Goal: Task Accomplishment & Management: Manage account settings

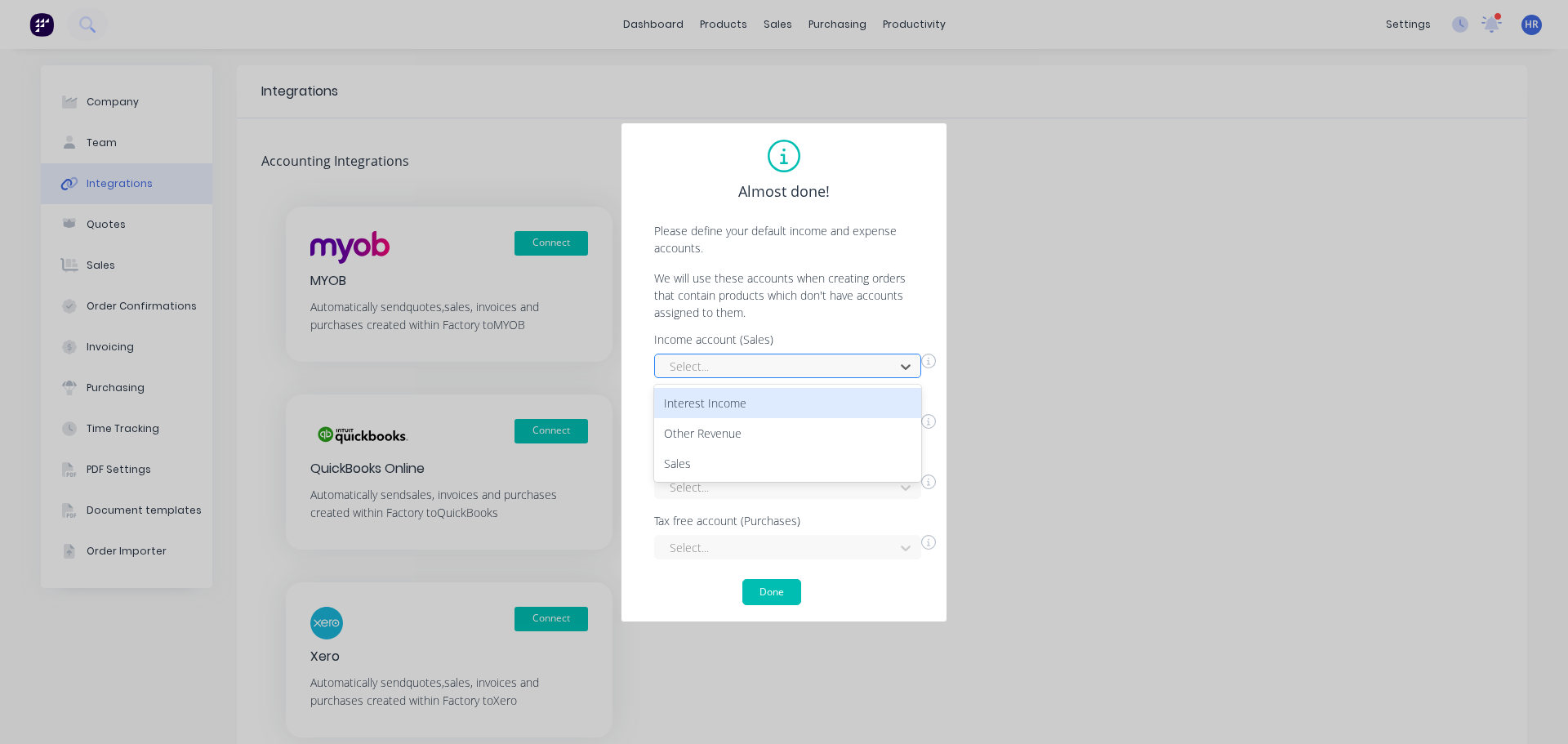
click at [784, 360] on div at bounding box center [777, 365] width 218 height 20
click at [768, 406] on div "Interest Income" at bounding box center [787, 403] width 267 height 30
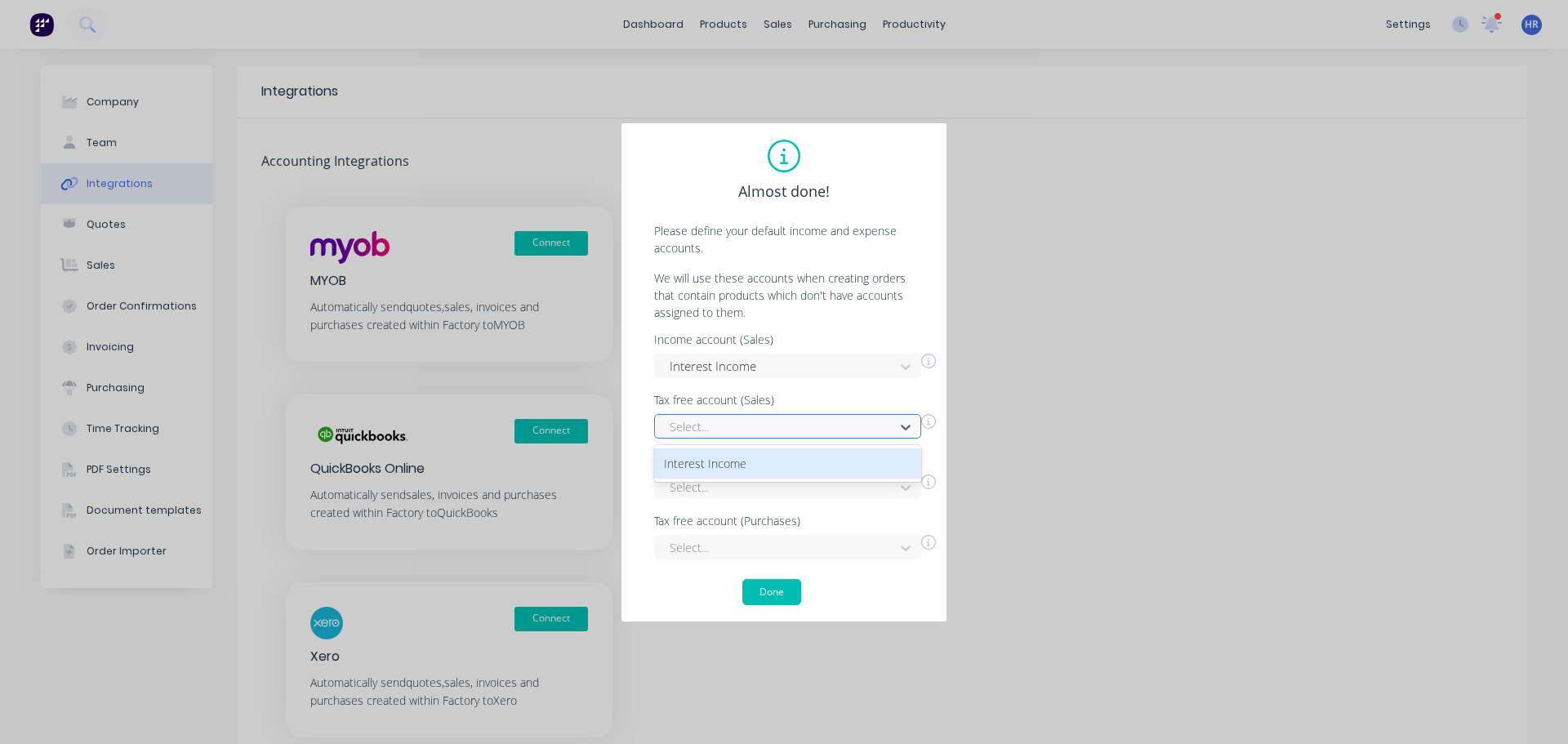
click at [739, 429] on div at bounding box center [777, 426] width 218 height 20
click at [734, 458] on div "Interest Income" at bounding box center [787, 463] width 267 height 30
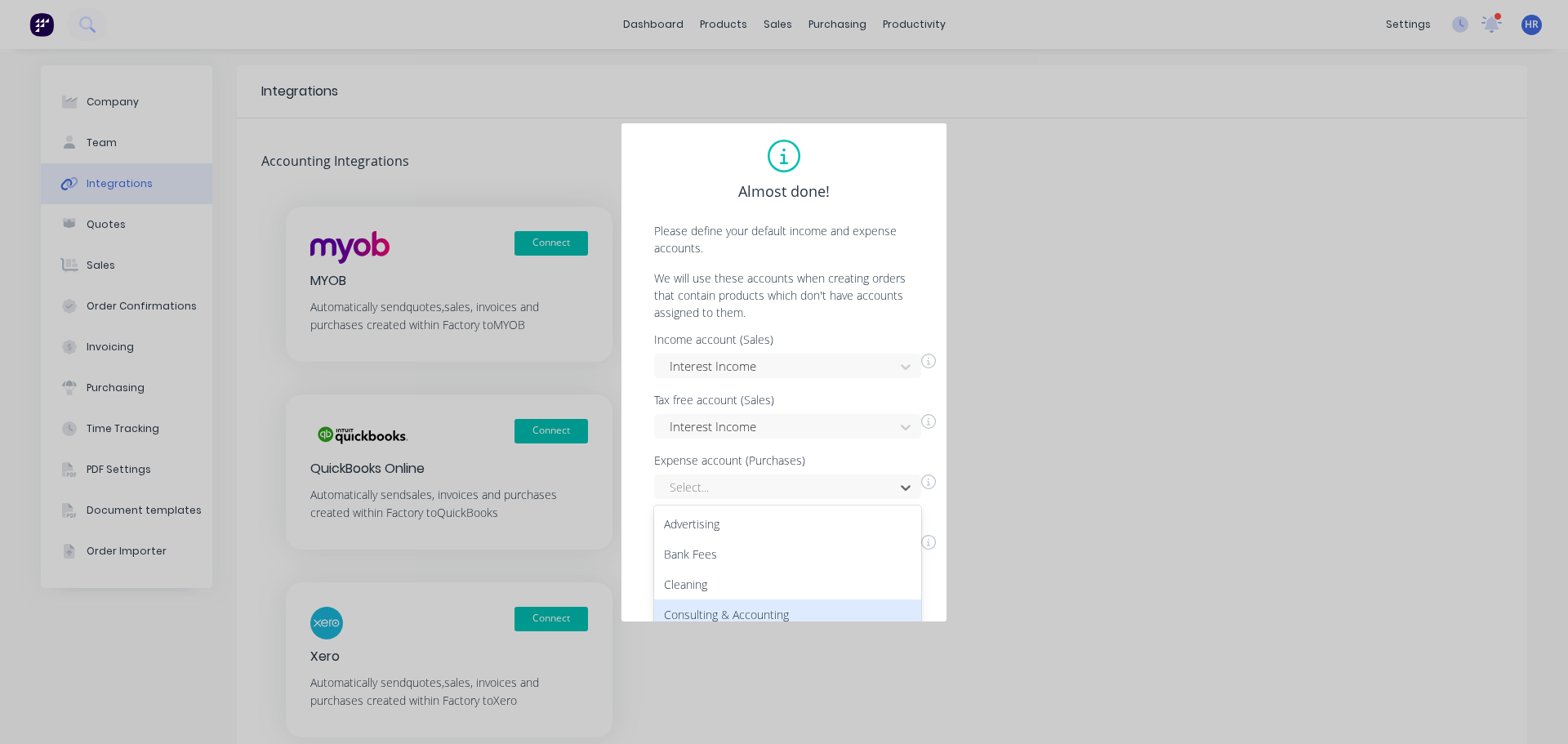
click at [719, 486] on div "27 results available. Use Up and Down to choose options, press Enter to select …" at bounding box center [787, 486] width 267 height 24
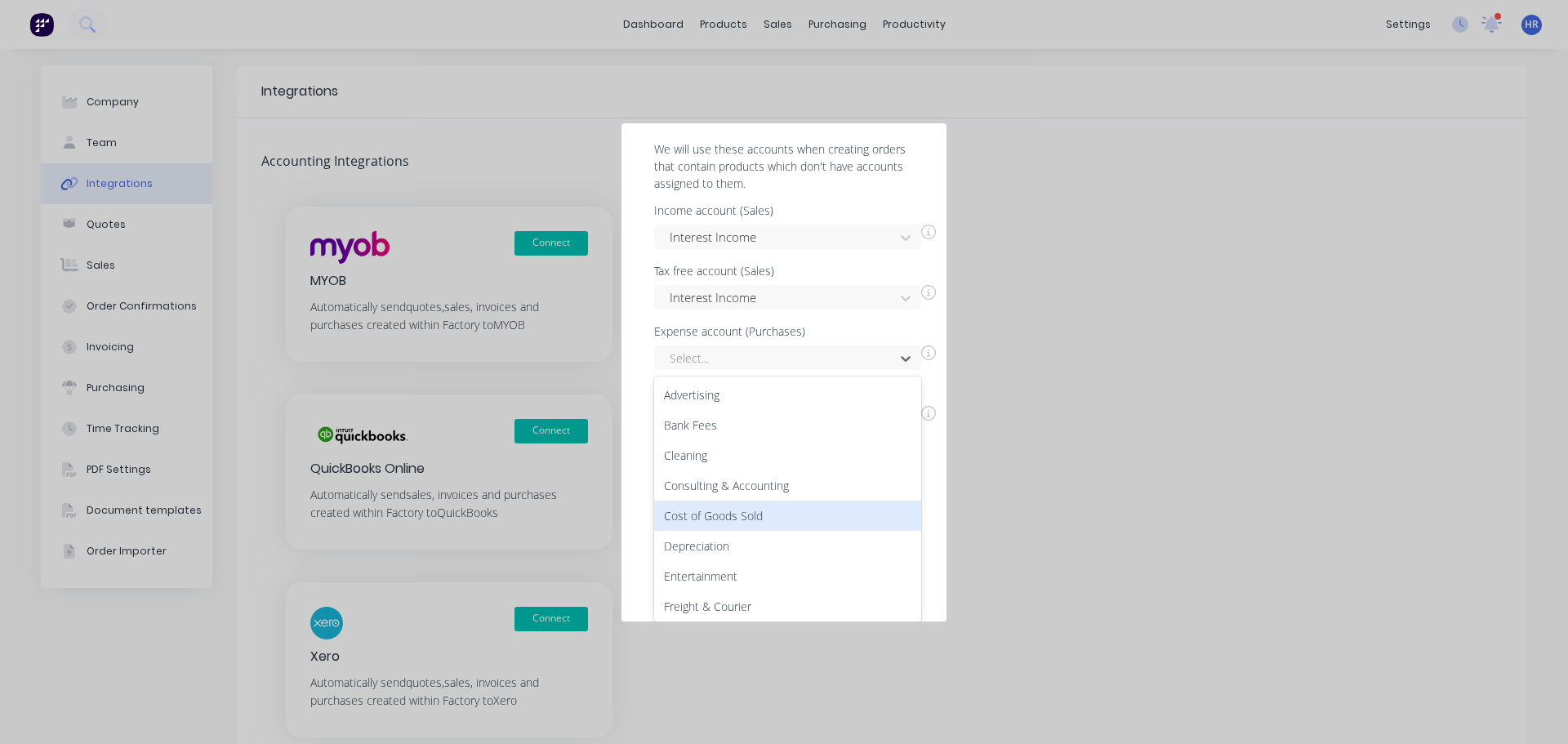
click at [745, 507] on div "Cost of Goods Sold" at bounding box center [787, 515] width 267 height 30
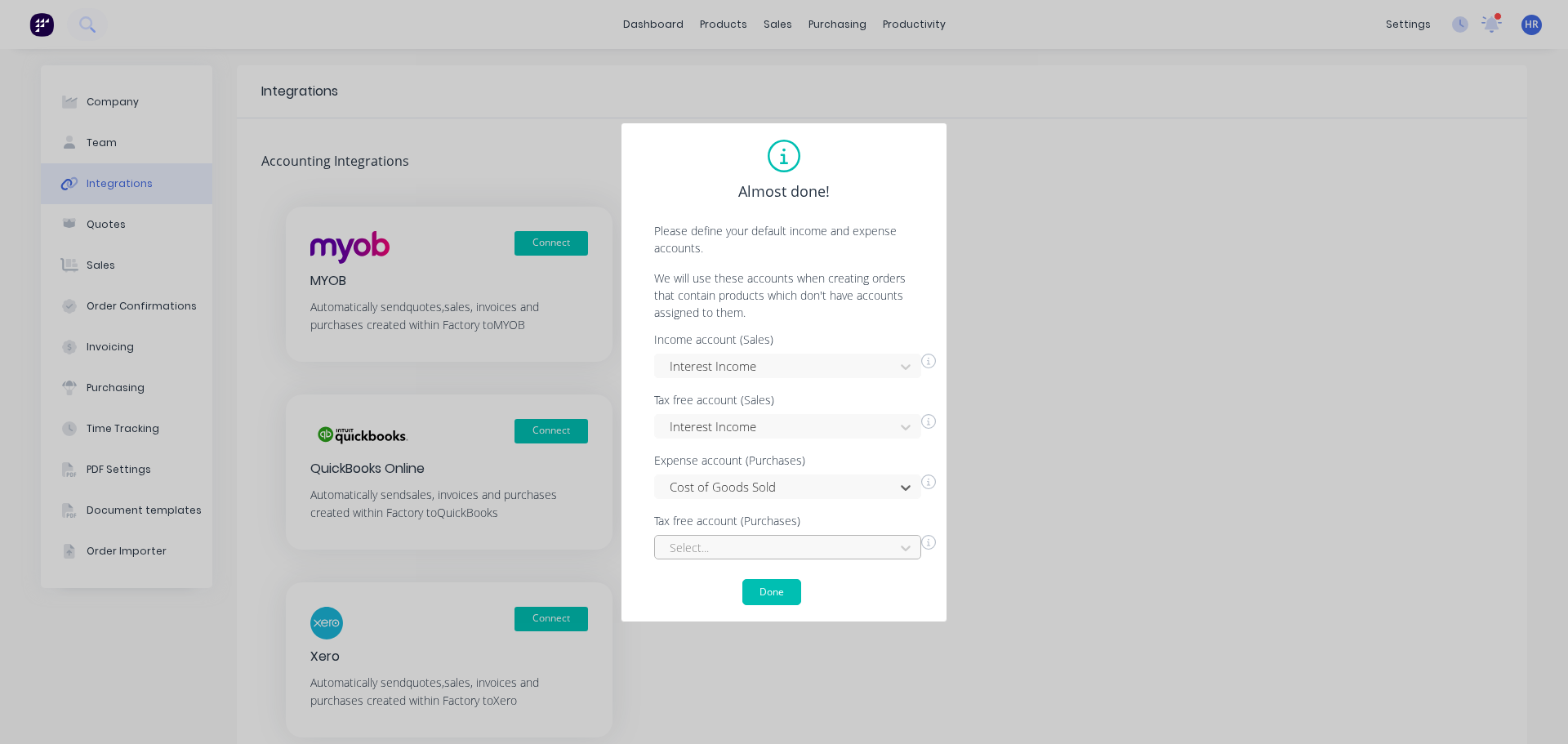
click at [732, 544] on div "Select..." at bounding box center [787, 546] width 267 height 24
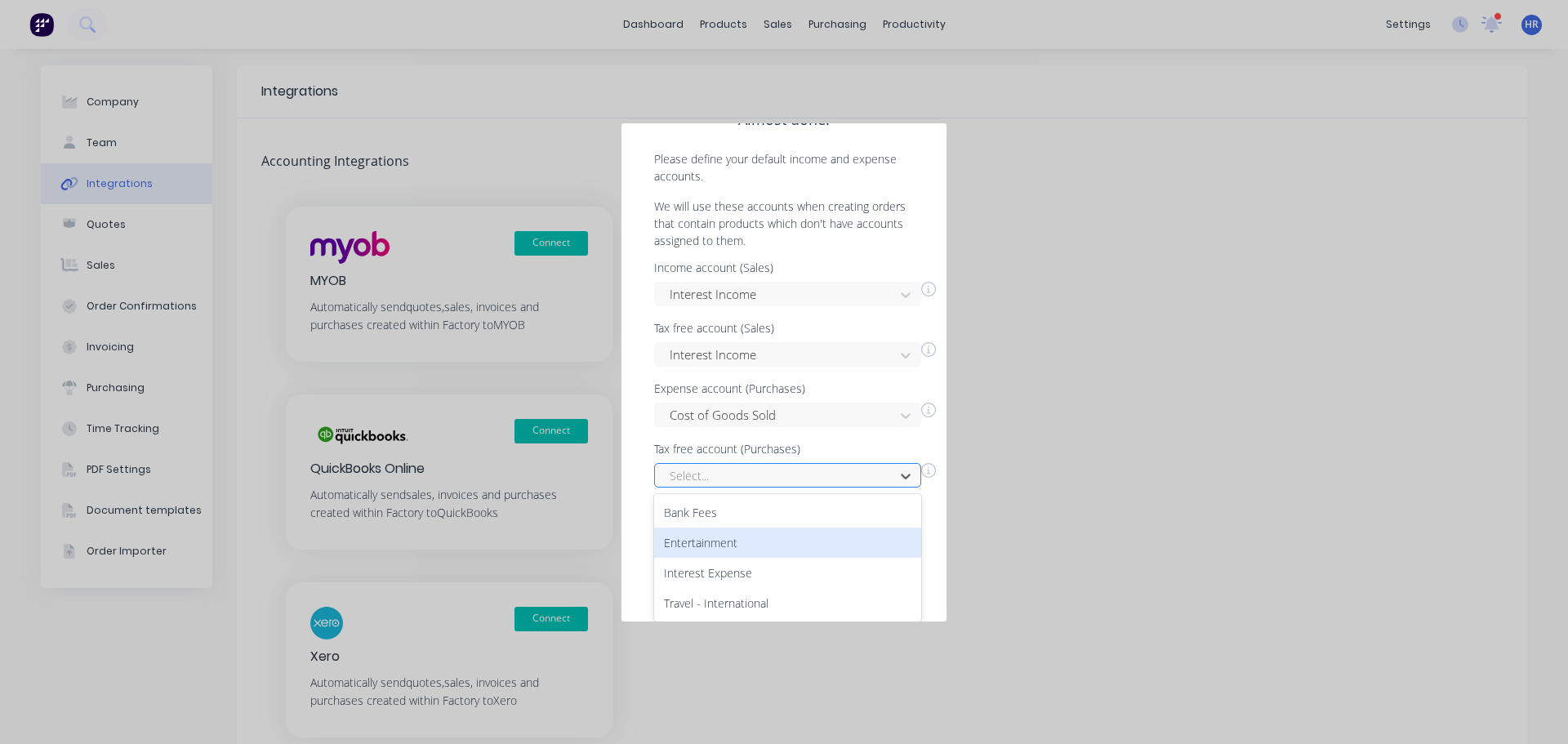
click at [740, 542] on div "Entertainment" at bounding box center [787, 542] width 267 height 30
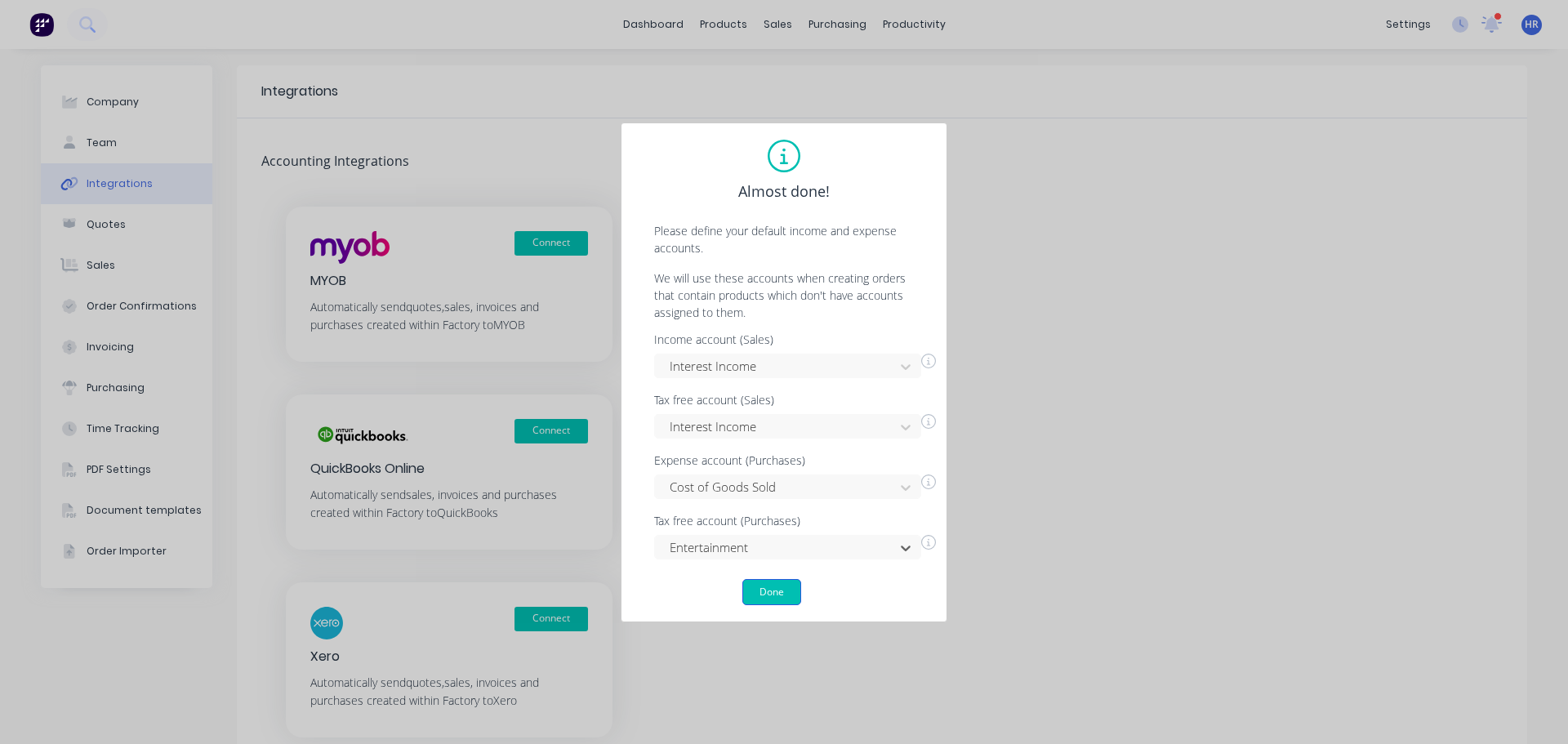
click at [772, 581] on button "Done" at bounding box center [771, 592] width 59 height 26
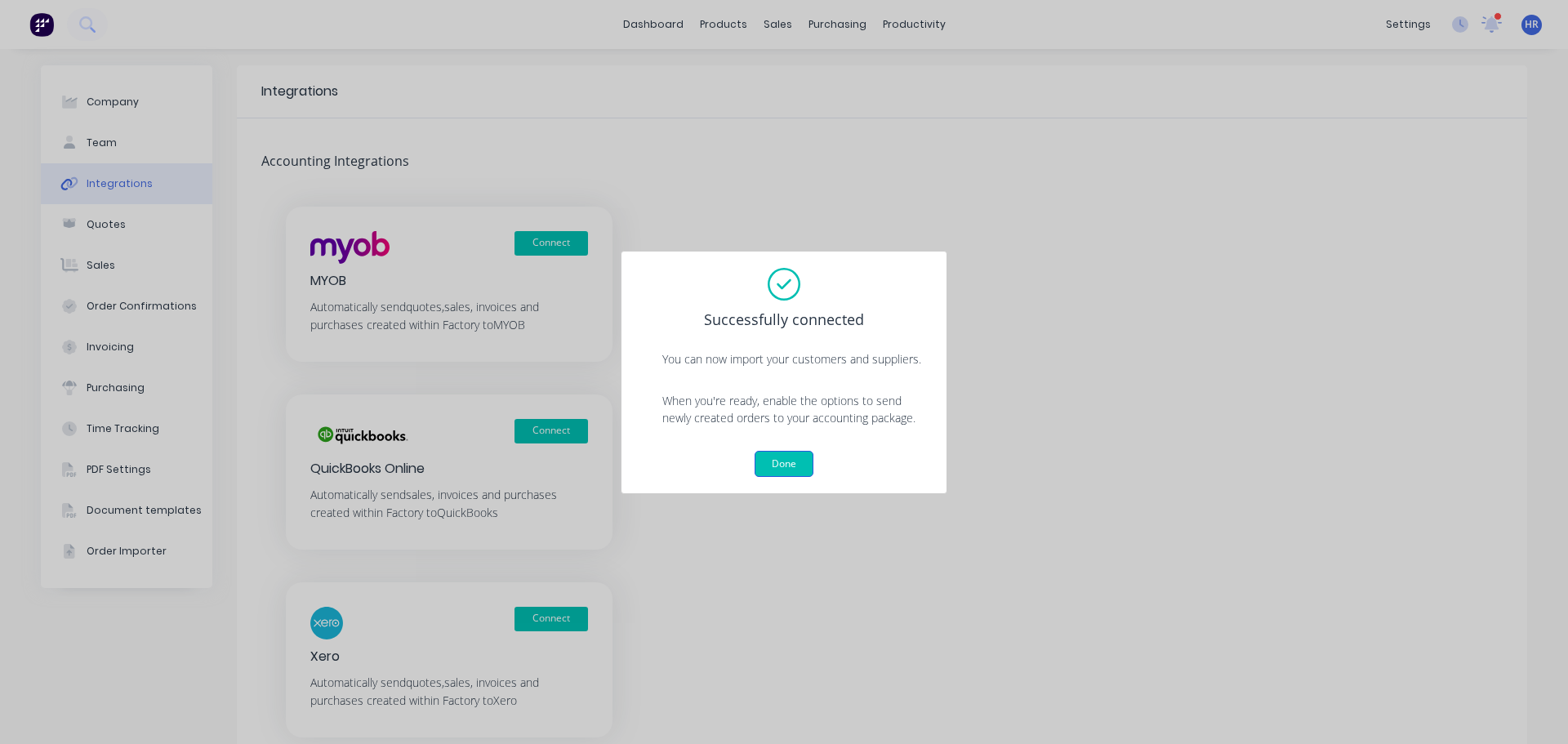
click at [806, 464] on button "Done" at bounding box center [784, 464] width 59 height 26
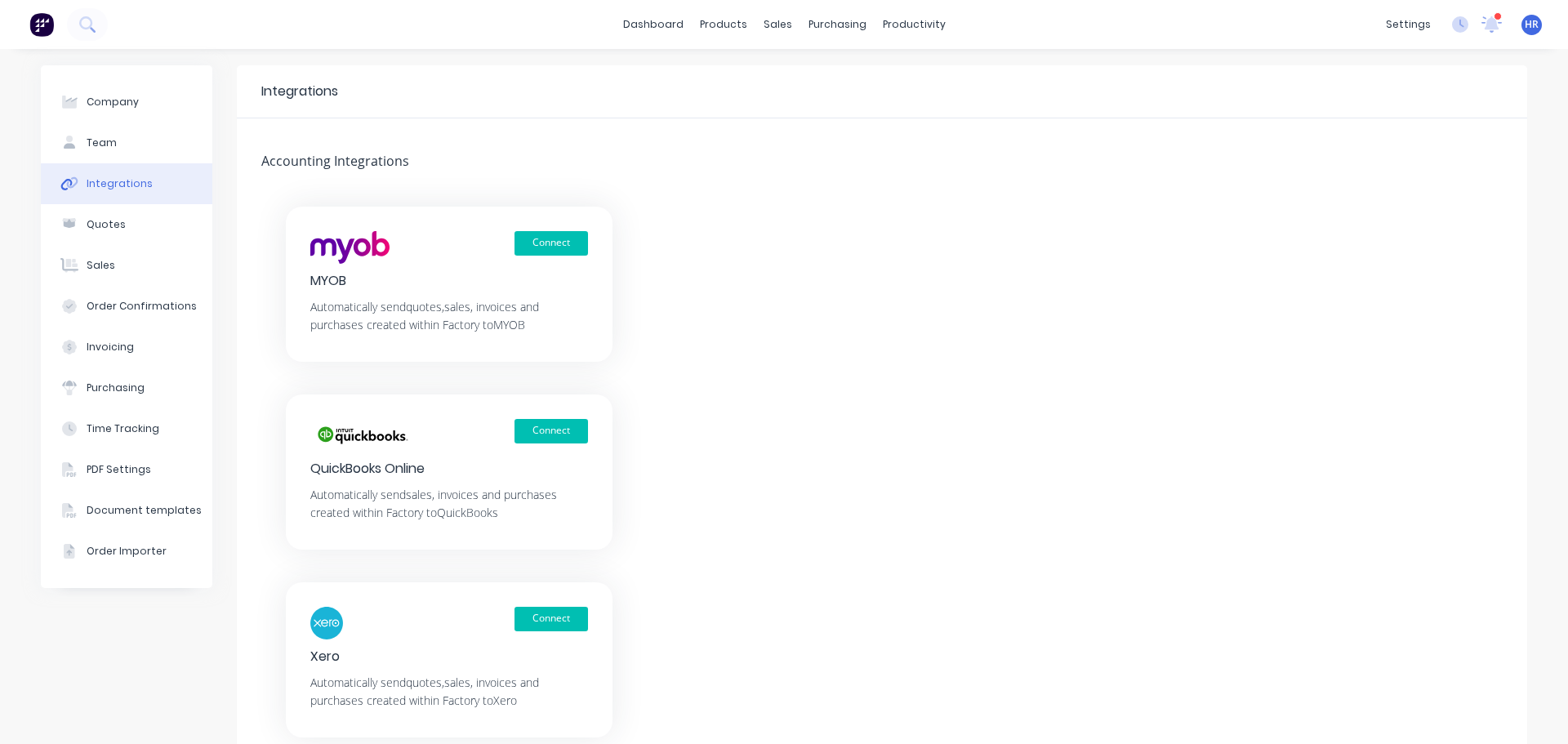
click at [1135, 354] on div "Connect MYOB Automatically send quotes, sales, invoices and purchases created w…" at bounding box center [882, 471] width 1290 height 531
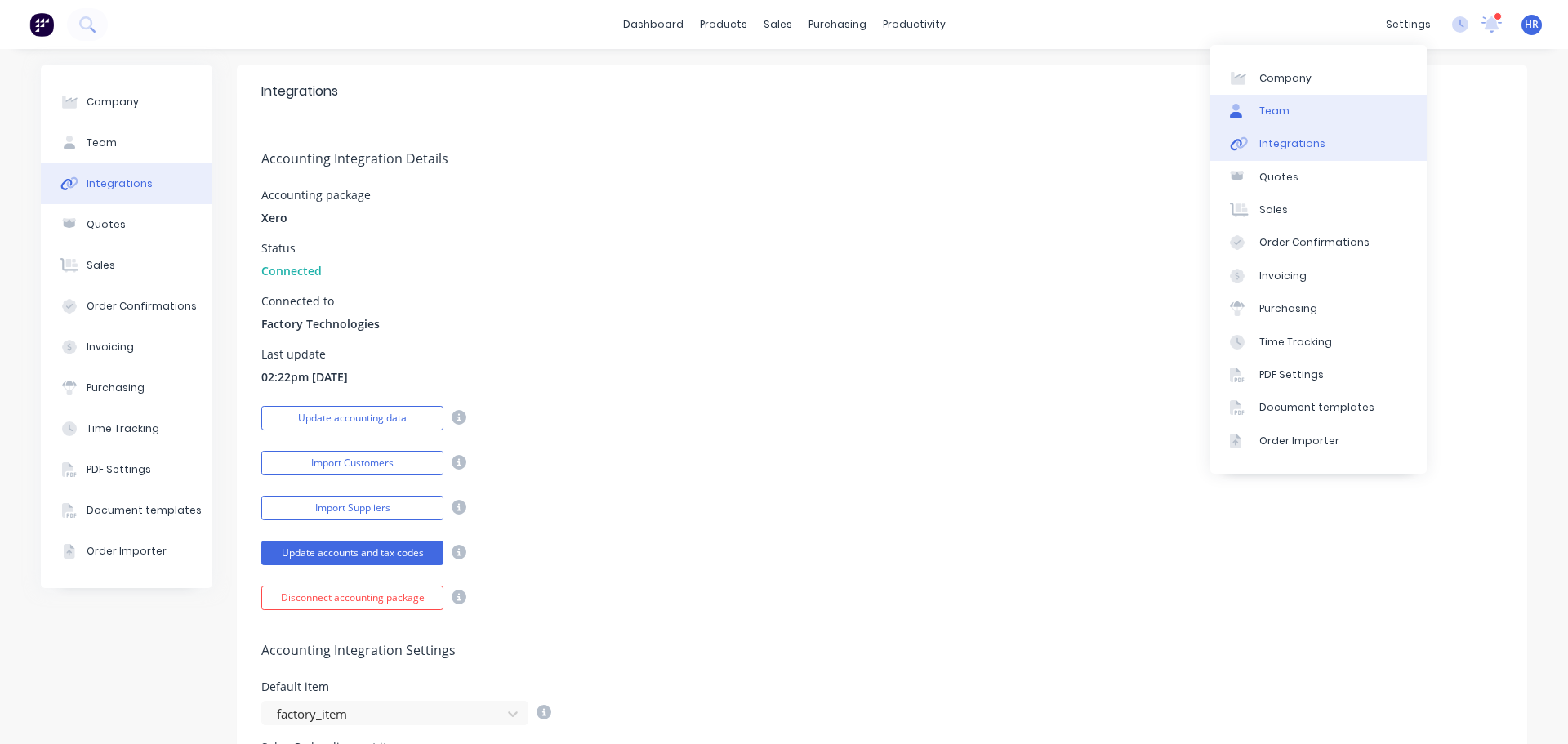
click at [1277, 116] on div "Team" at bounding box center [1274, 111] width 30 height 14
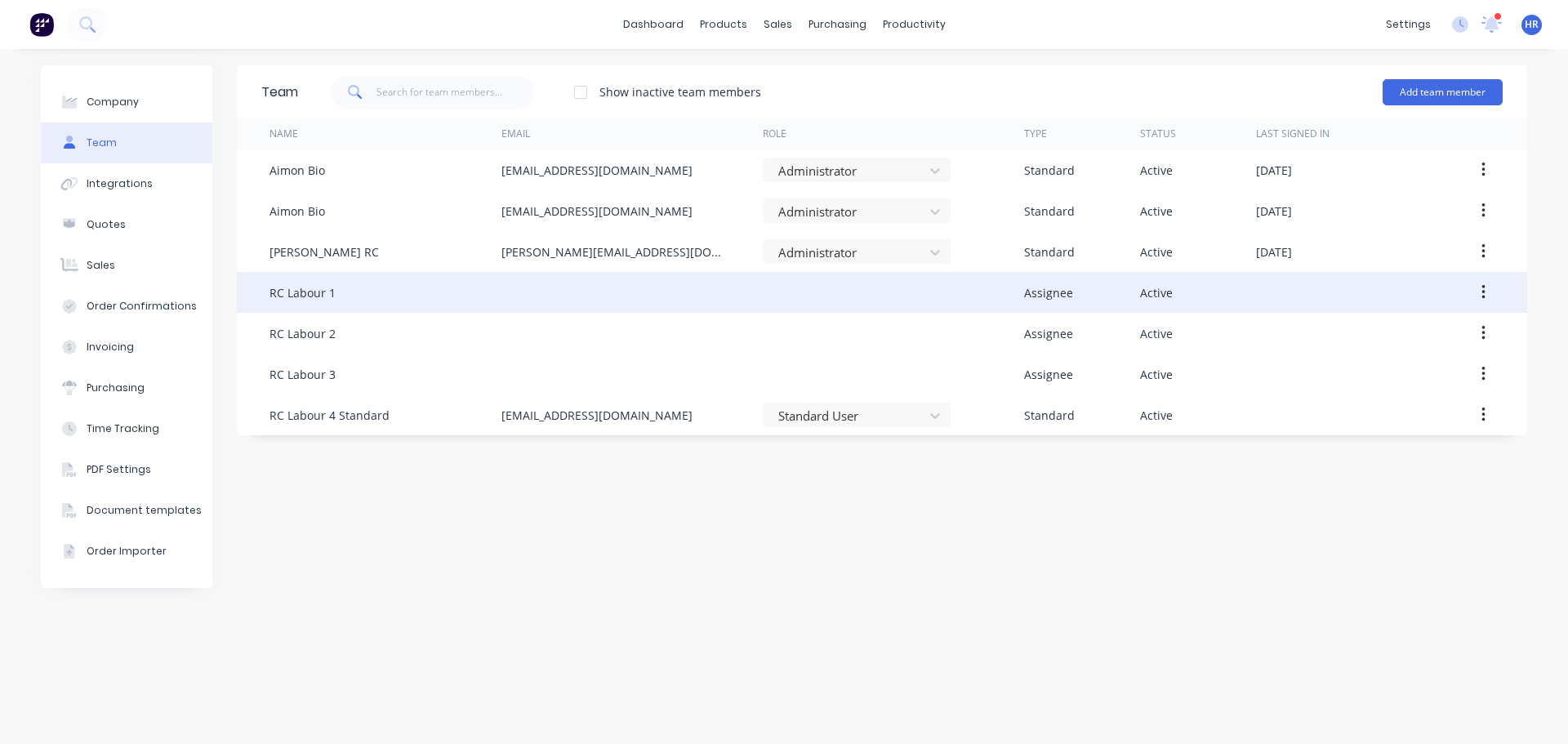
click at [1489, 288] on button "button" at bounding box center [1483, 292] width 39 height 30
click at [1423, 337] on div "Edit" at bounding box center [1425, 335] width 126 height 24
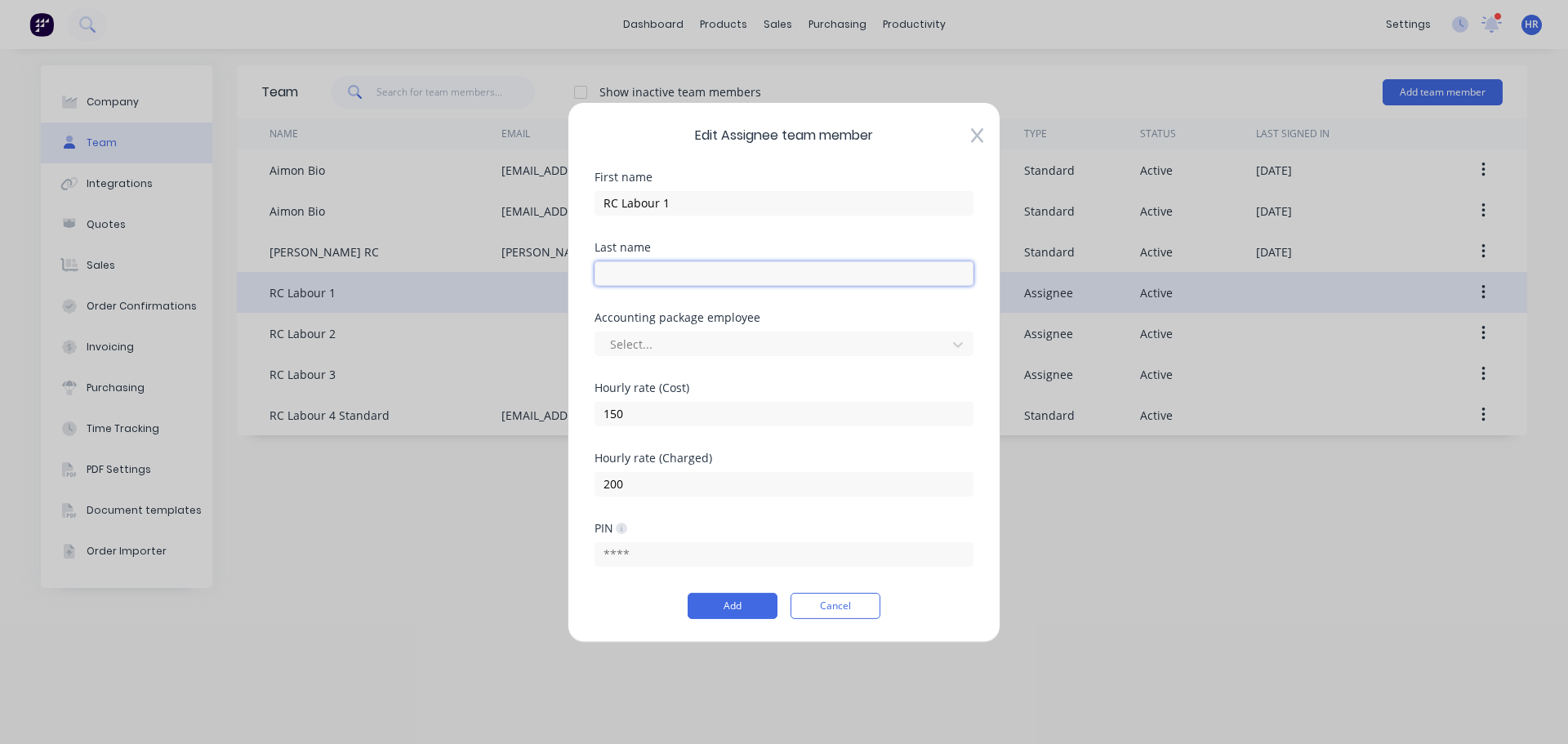
click at [690, 266] on input "text" at bounding box center [784, 272] width 379 height 24
click at [719, 363] on div "Accounting package employee Select..." at bounding box center [784, 346] width 379 height 70
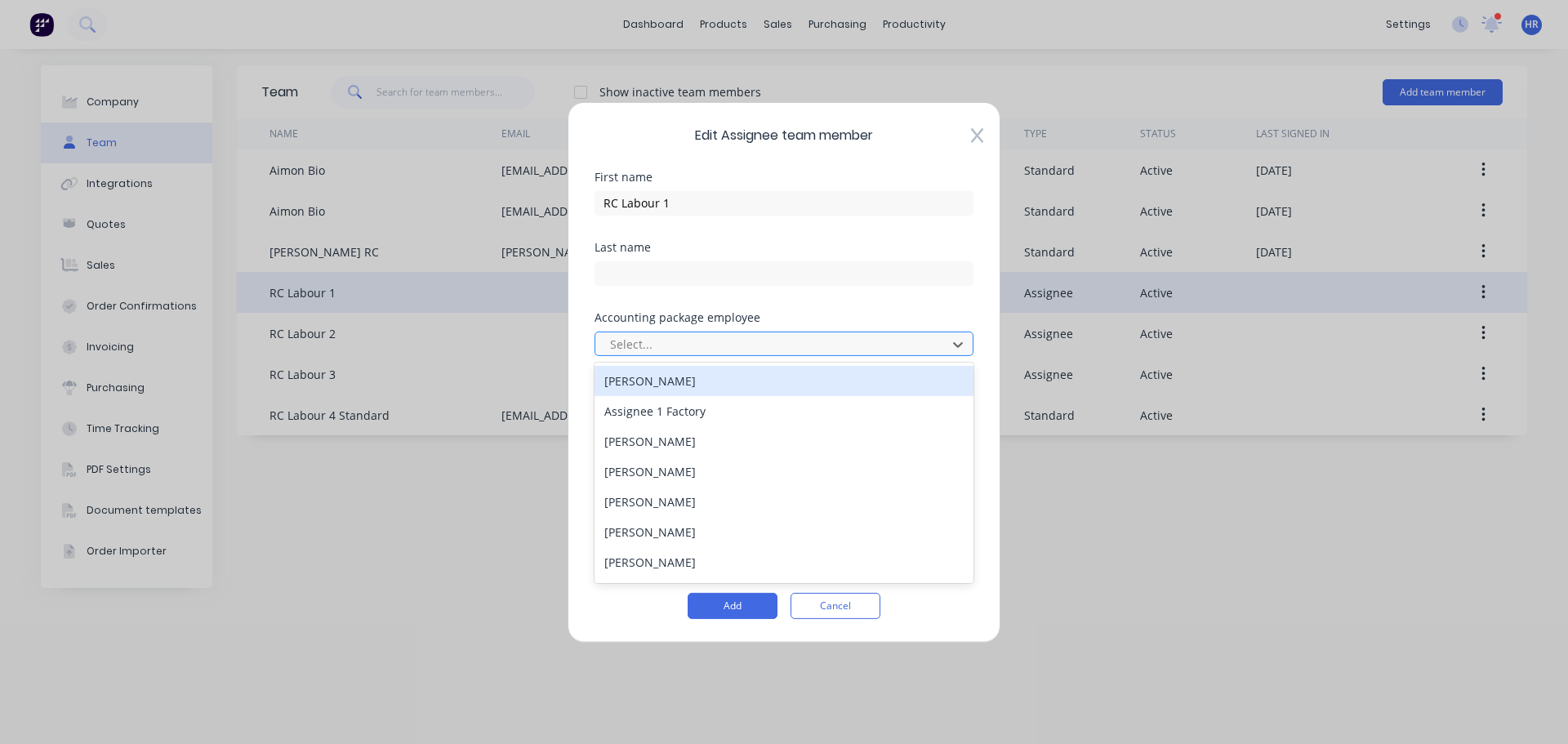
click at [727, 344] on div at bounding box center [773, 344] width 330 height 20
click at [707, 385] on div "Alice Johnson" at bounding box center [784, 380] width 379 height 30
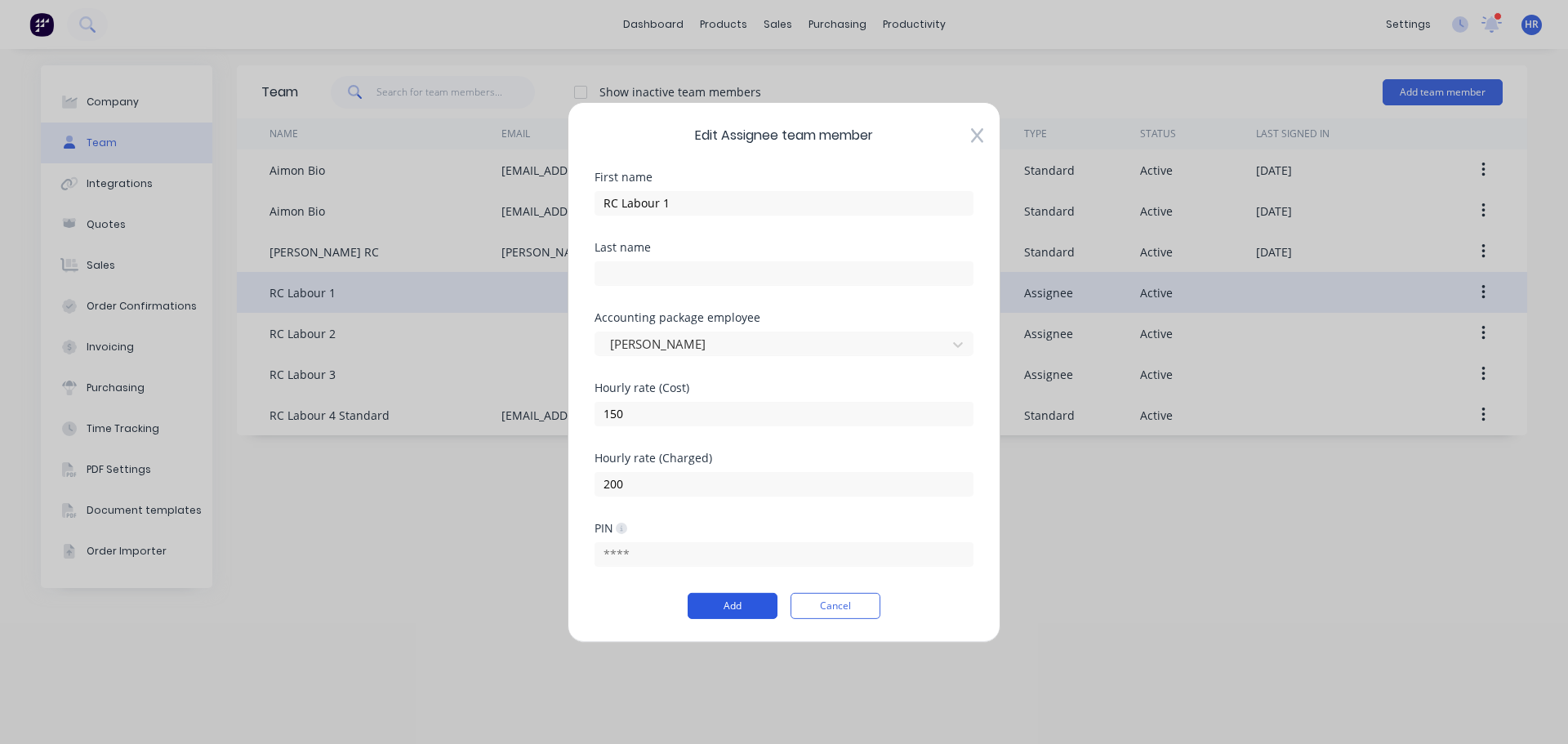
click at [731, 607] on button "Add" at bounding box center [732, 605] width 90 height 26
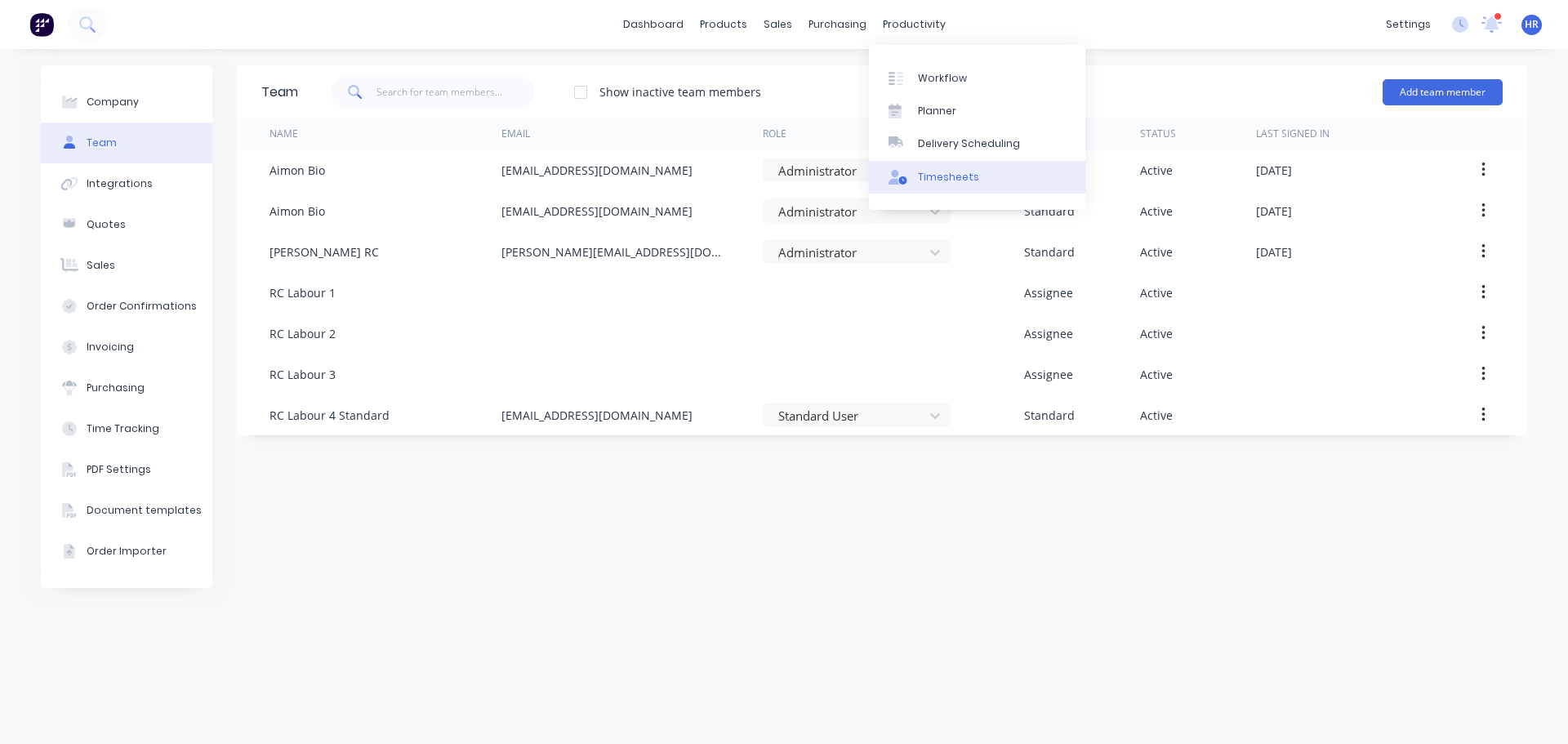
click at [929, 174] on div "Timesheets" at bounding box center [949, 176] width 62 height 14
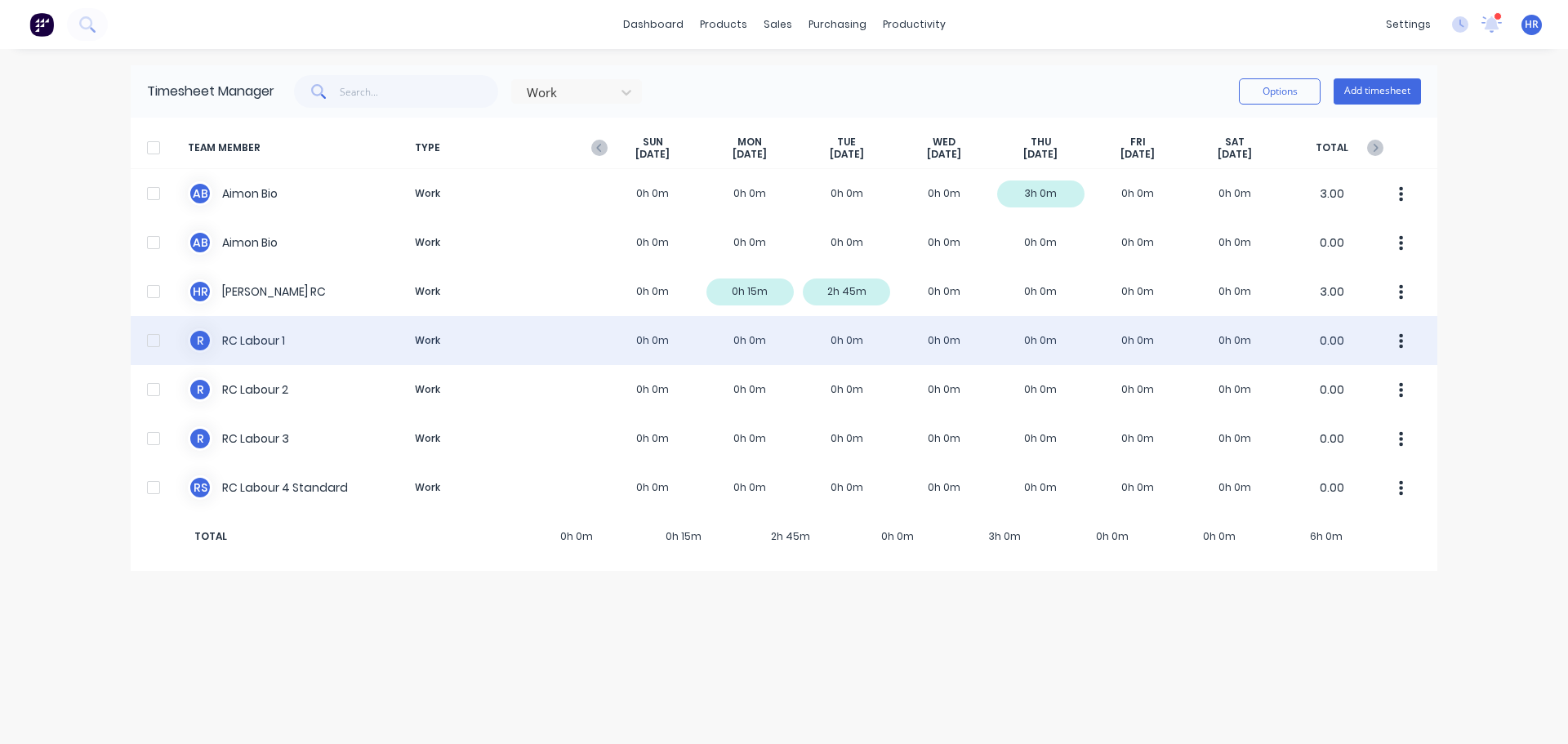
click at [1406, 341] on button "button" at bounding box center [1401, 340] width 35 height 33
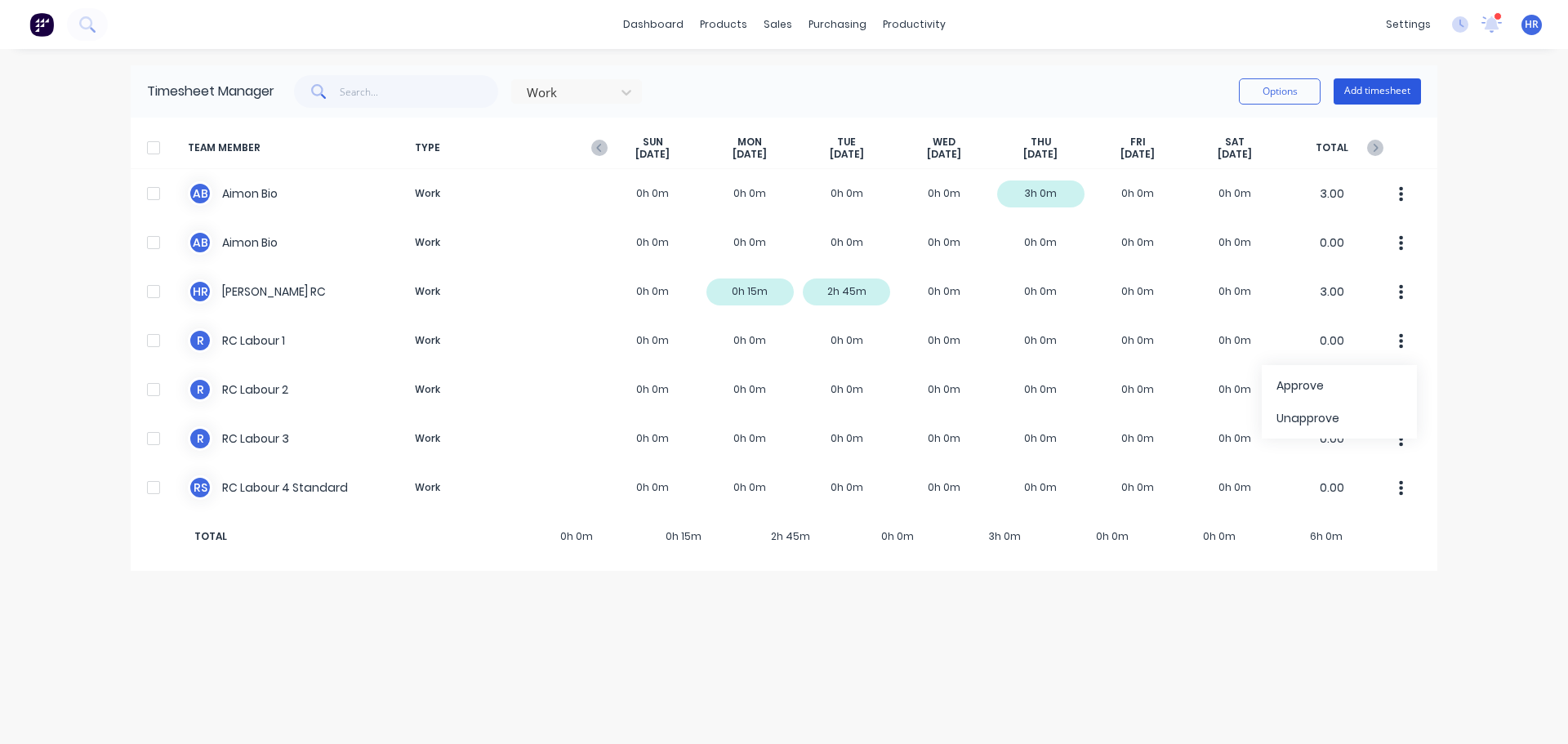
click at [1411, 86] on button "Add timesheet" at bounding box center [1377, 91] width 88 height 26
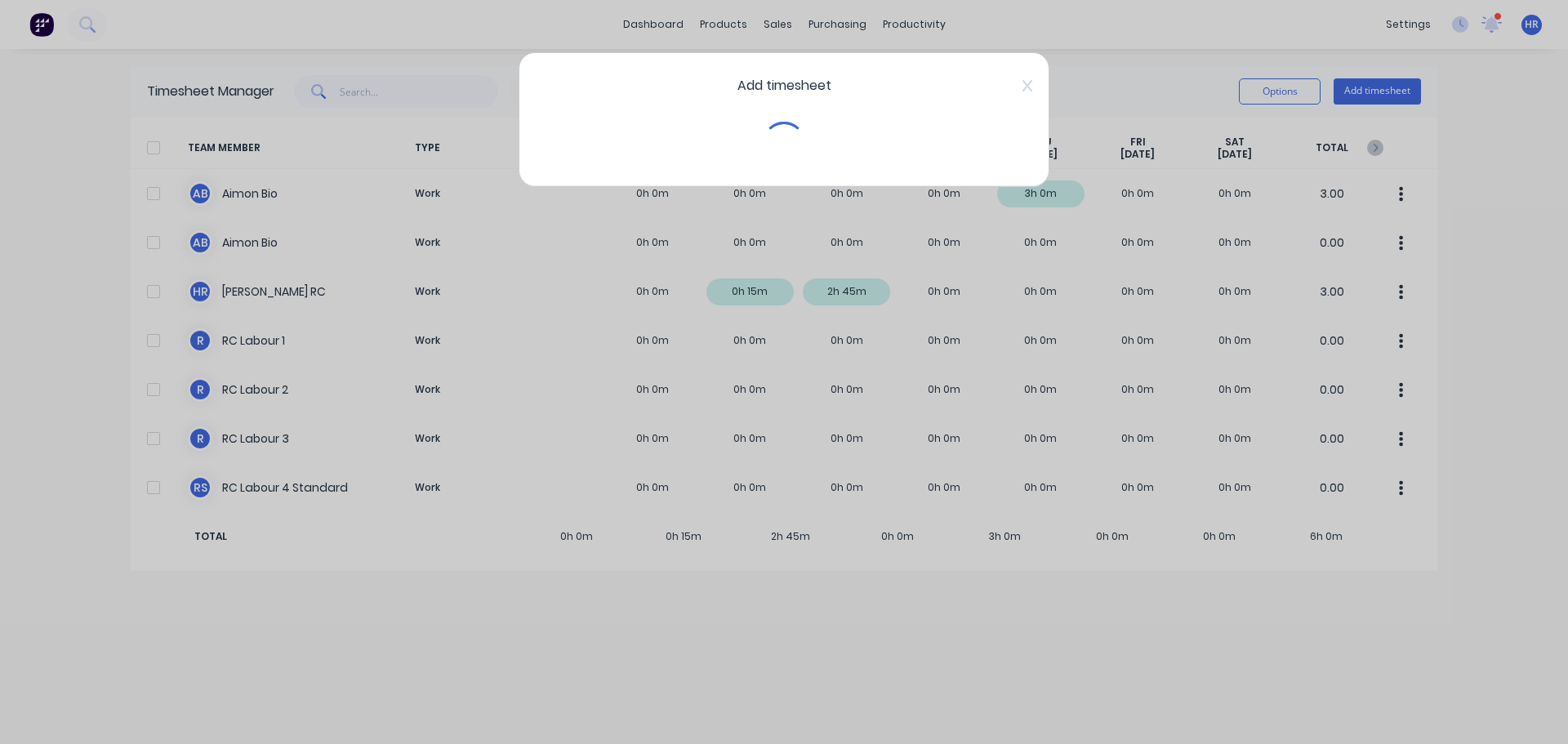
click at [1362, 47] on div "Add timesheet" at bounding box center [784, 372] width 1568 height 744
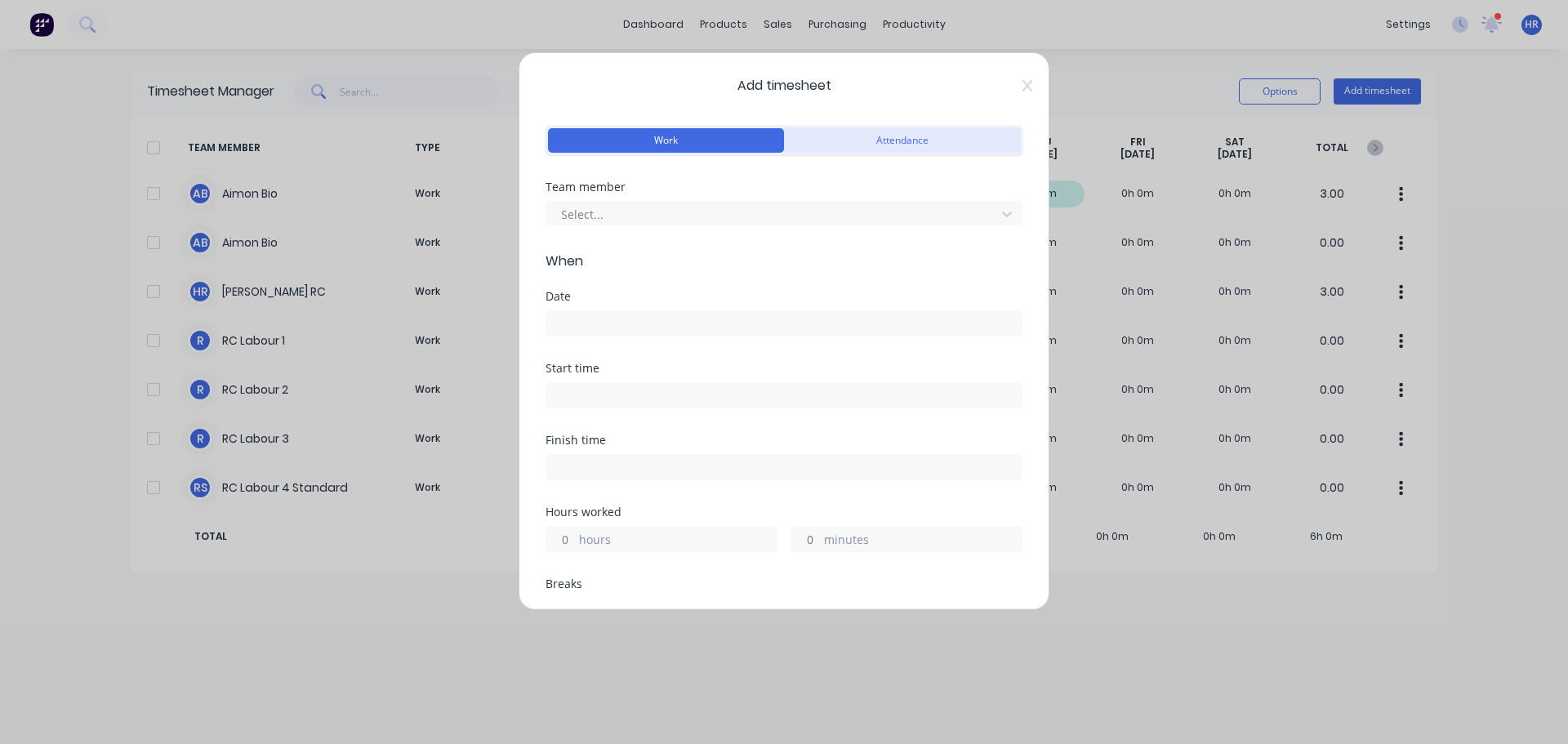
click at [918, 144] on button "Attendance" at bounding box center [902, 140] width 236 height 24
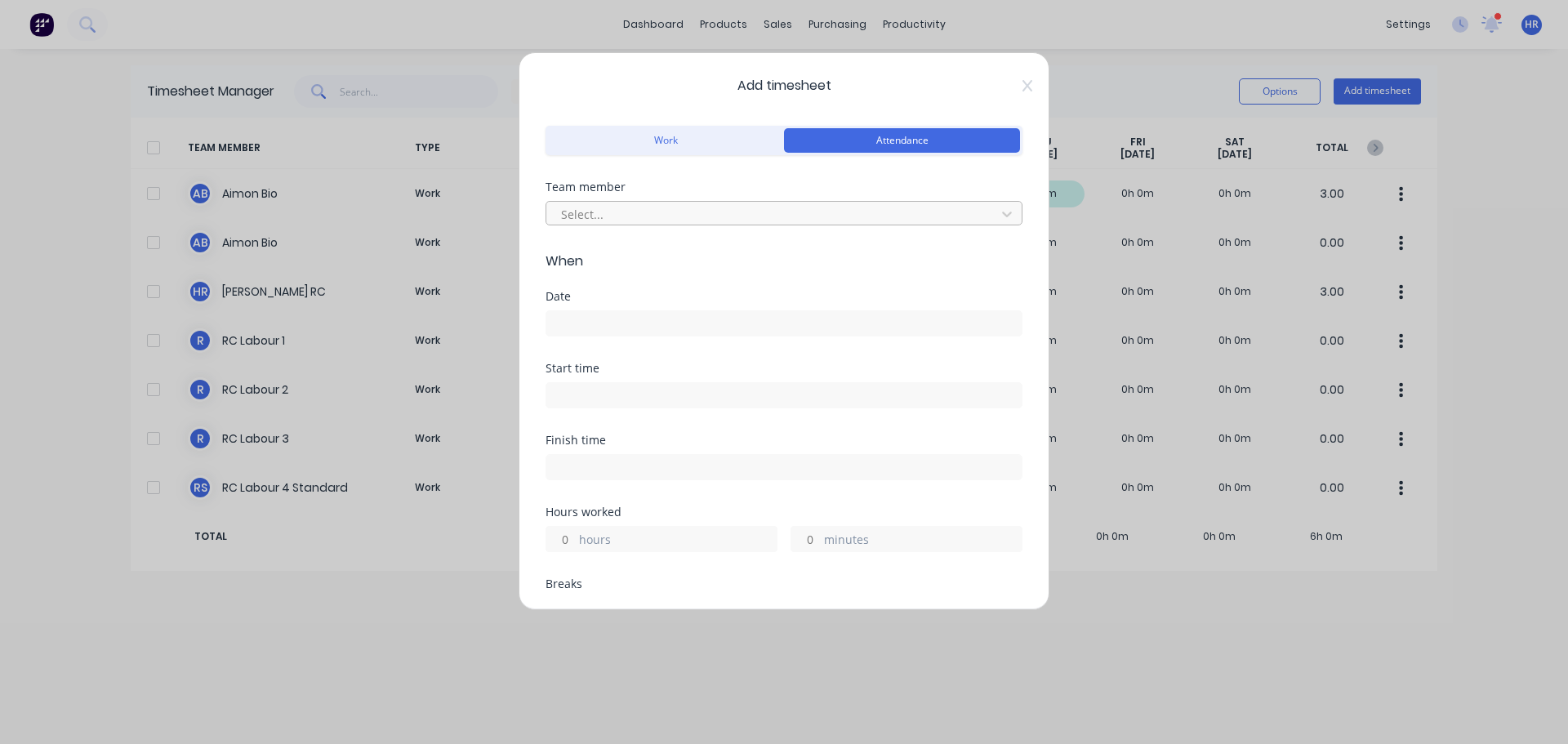
click at [668, 208] on div at bounding box center [773, 214] width 428 height 20
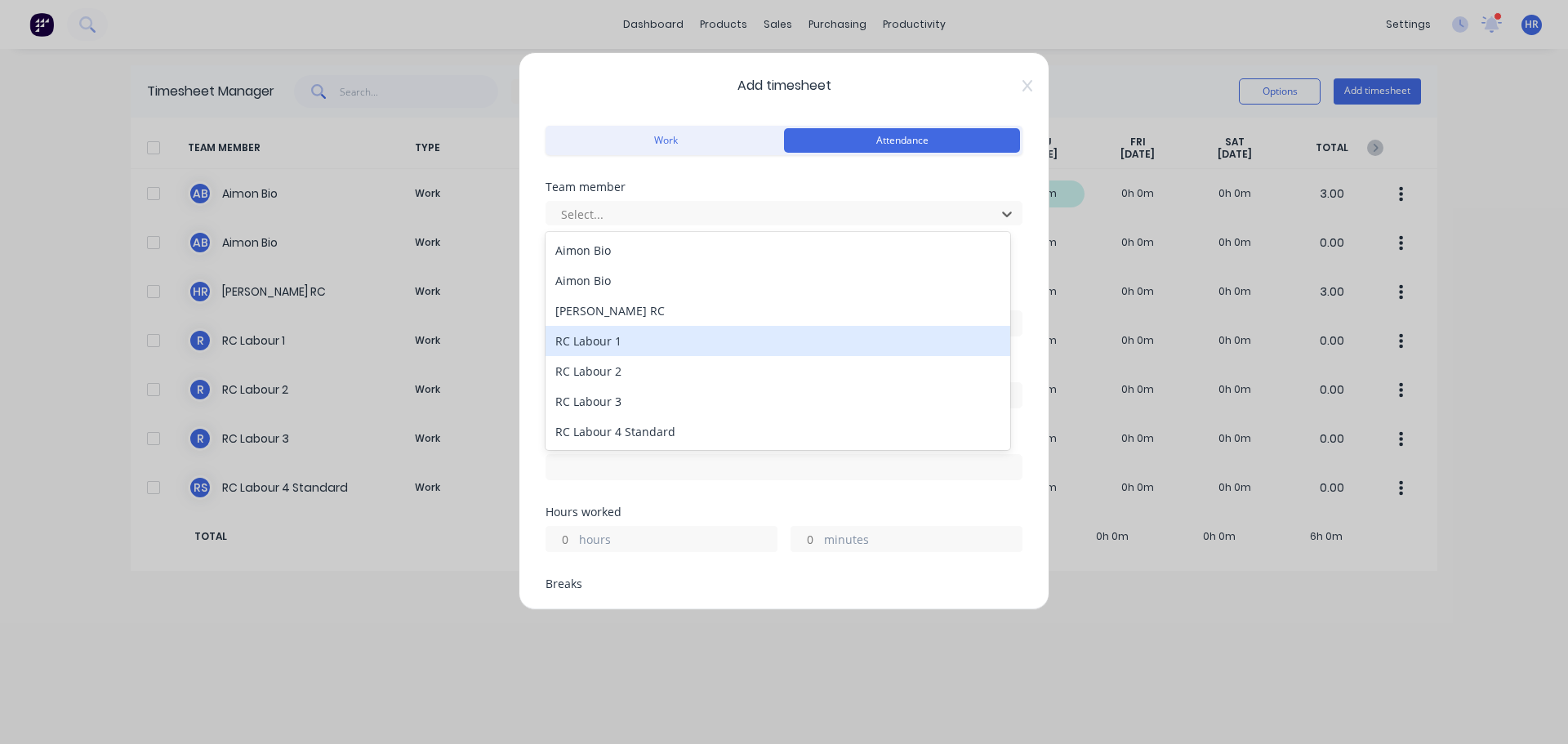
click at [645, 338] on div "RC Labour 1" at bounding box center [778, 340] width 465 height 30
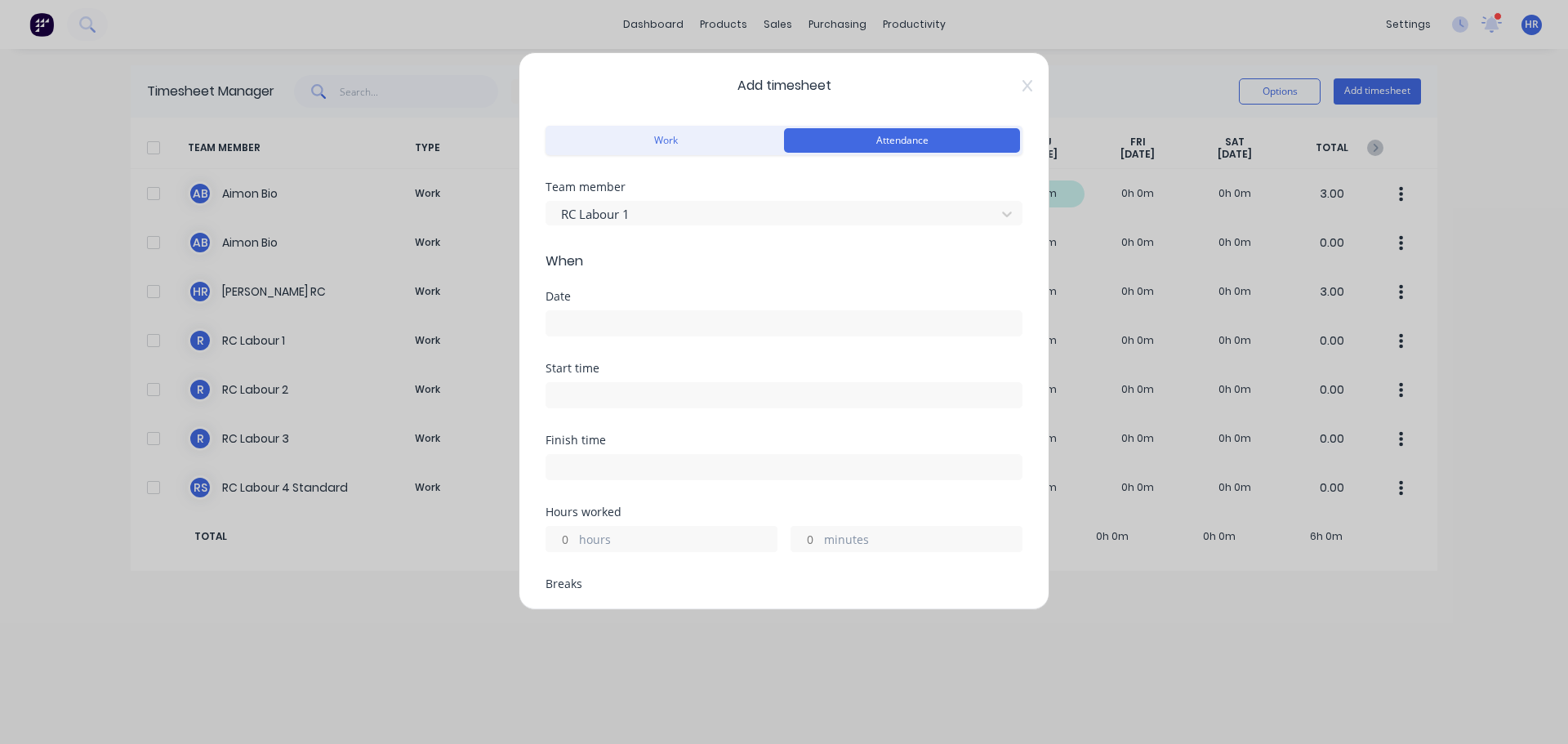
click at [636, 322] on input at bounding box center [784, 323] width 475 height 24
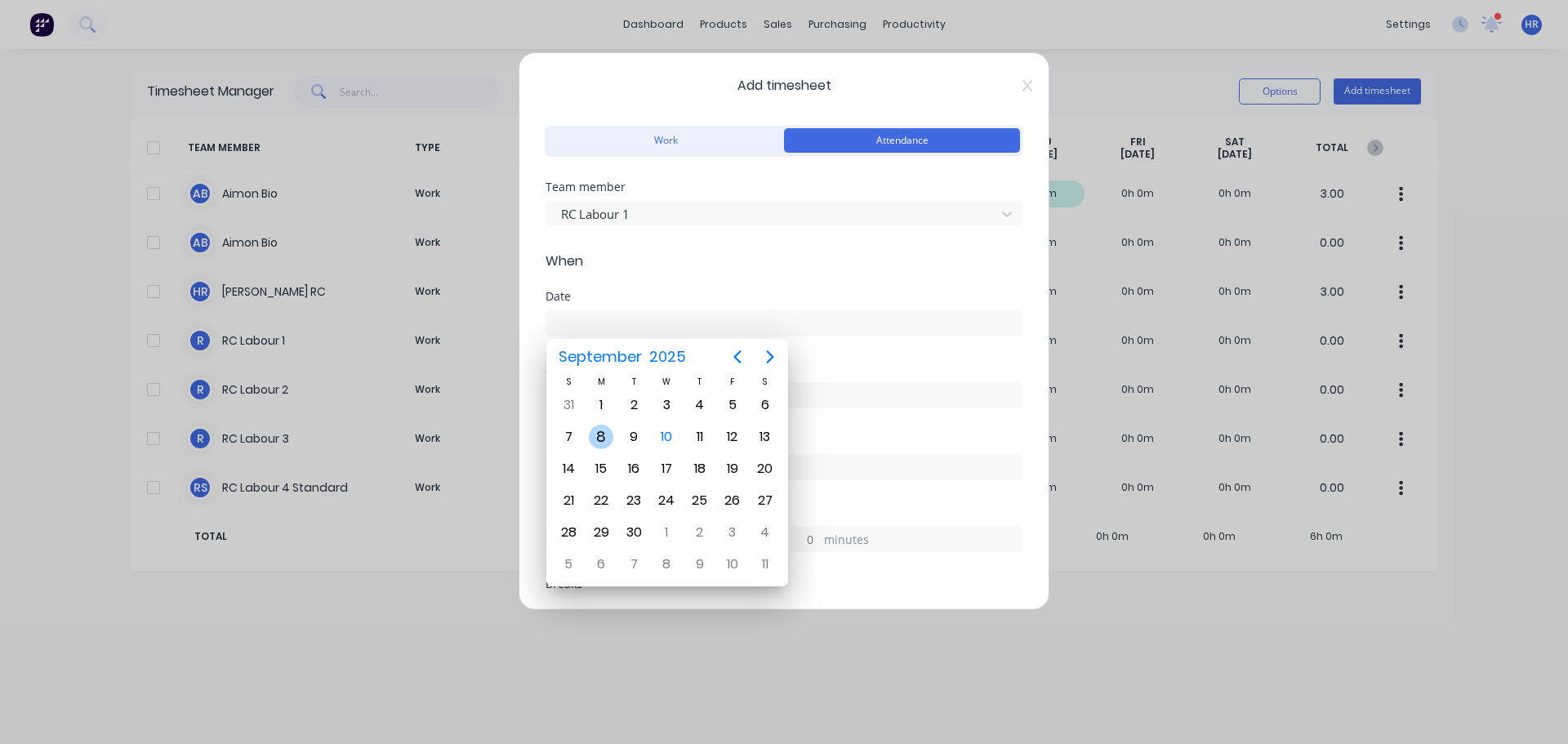
click at [606, 434] on div "8" at bounding box center [600, 437] width 24 height 24
type input "08/09/2025"
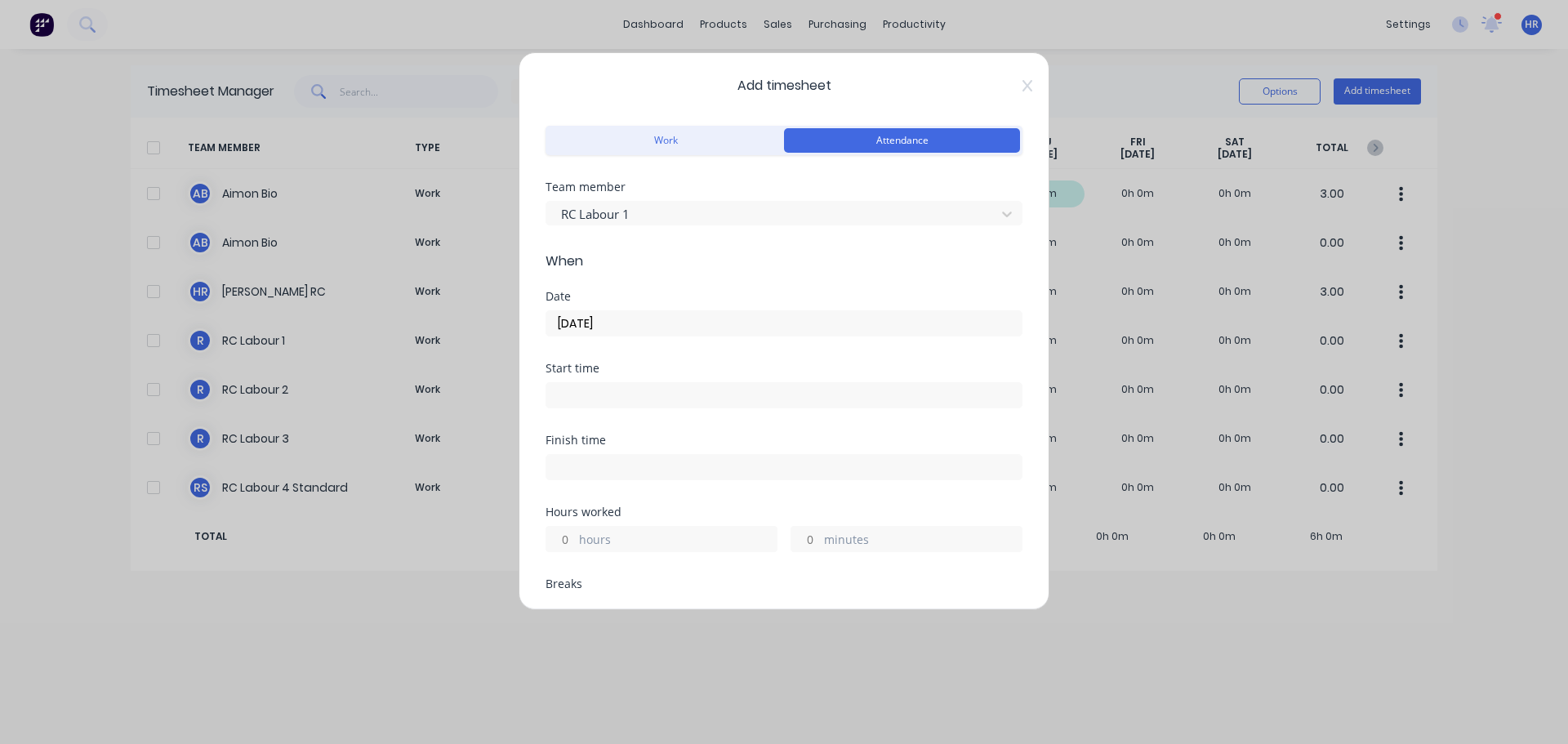
click at [589, 400] on input at bounding box center [784, 394] width 475 height 24
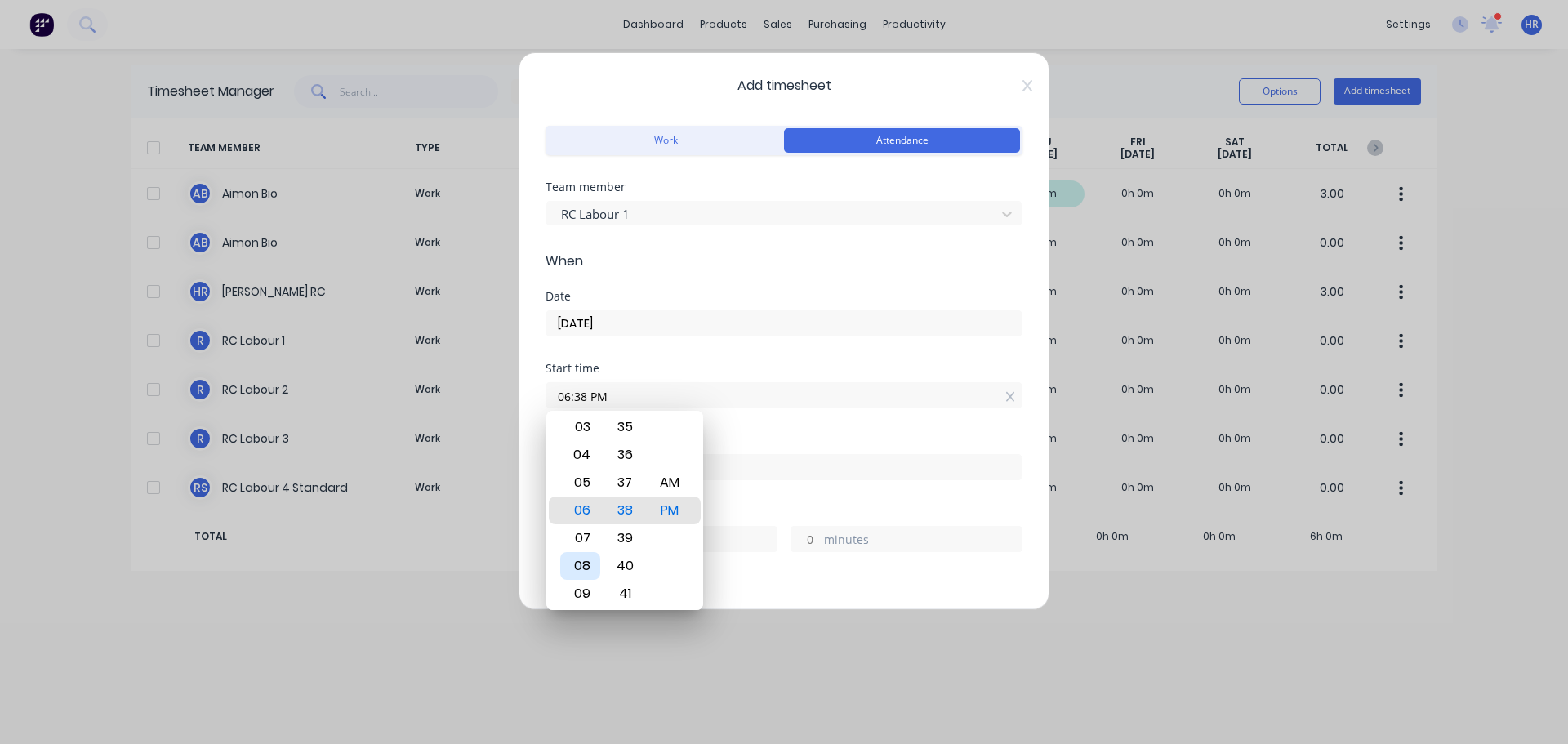
click at [579, 560] on div "08" at bounding box center [580, 566] width 40 height 28
click at [667, 489] on div "AM" at bounding box center [671, 482] width 40 height 28
type input "08:00 AM"
click at [625, 506] on div "00" at bounding box center [625, 510] width 40 height 28
click at [678, 512] on div "AM" at bounding box center [671, 510] width 40 height 28
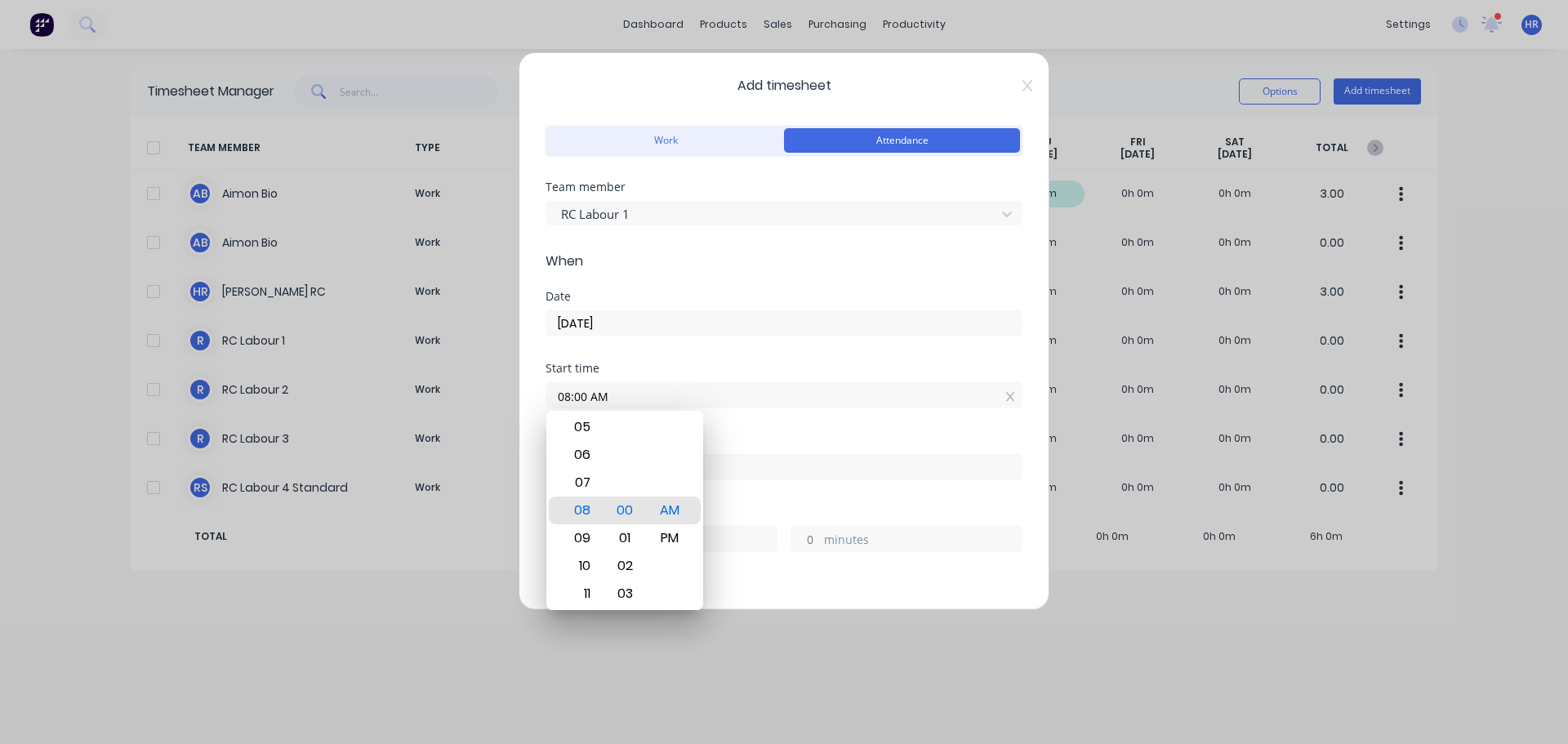
click at [771, 438] on div "Finish time" at bounding box center [784, 440] width 477 height 12
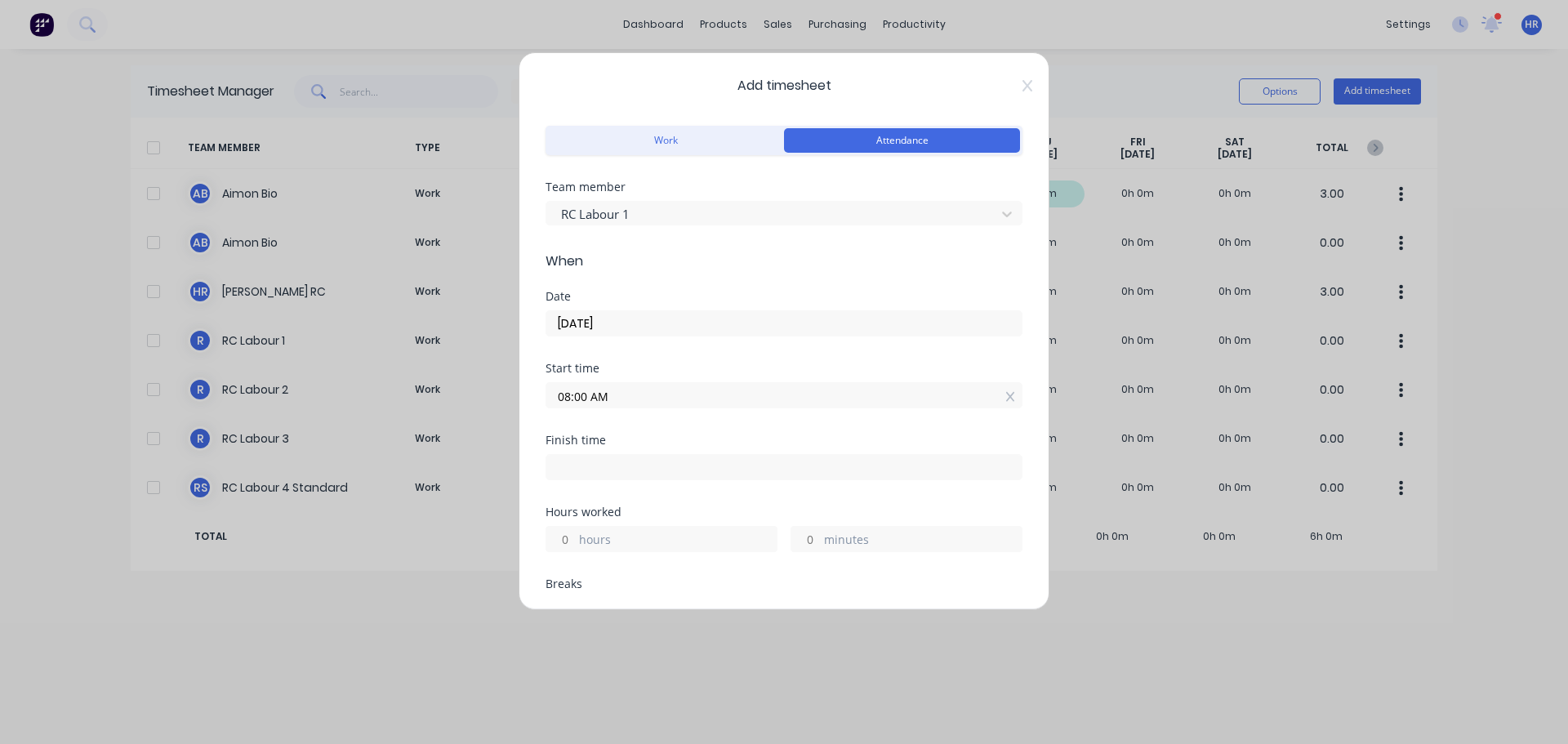
click at [563, 538] on input "hours" at bounding box center [561, 539] width 29 height 24
type input "8"
type input "04:00 PM"
type input "0"
click at [793, 484] on div "Finish time 04:00 PM" at bounding box center [784, 470] width 477 height 72
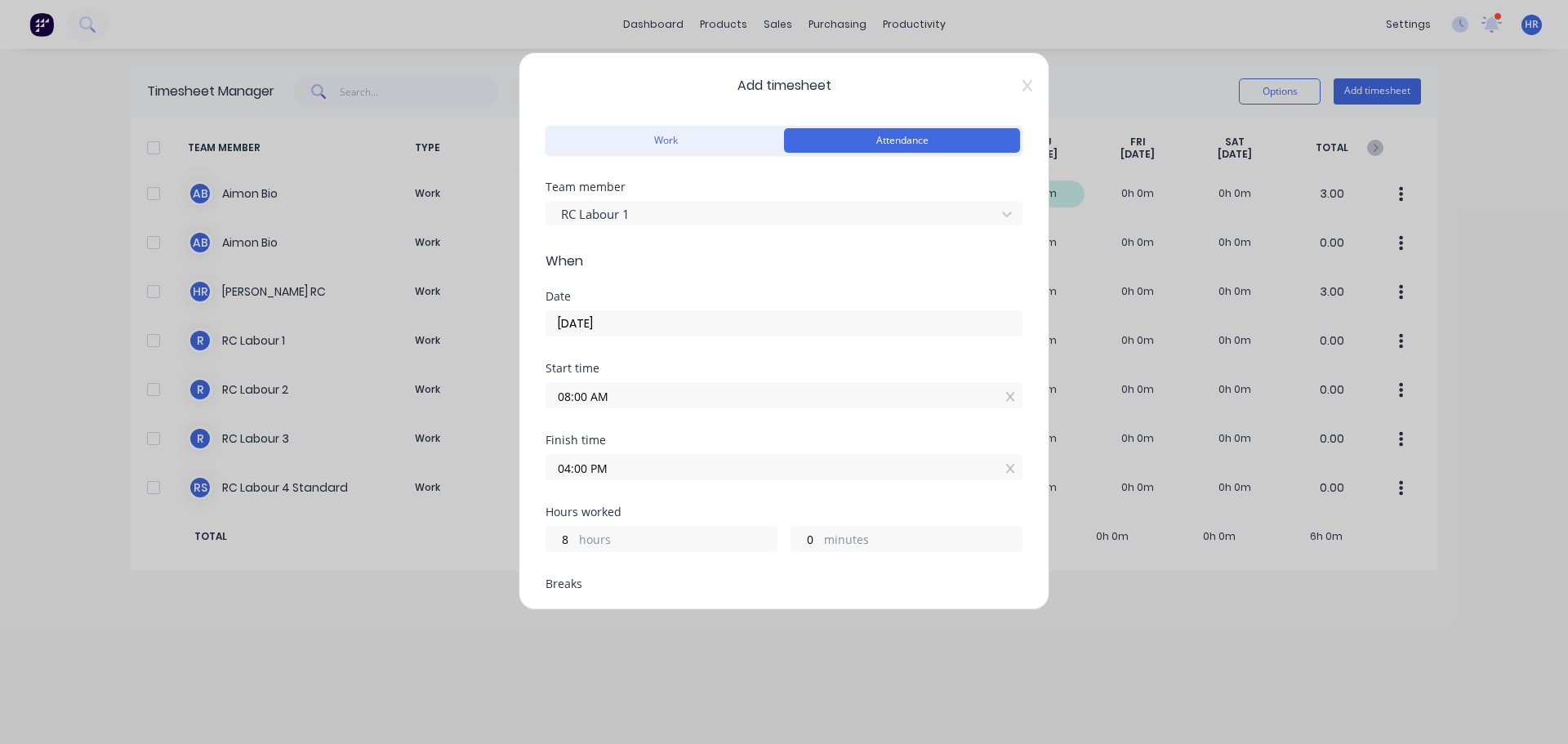
scroll to position [327, 0]
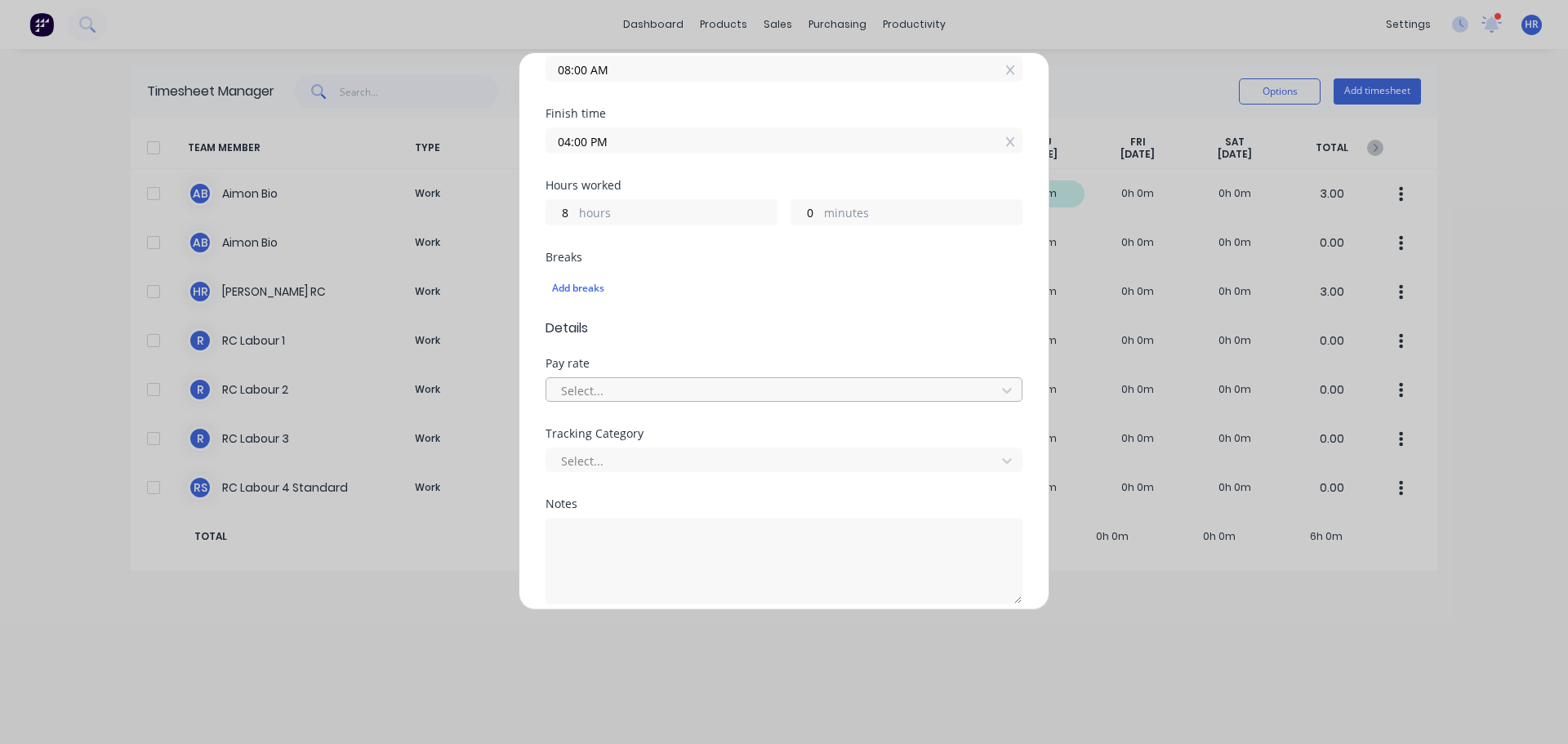
click at [726, 383] on div at bounding box center [773, 390] width 428 height 20
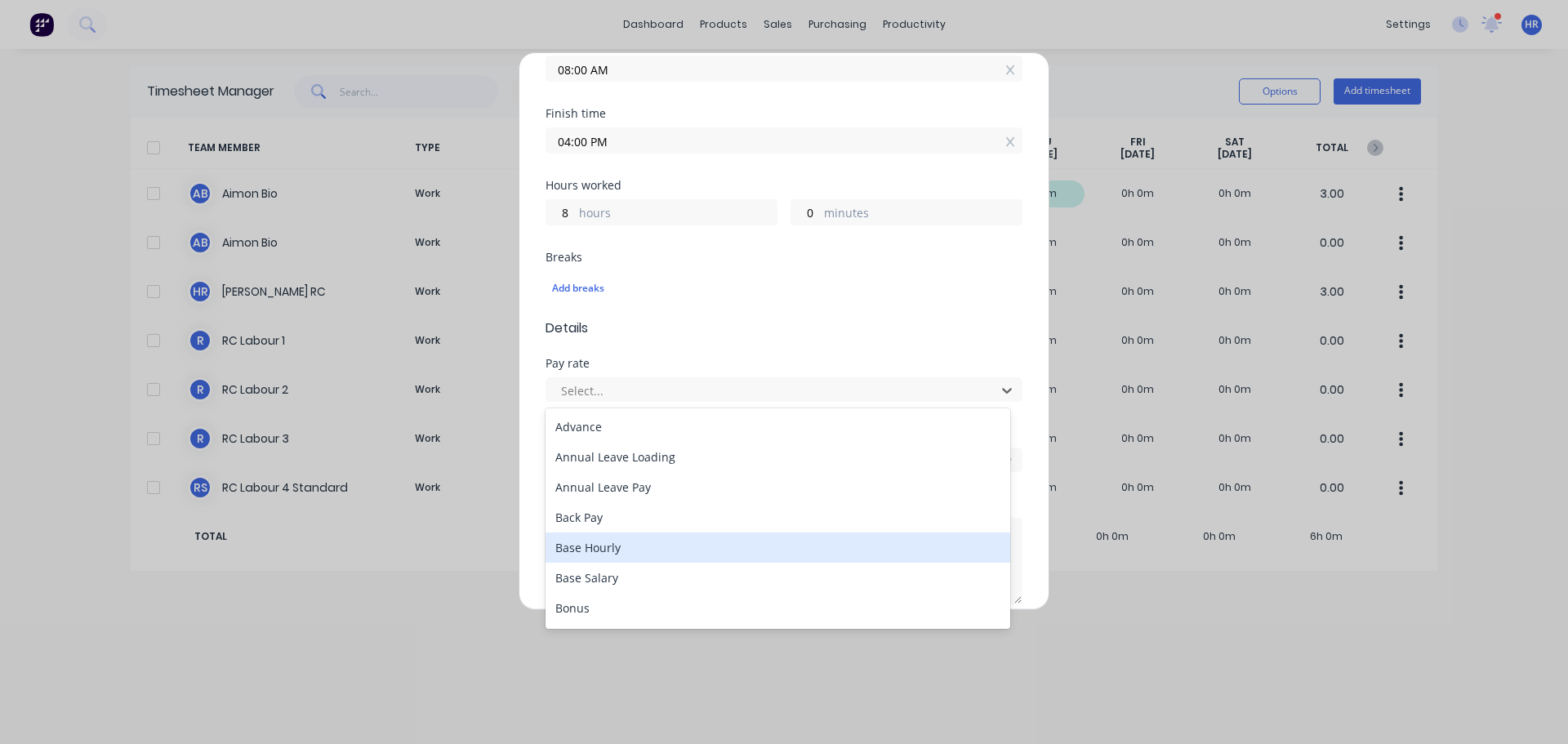
click at [620, 551] on div "Base Hourly" at bounding box center [778, 547] width 465 height 30
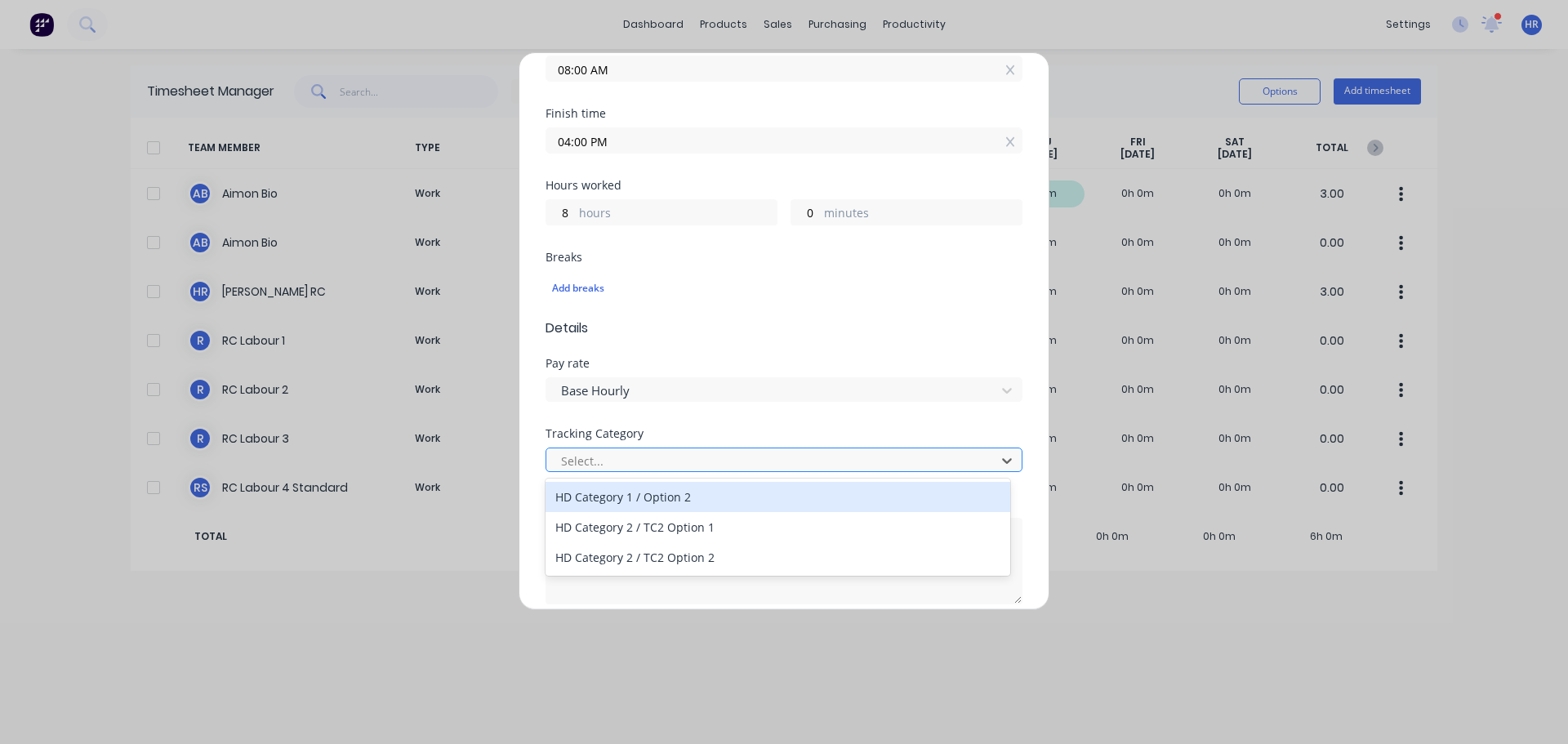
click at [686, 465] on div at bounding box center [773, 461] width 428 height 20
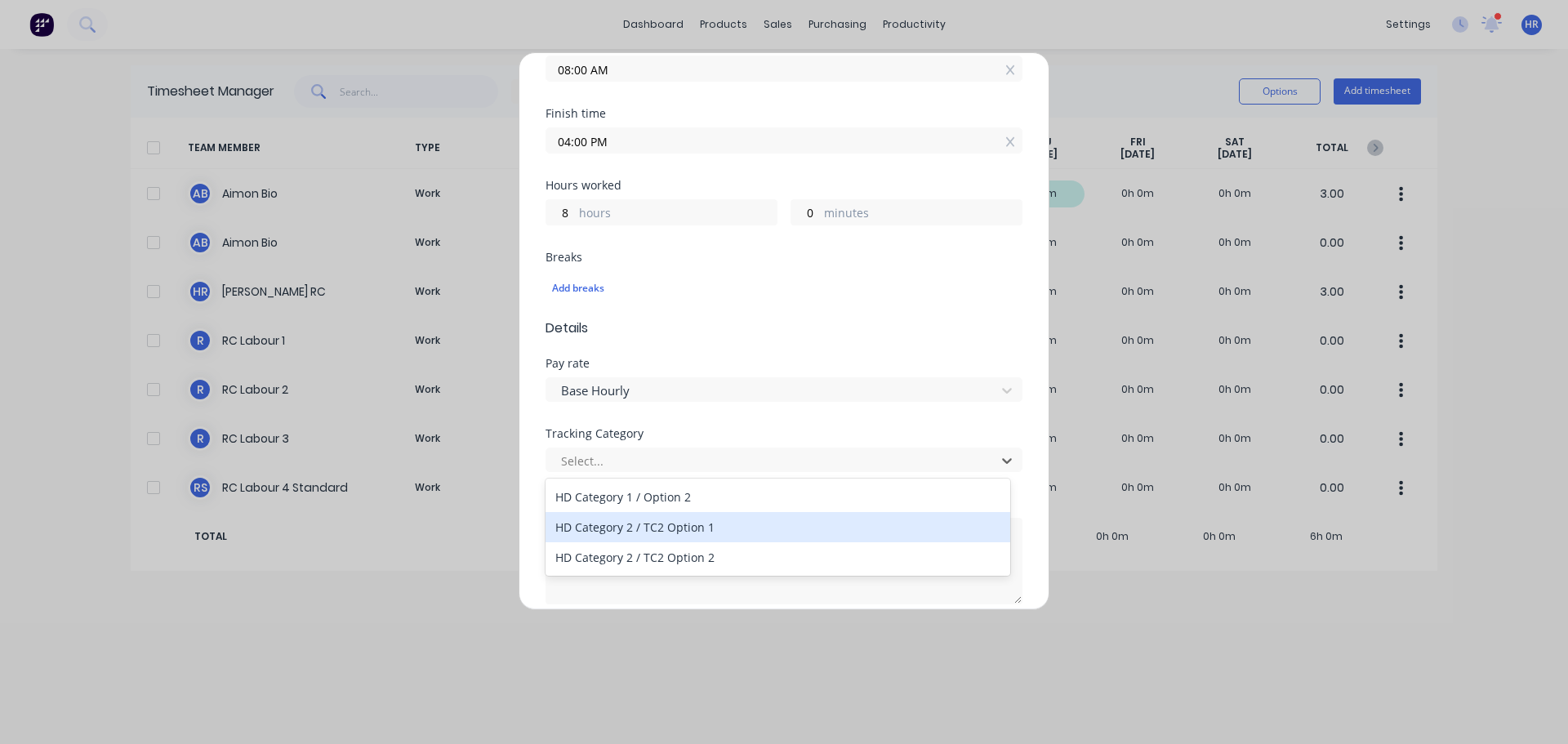
click at [669, 527] on div "HD Category 2 / TC2 Option 1" at bounding box center [778, 526] width 465 height 30
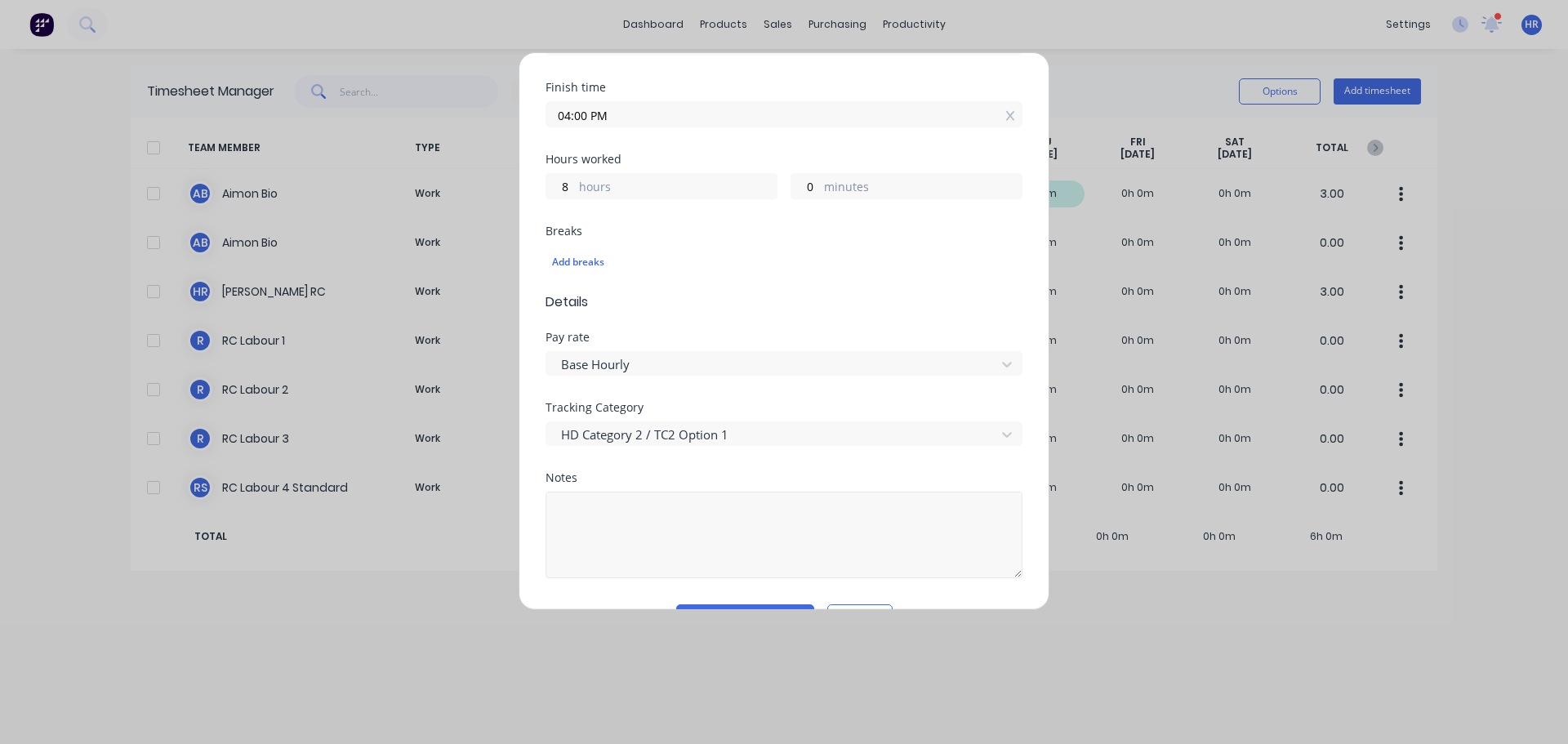
scroll to position [397, 0]
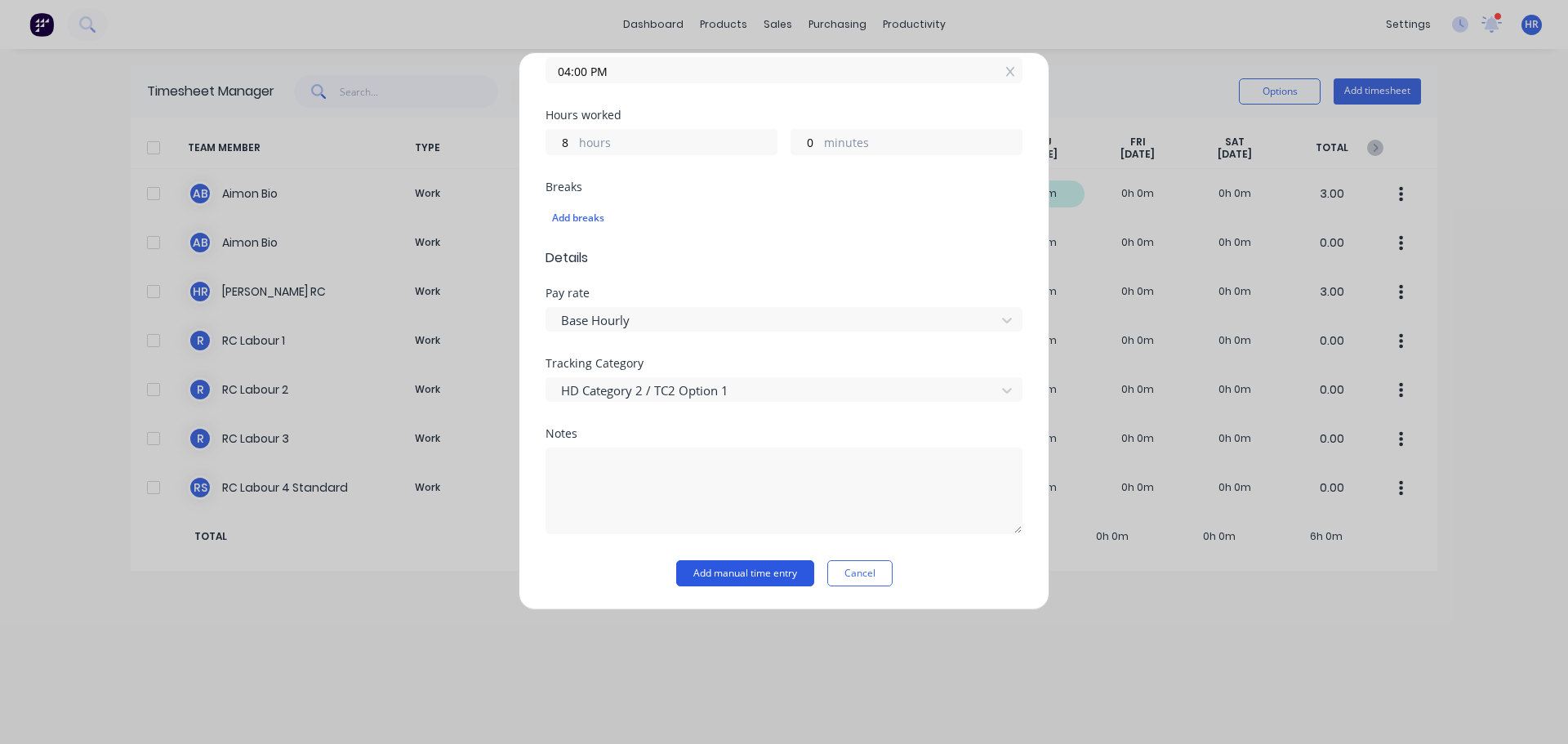
click at [739, 573] on button "Add manual time entry" at bounding box center [745, 572] width 138 height 26
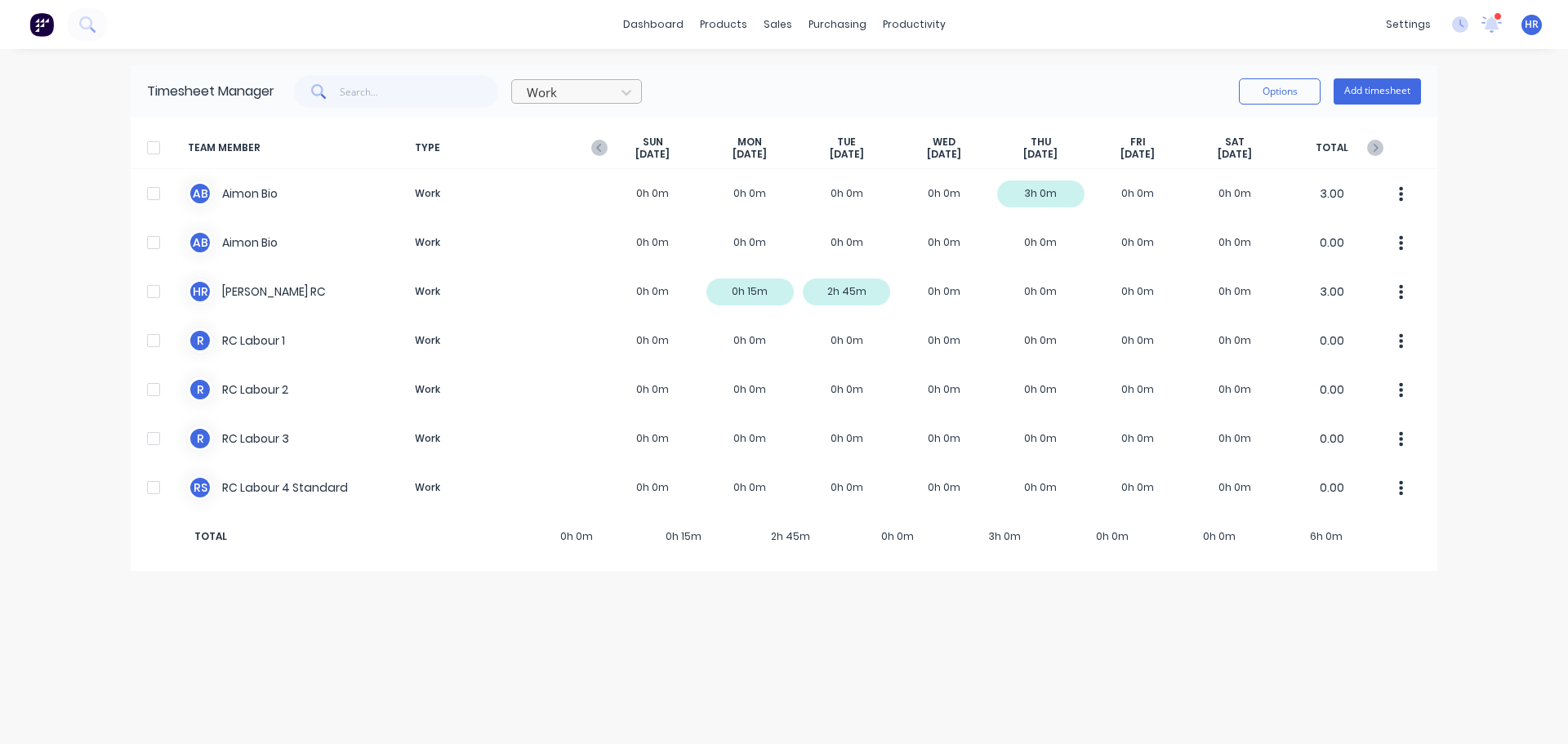
click at [575, 96] on div at bounding box center [566, 93] width 82 height 20
click at [1461, 379] on div "dashboard products sales purchasing productivity dashboard products Product Cat…" at bounding box center [784, 372] width 1568 height 744
click at [577, 85] on div at bounding box center [566, 93] width 82 height 20
click at [545, 164] on div "Attendance" at bounding box center [576, 158] width 131 height 30
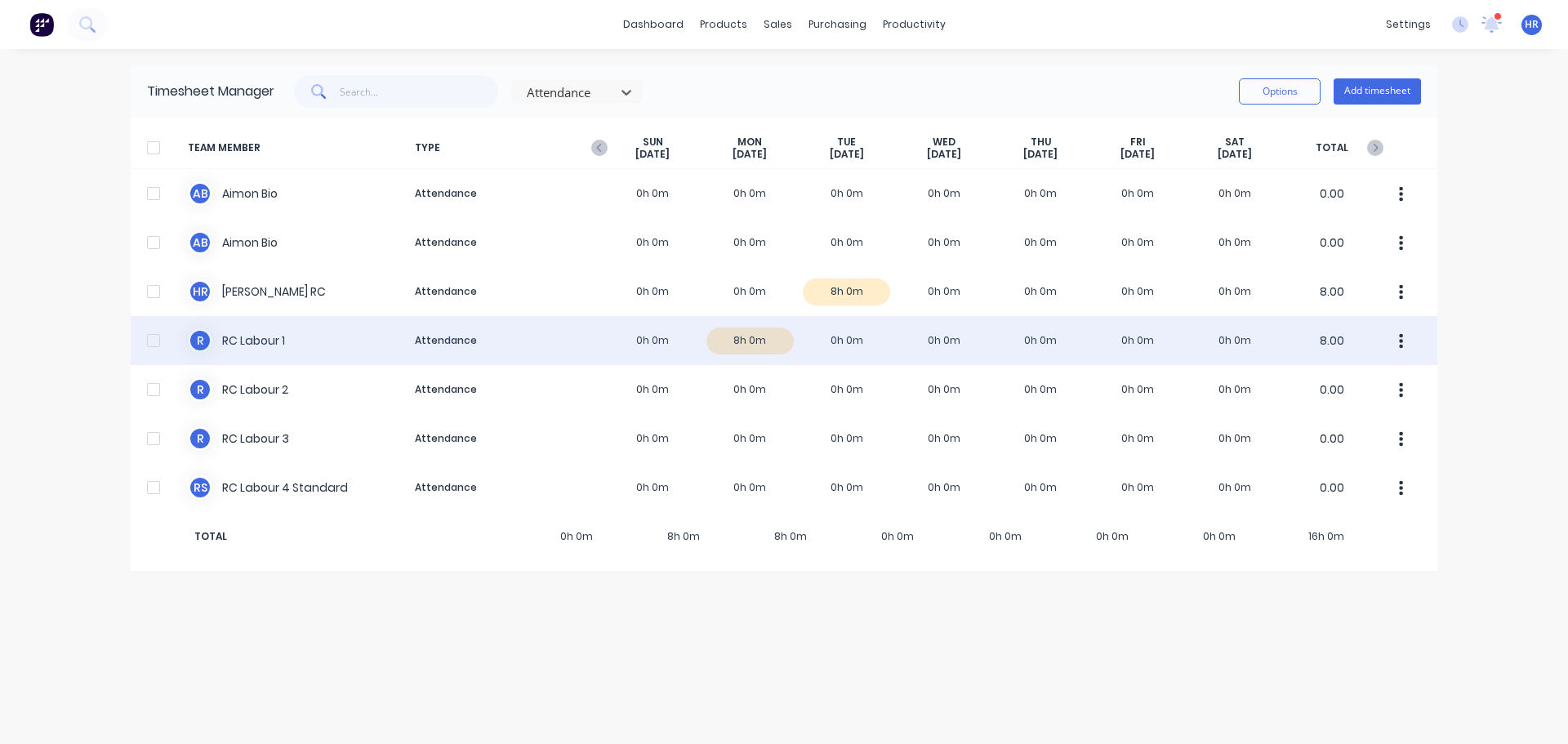
click at [157, 341] on div at bounding box center [153, 340] width 33 height 33
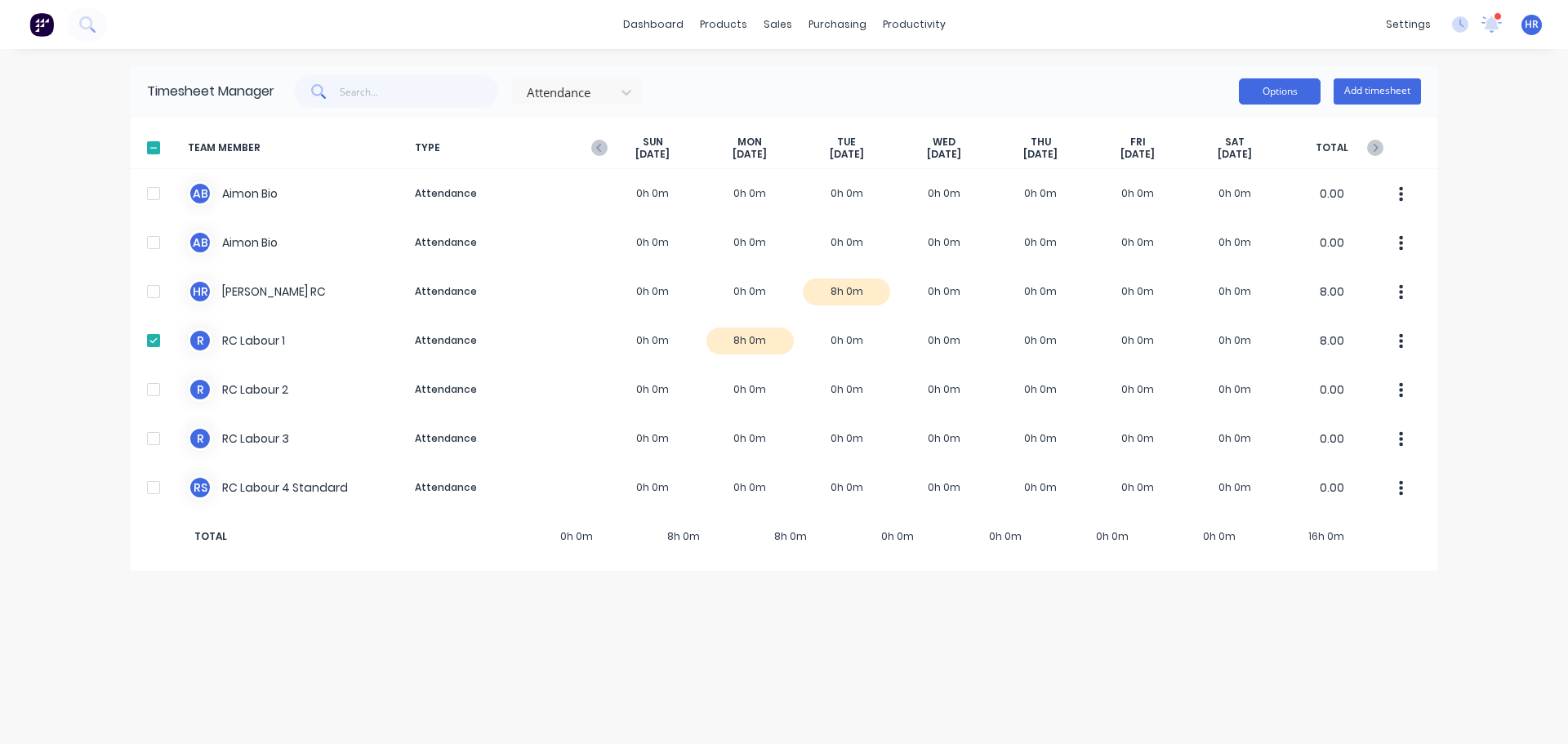
click at [1257, 88] on button "Options" at bounding box center [1280, 91] width 82 height 26
click at [1214, 133] on div "Approve" at bounding box center [1243, 133] width 126 height 24
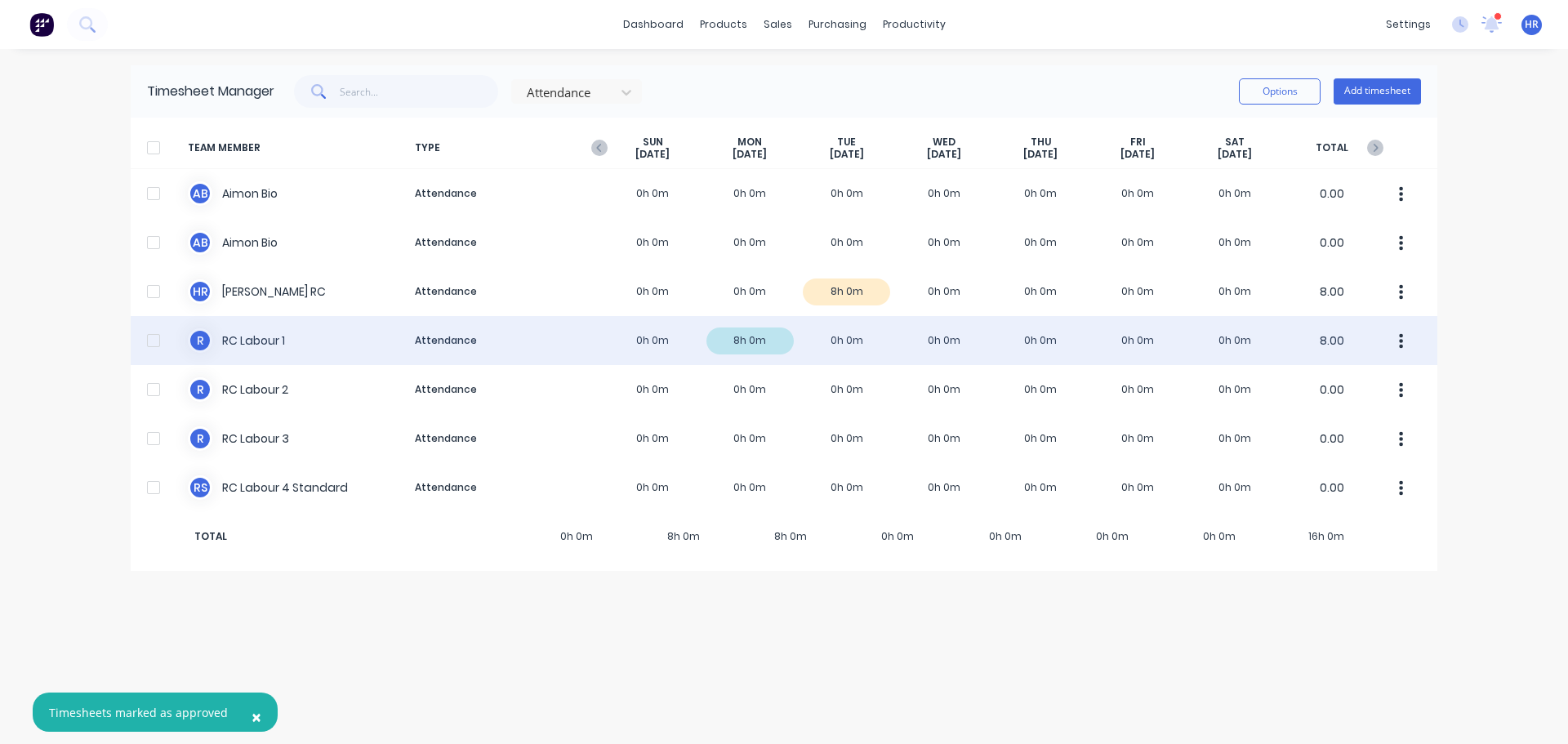
click at [157, 340] on div at bounding box center [153, 340] width 33 height 33
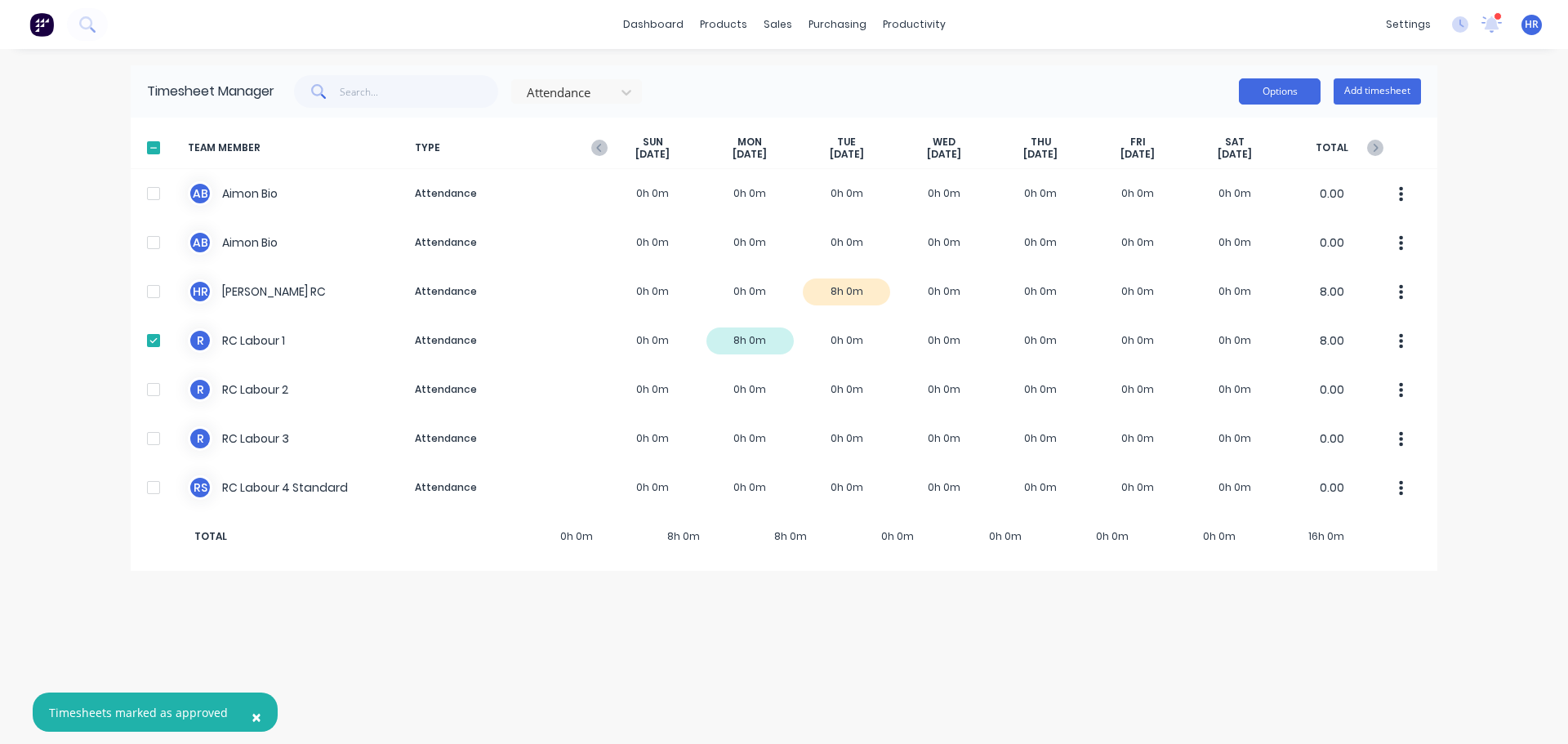
click at [1285, 99] on button "Options" at bounding box center [1280, 91] width 82 height 26
click at [1206, 224] on div "Export" at bounding box center [1243, 231] width 126 height 24
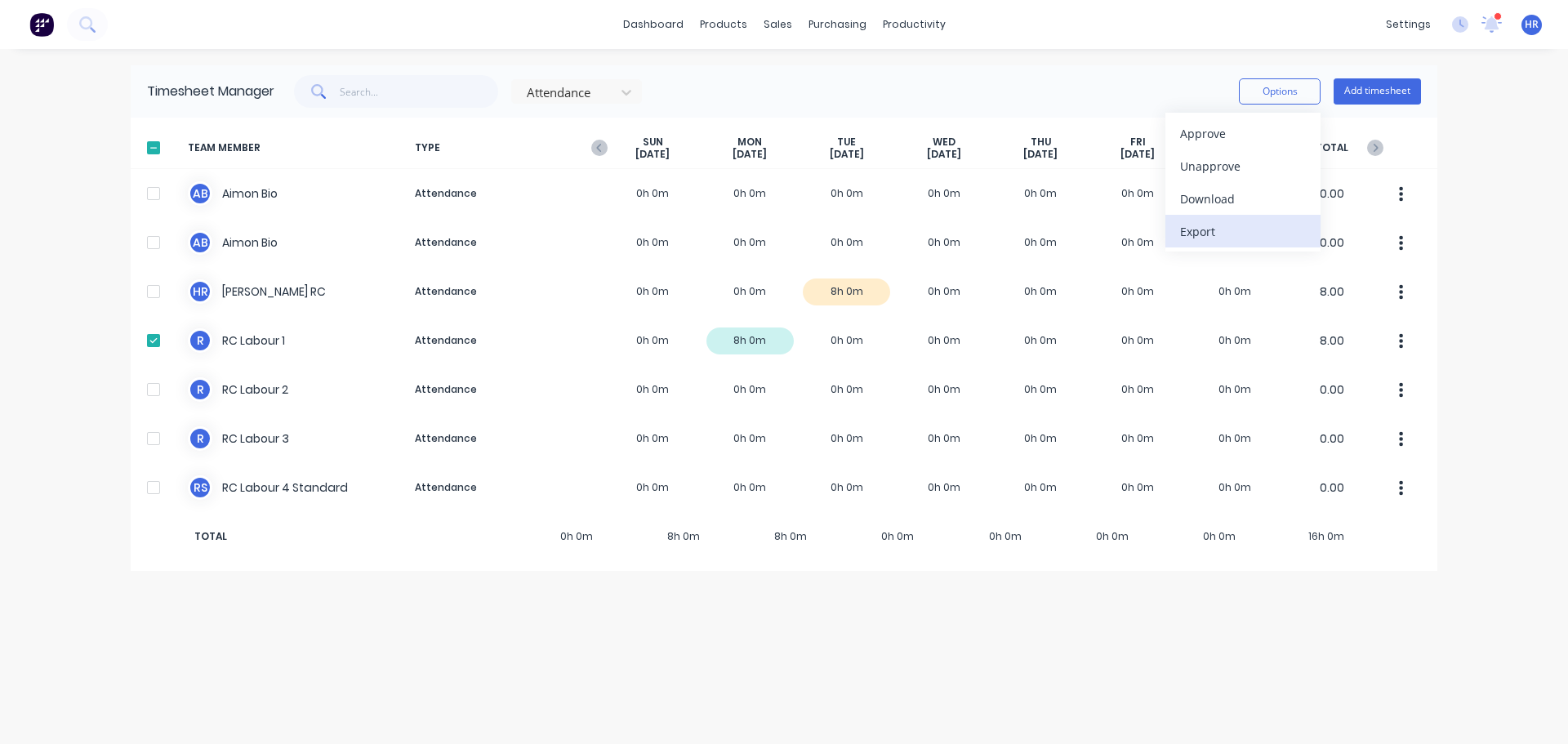
click at [1208, 232] on div "Export" at bounding box center [1243, 231] width 126 height 24
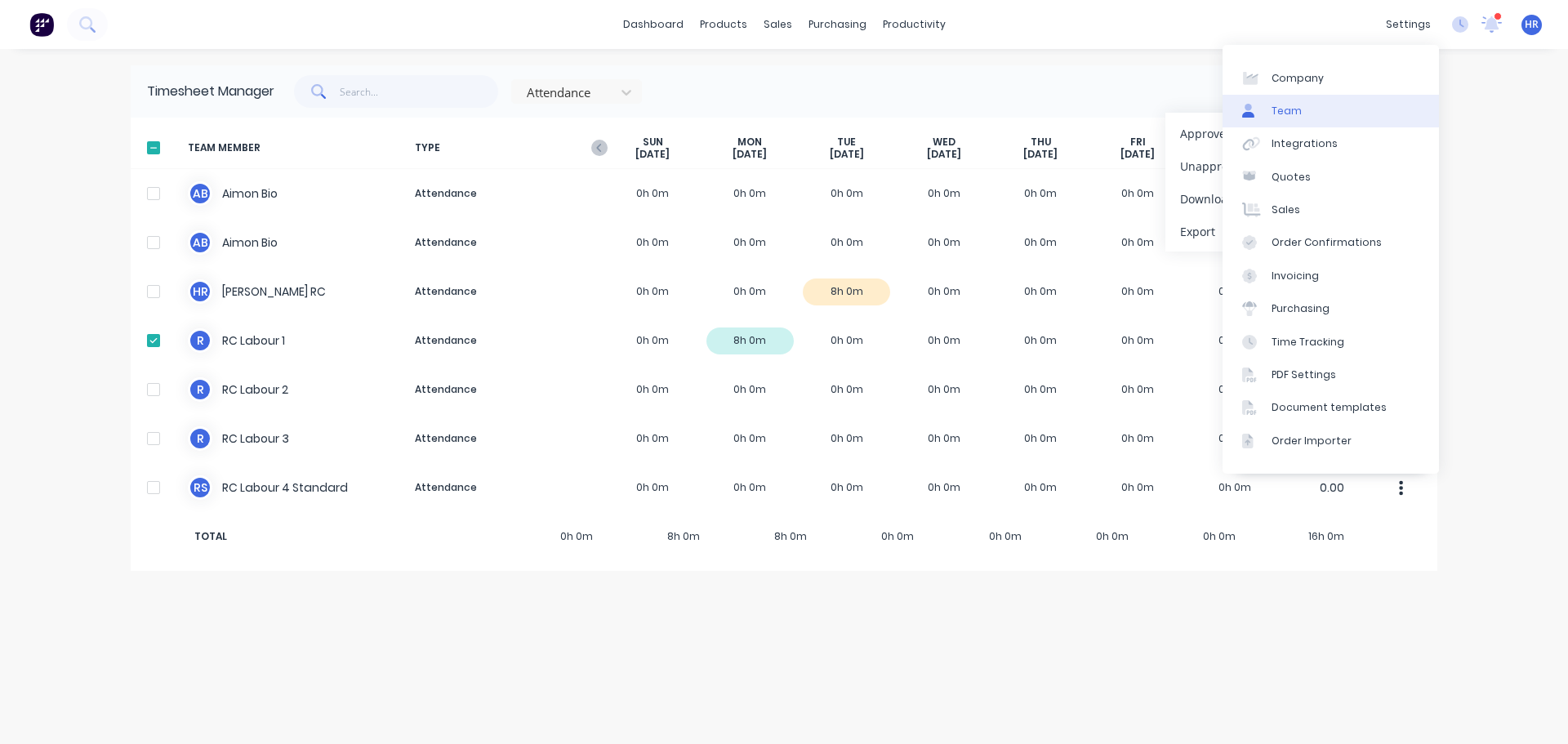
click at [1309, 113] on link "Team" at bounding box center [1331, 111] width 217 height 33
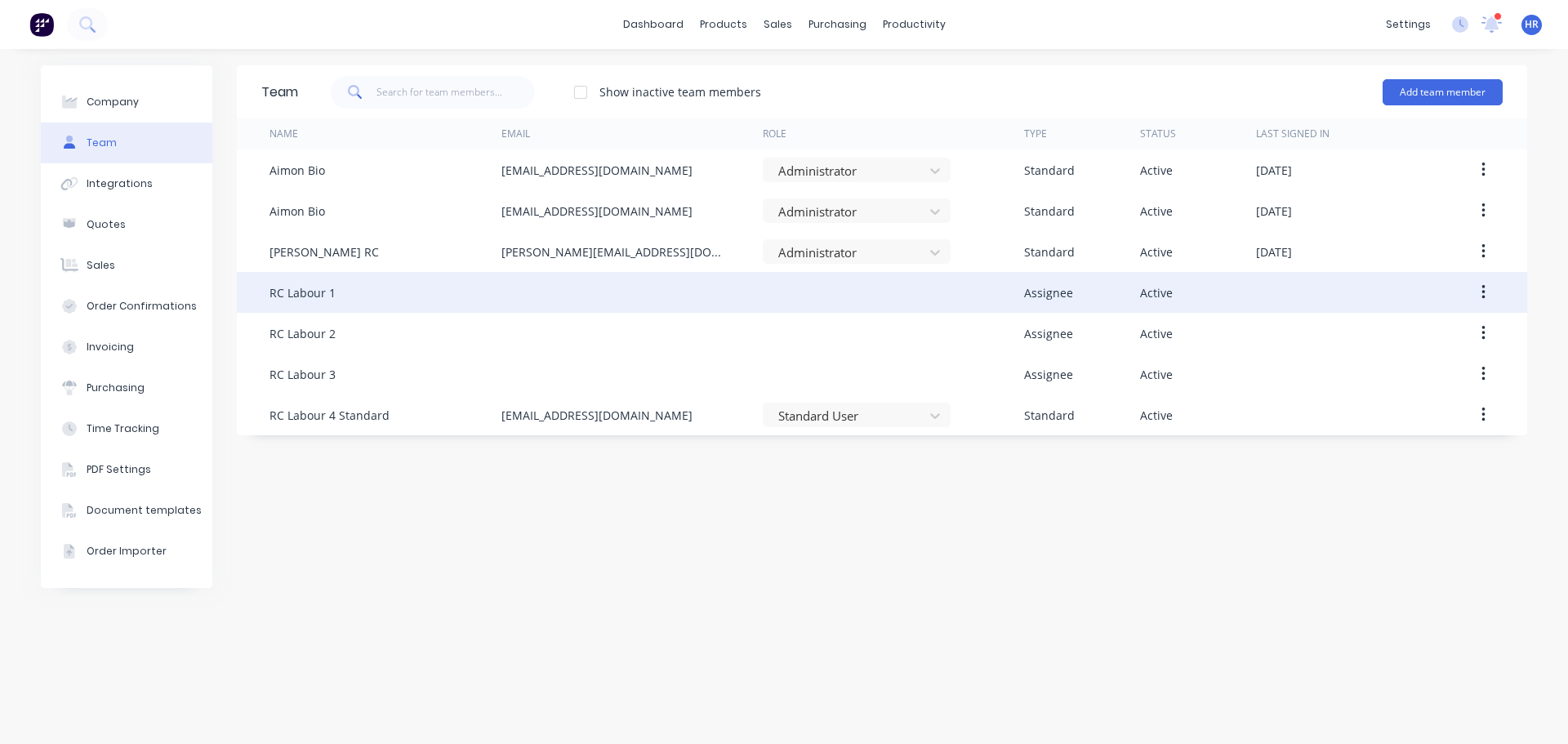
click at [1485, 295] on icon "button" at bounding box center [1483, 292] width 4 height 18
click at [1403, 331] on div "Edit" at bounding box center [1425, 335] width 126 height 24
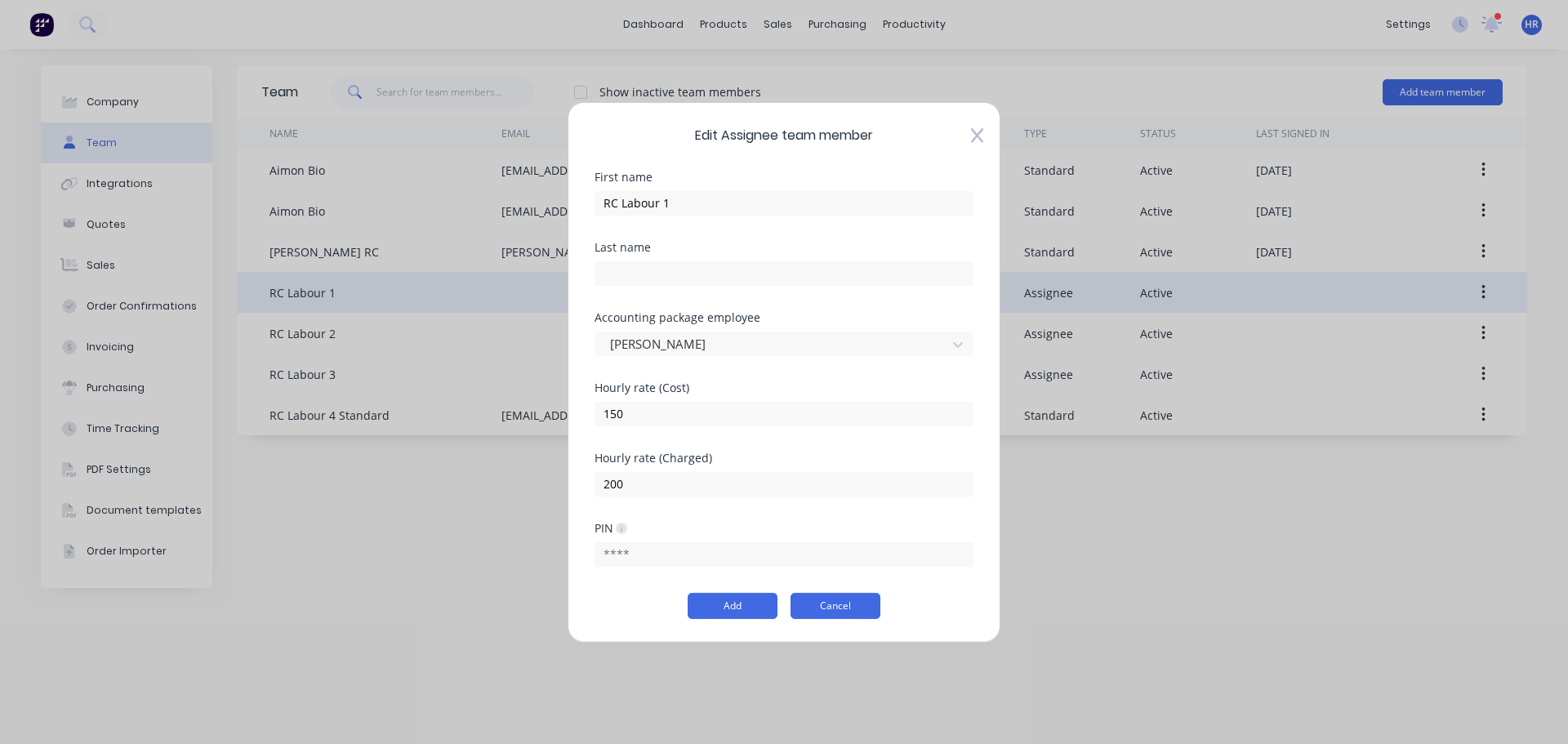
click at [824, 602] on button "Cancel" at bounding box center [835, 605] width 90 height 26
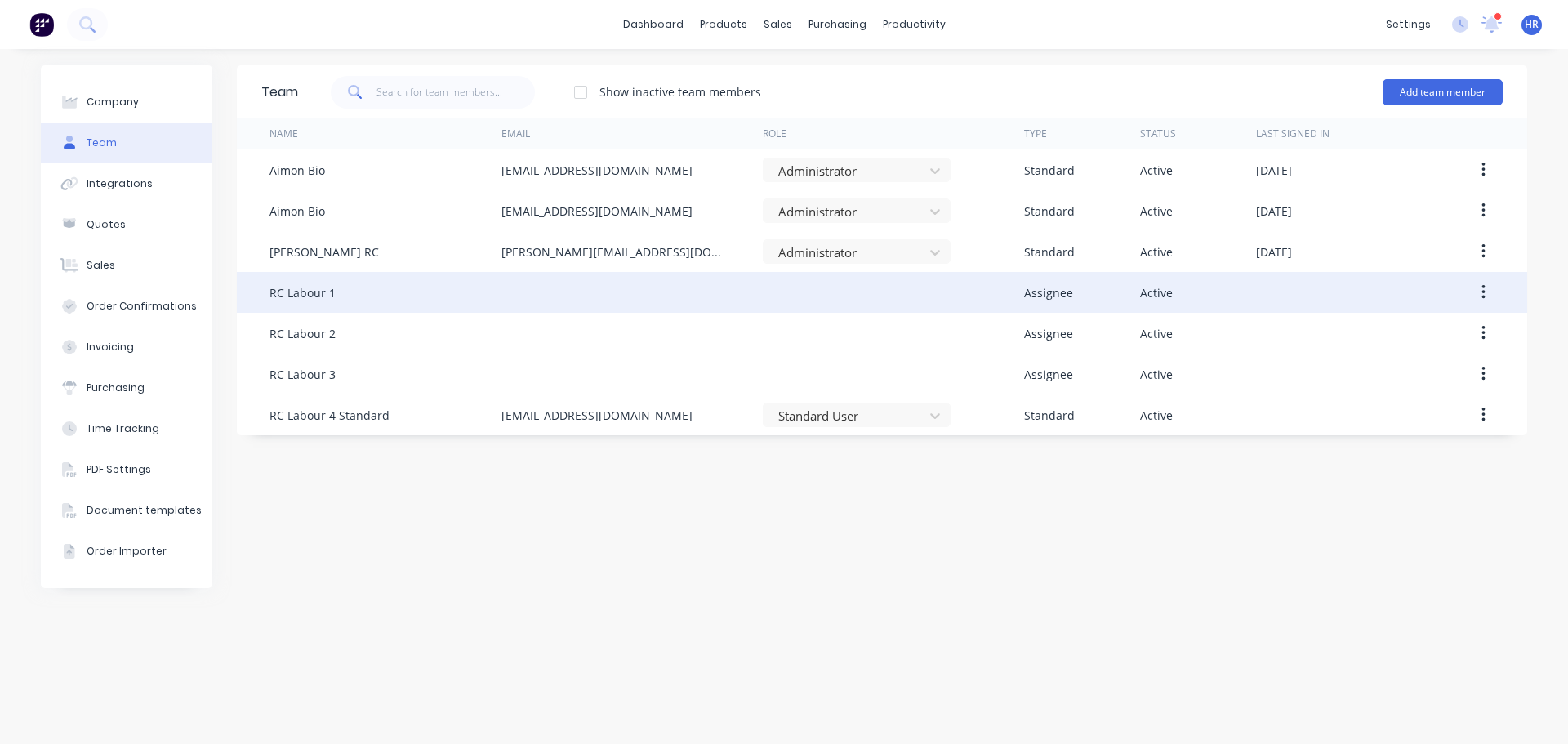
click at [1486, 297] on button "button" at bounding box center [1483, 292] width 39 height 30
click at [1385, 339] on div "Edit" at bounding box center [1425, 335] width 126 height 24
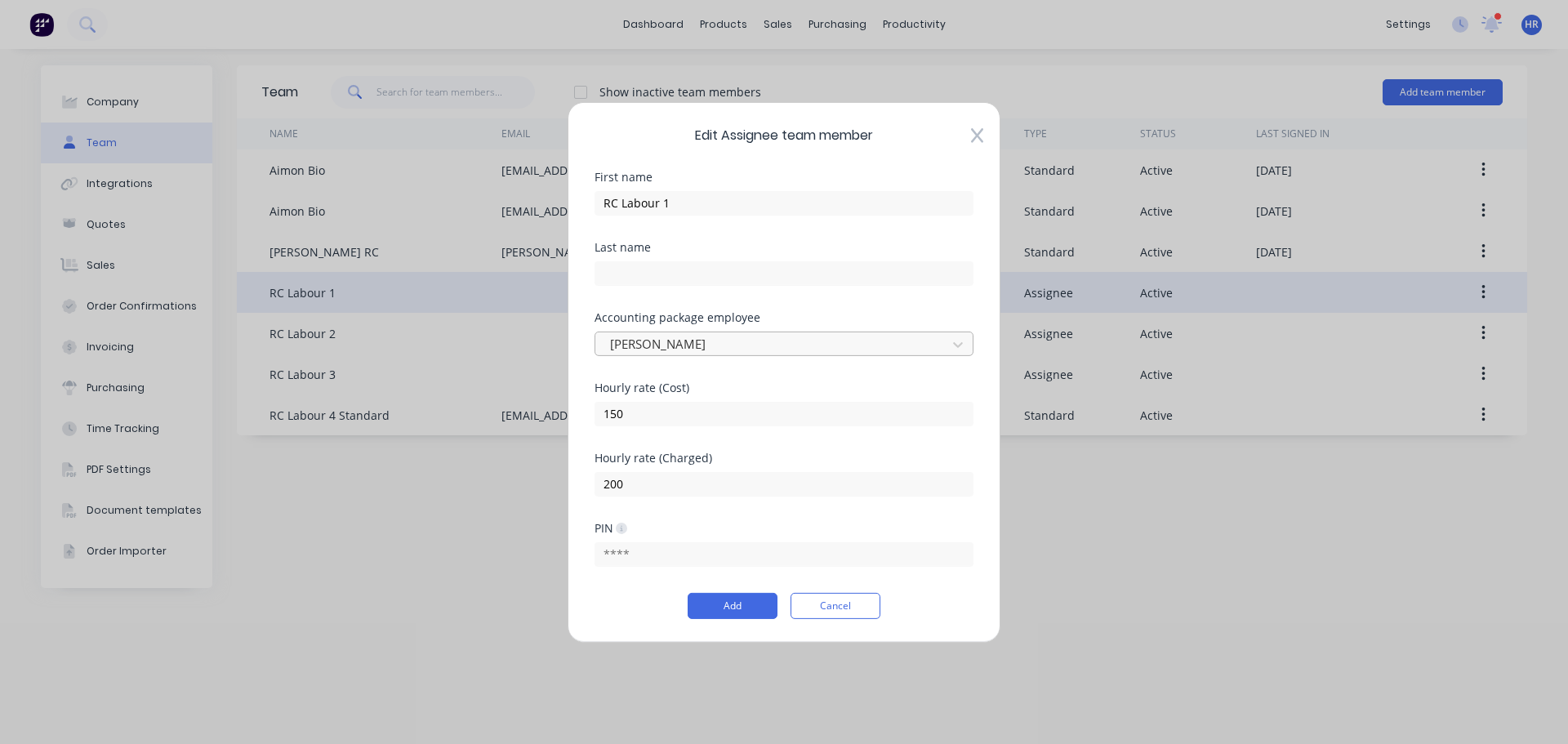
click at [811, 337] on div at bounding box center [773, 344] width 330 height 20
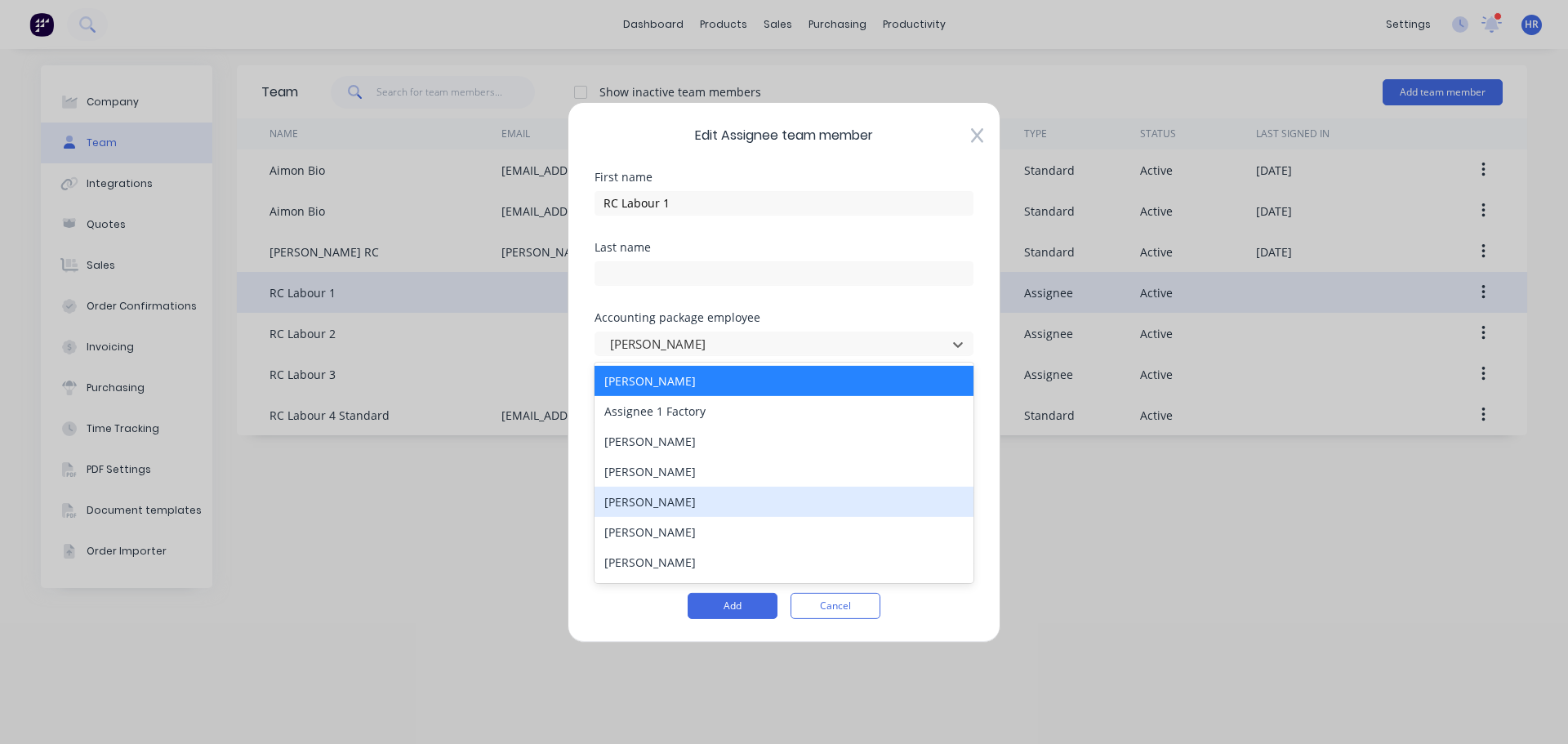
click at [706, 504] on div "Emily Davis" at bounding box center [784, 500] width 379 height 30
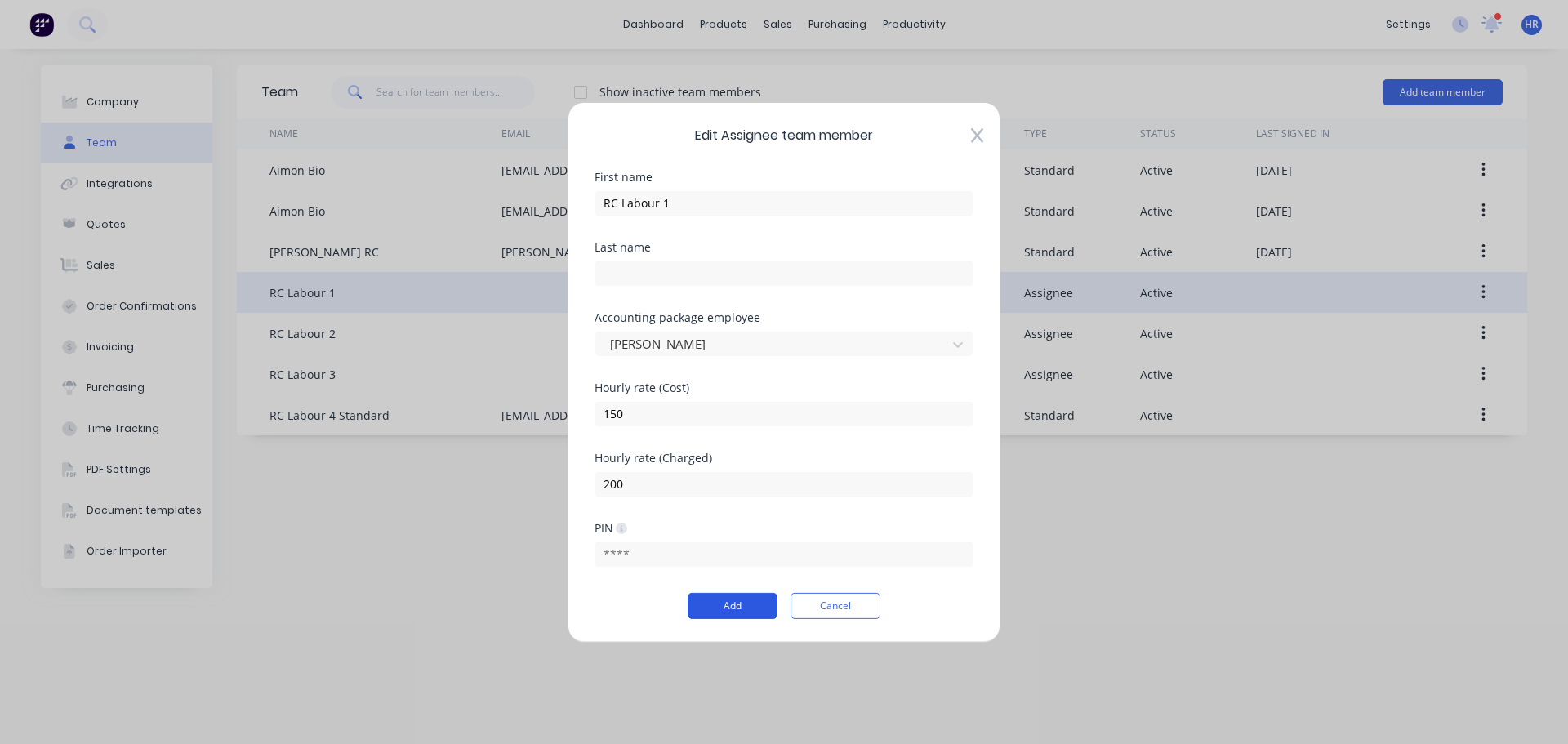
click at [762, 613] on button "Add" at bounding box center [732, 605] width 90 height 26
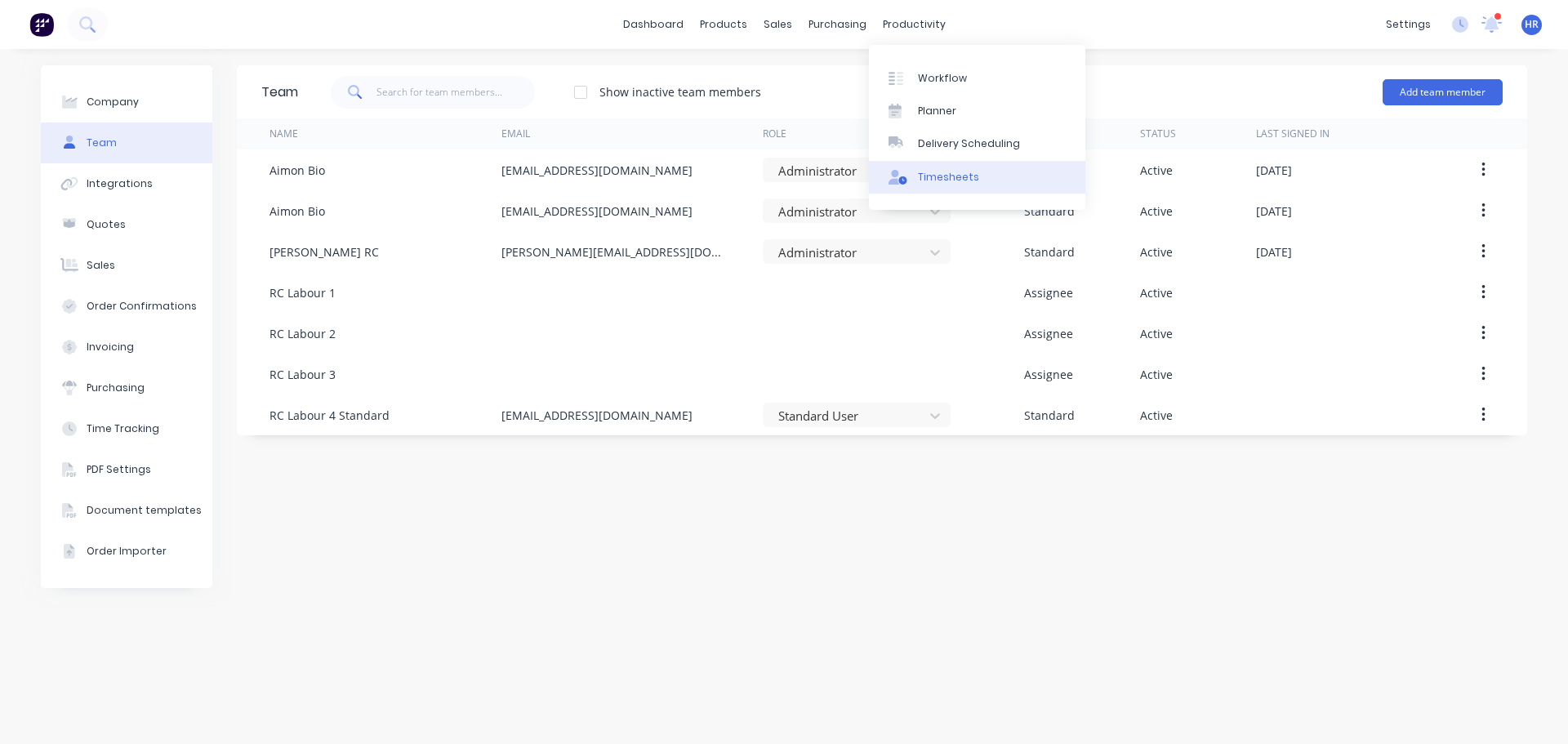
click at [934, 170] on div "Timesheets" at bounding box center [949, 176] width 62 height 14
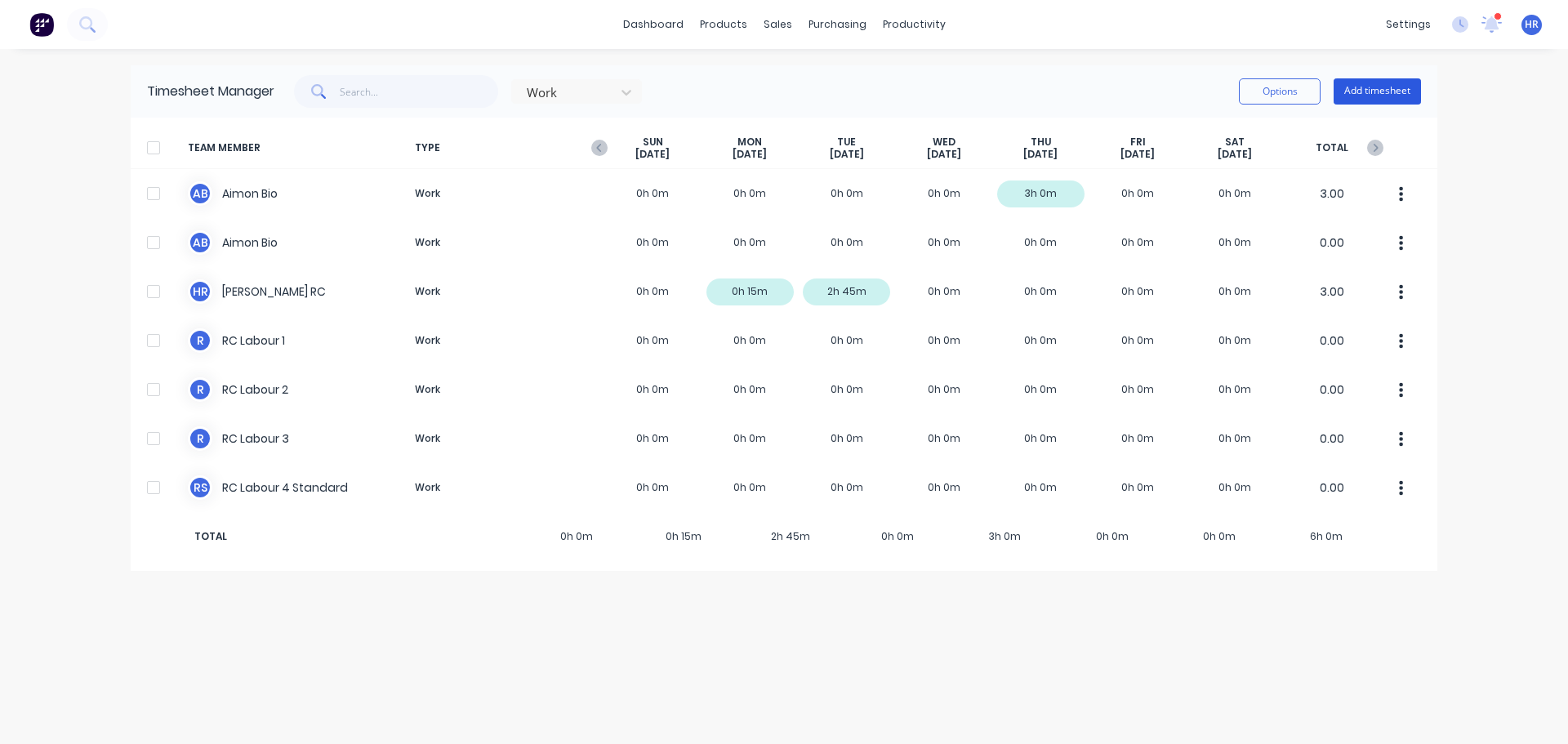
click at [1402, 90] on button "Add timesheet" at bounding box center [1377, 91] width 88 height 26
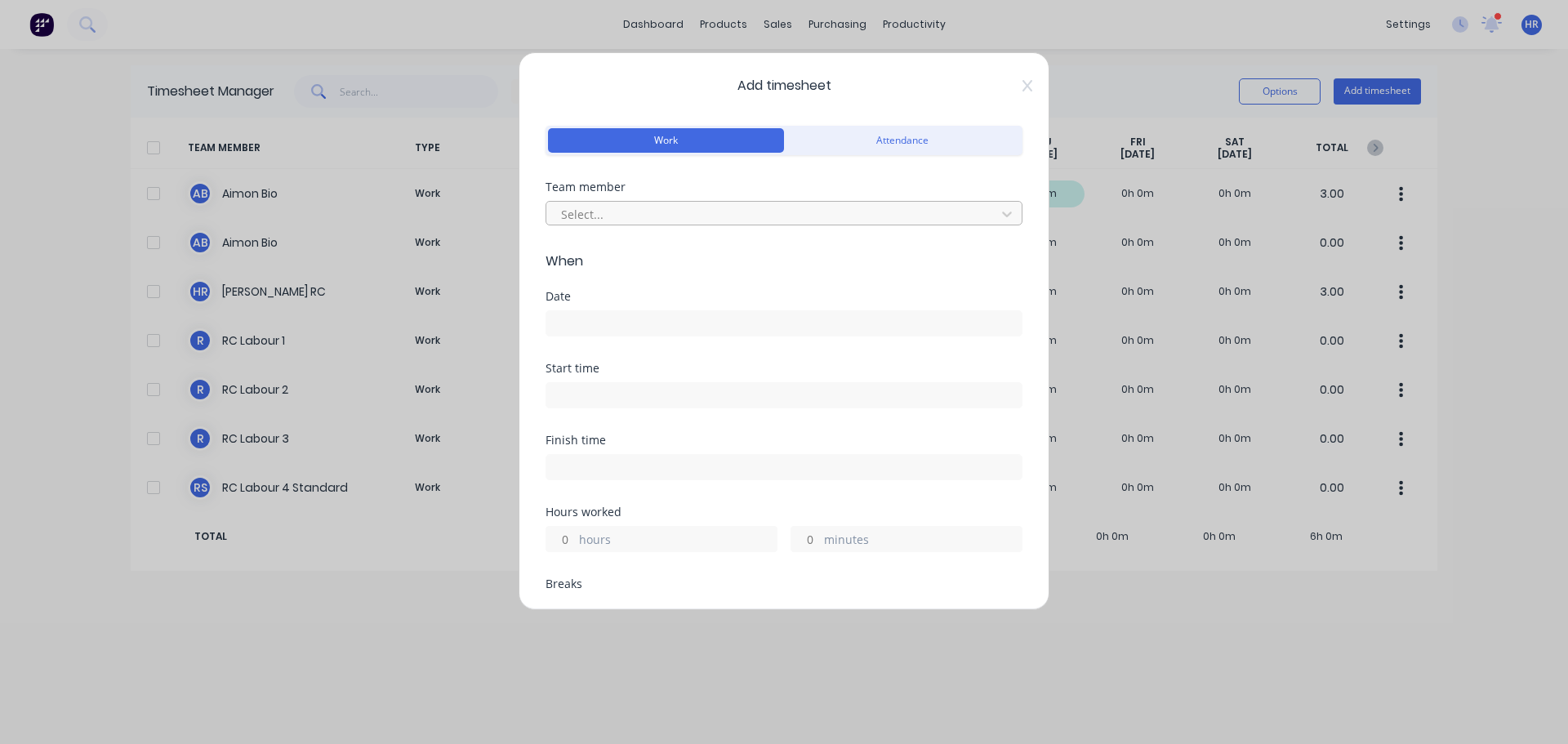
click at [640, 202] on div "Select..." at bounding box center [773, 213] width 438 height 24
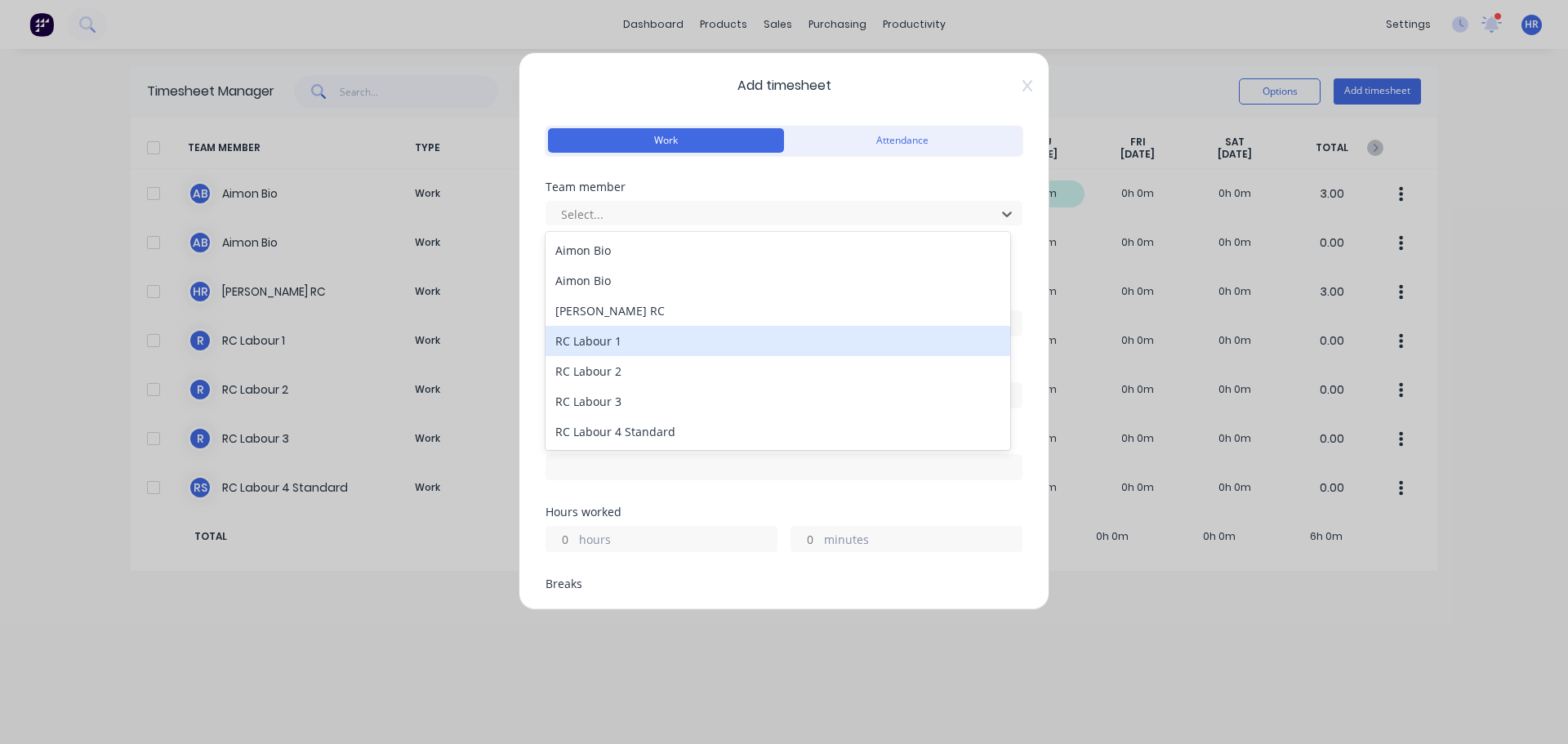
click at [618, 341] on div "RC Labour 1" at bounding box center [778, 340] width 465 height 30
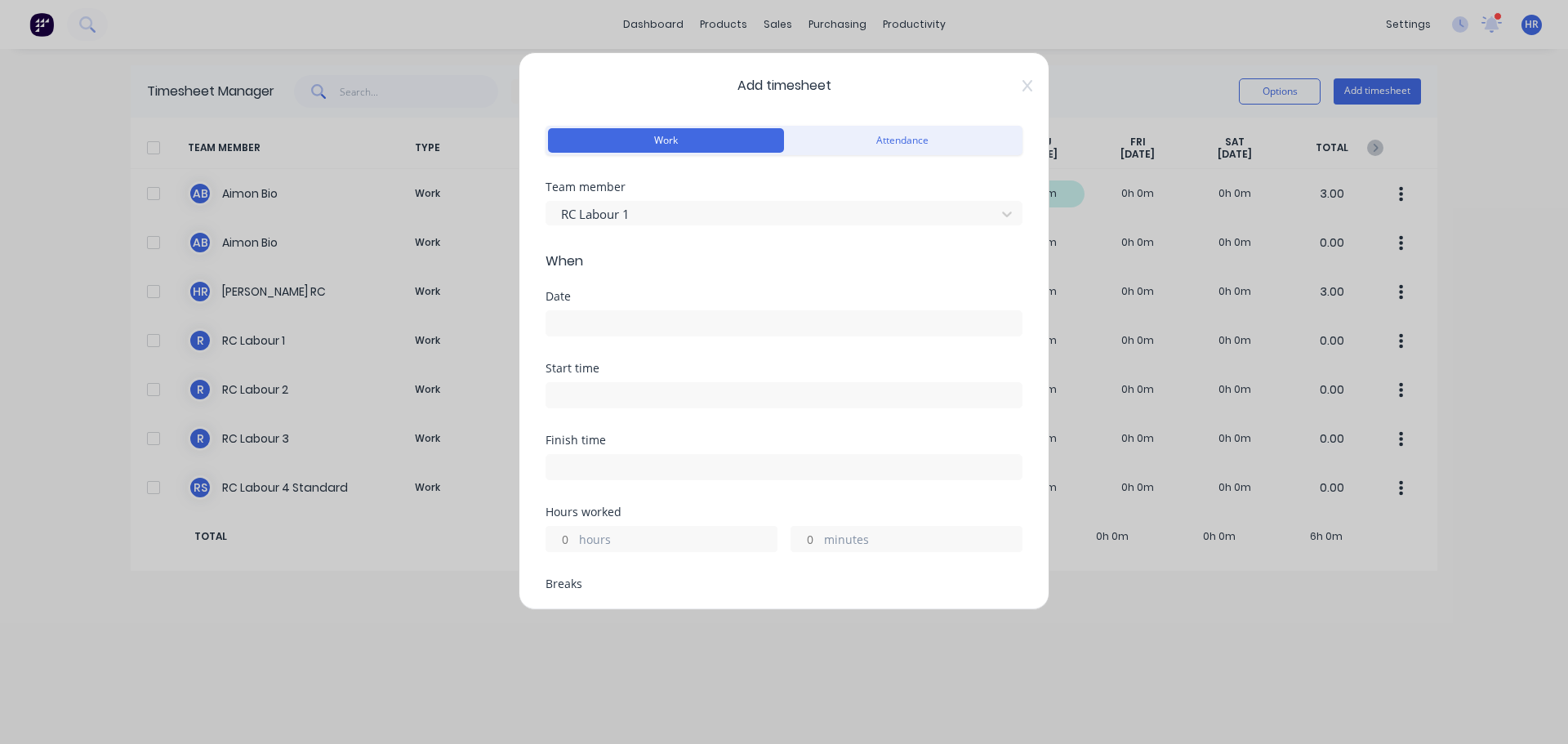
click at [645, 318] on input at bounding box center [784, 323] width 475 height 24
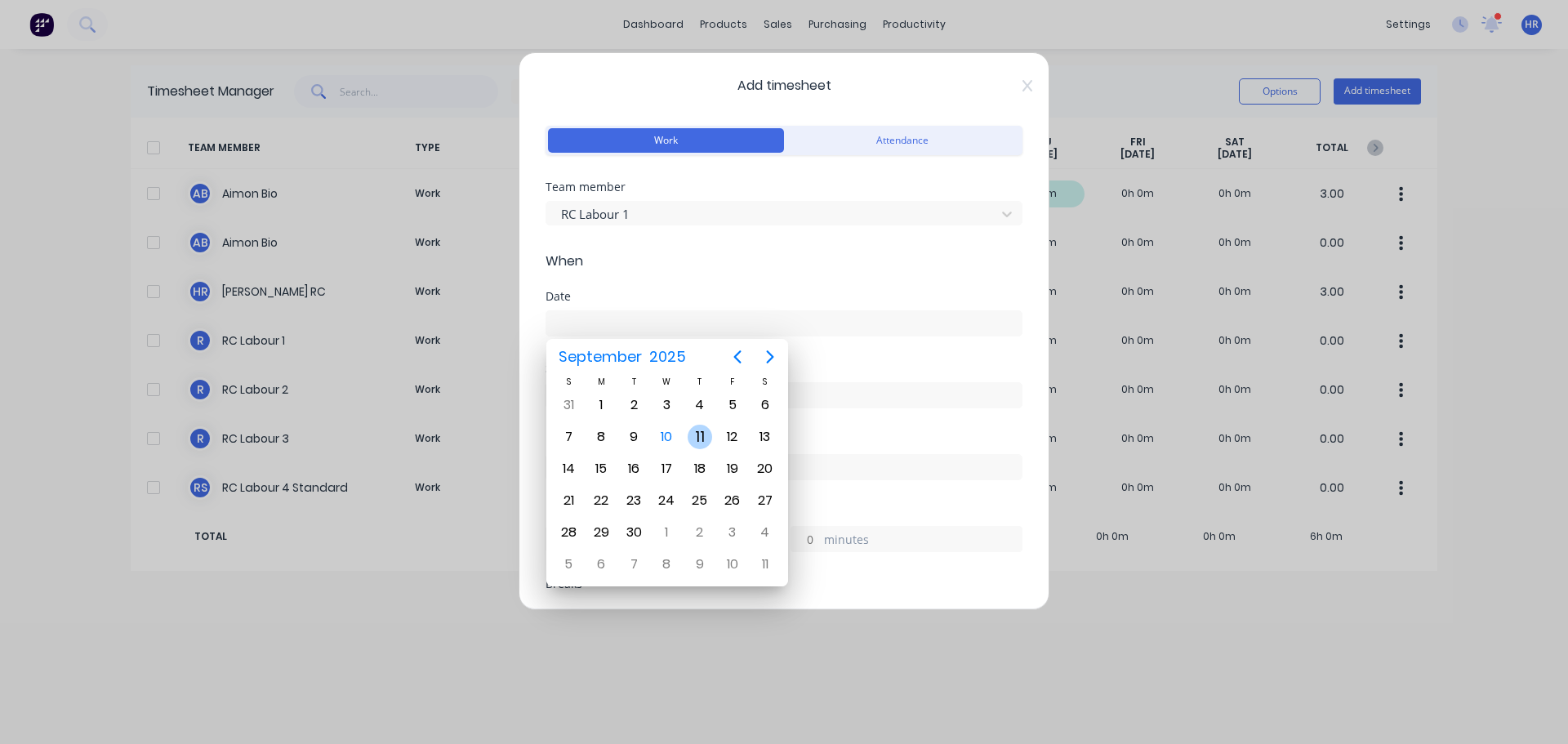
click at [694, 435] on div "11" at bounding box center [700, 437] width 24 height 24
type input "11/09/2025"
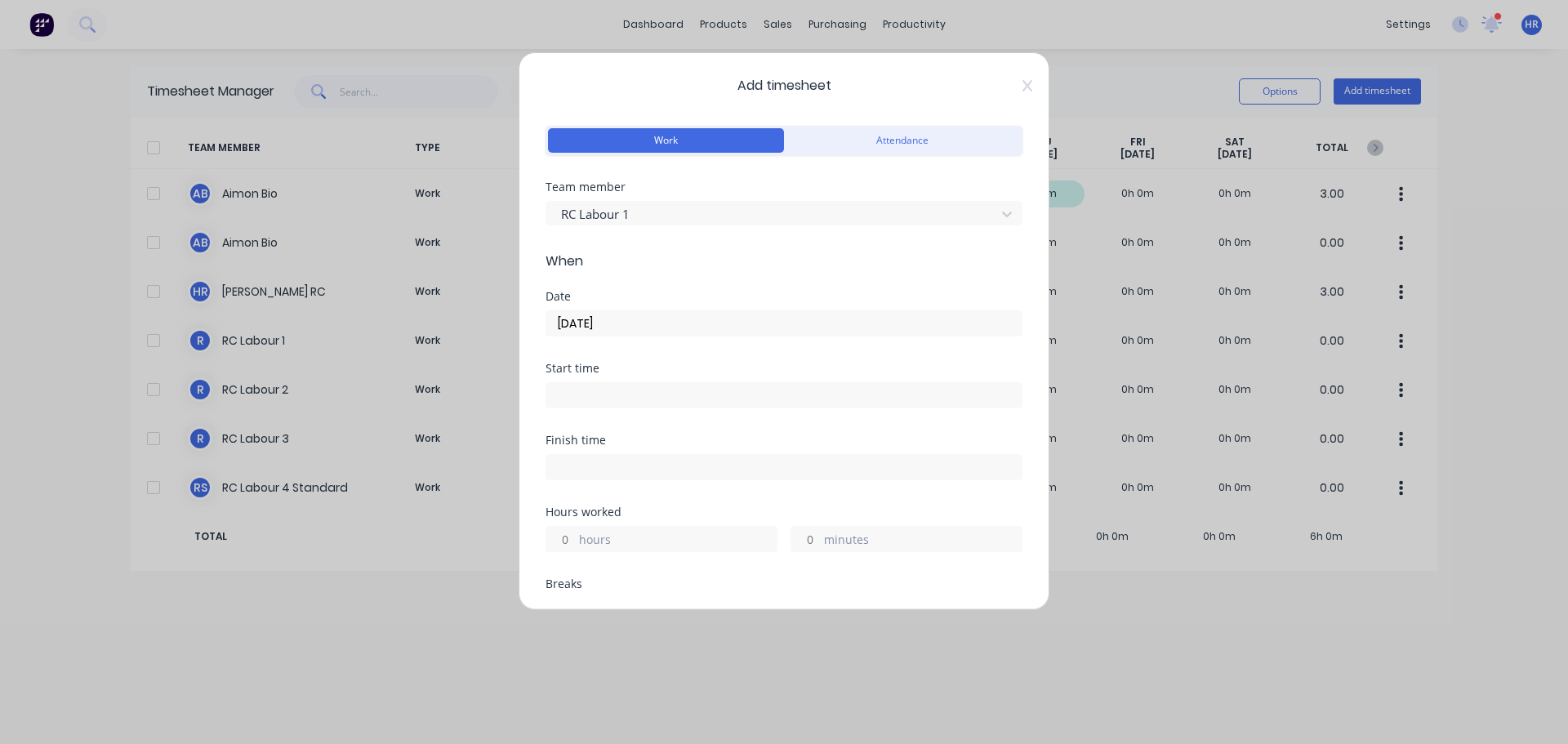
click at [597, 403] on input at bounding box center [784, 394] width 475 height 24
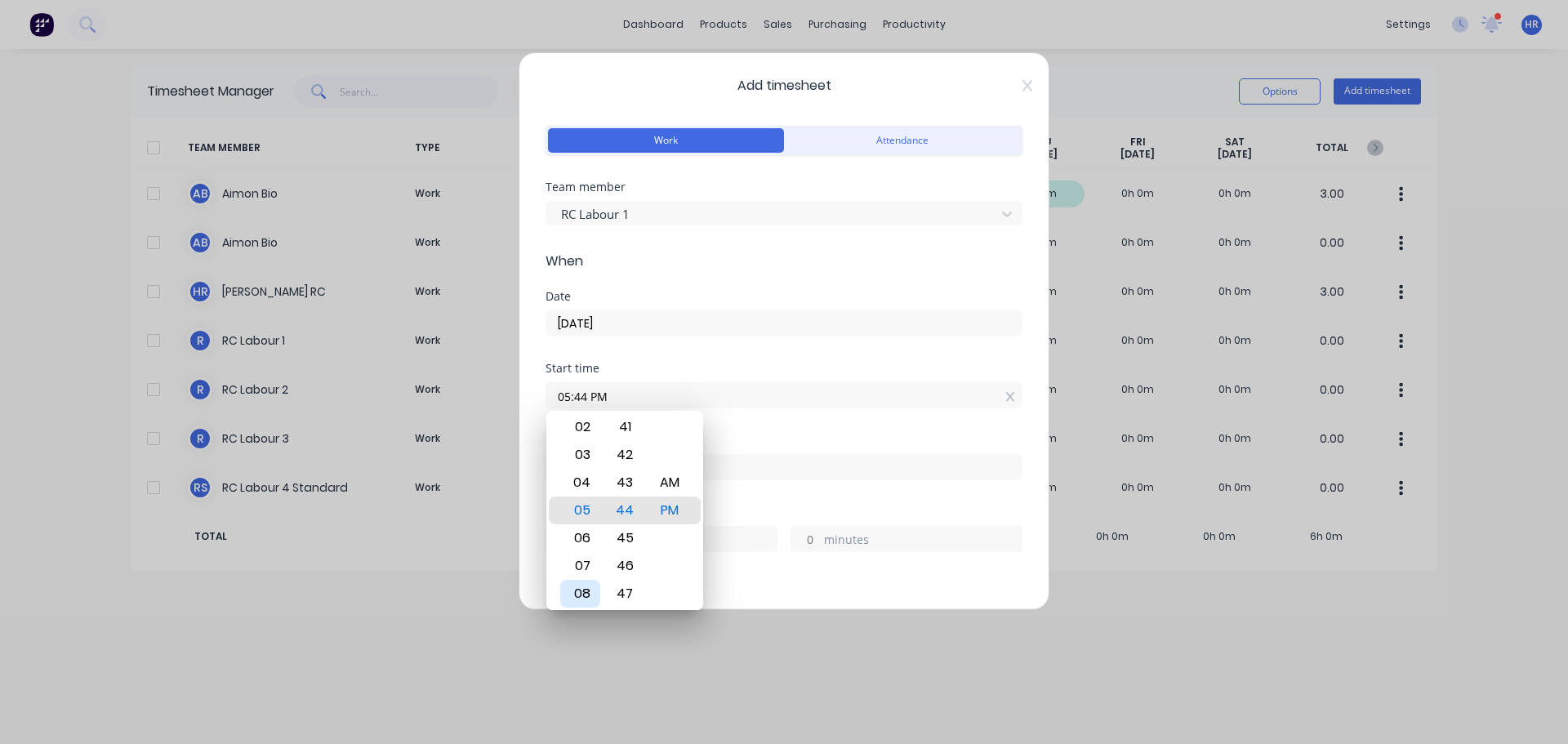
click at [580, 594] on div "08" at bounding box center [580, 594] width 40 height 28
click at [631, 485] on div "00" at bounding box center [625, 482] width 40 height 28
click at [675, 481] on div "AM" at bounding box center [671, 482] width 40 height 28
type input "08:00 AM"
click at [756, 427] on div "Start time 08:00 AM" at bounding box center [784, 398] width 477 height 72
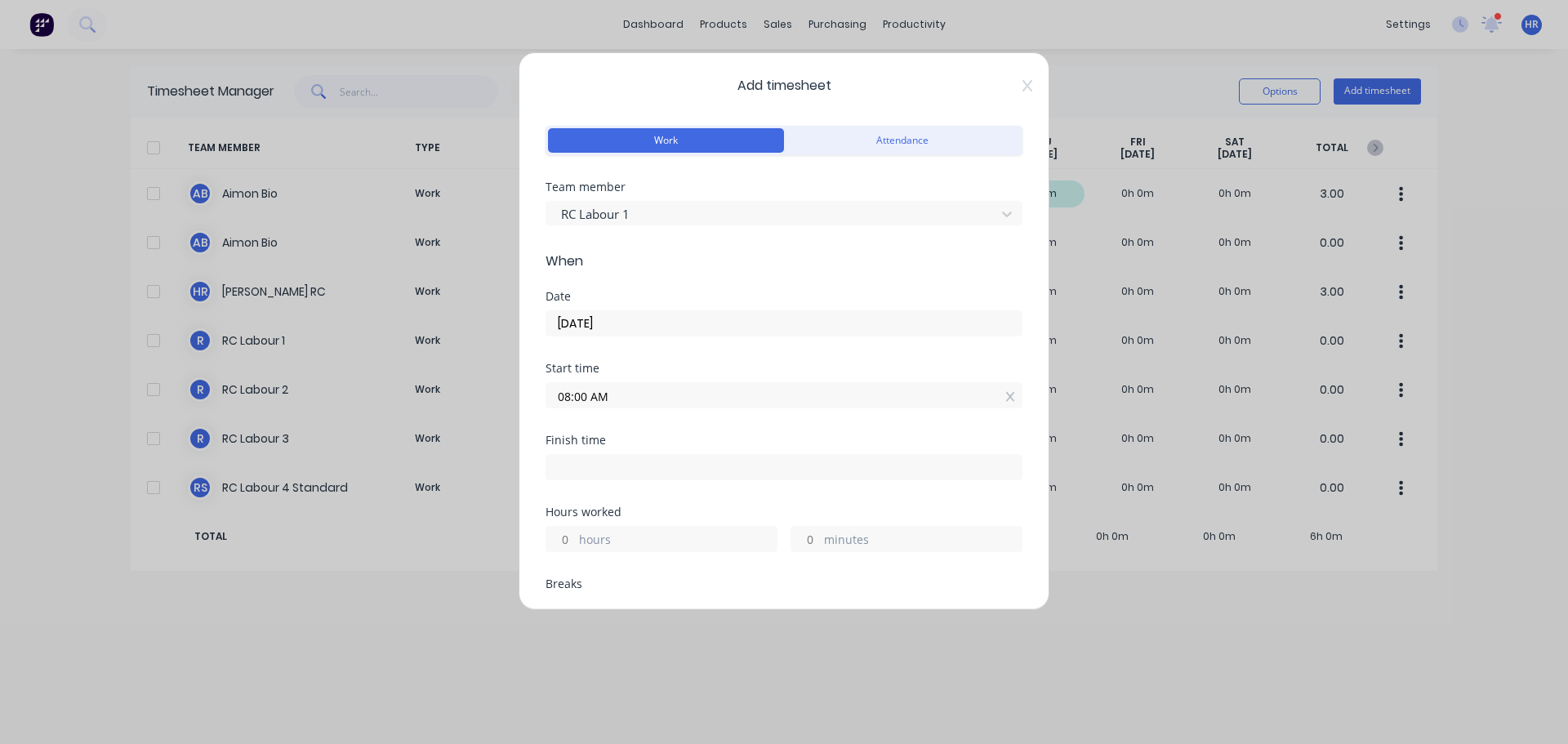
click at [565, 538] on input "hours" at bounding box center [561, 539] width 29 height 24
type input "4"
type input "12:00 PM"
type input "0"
click at [682, 492] on div "Finish time 12:00 PM" at bounding box center [784, 470] width 477 height 72
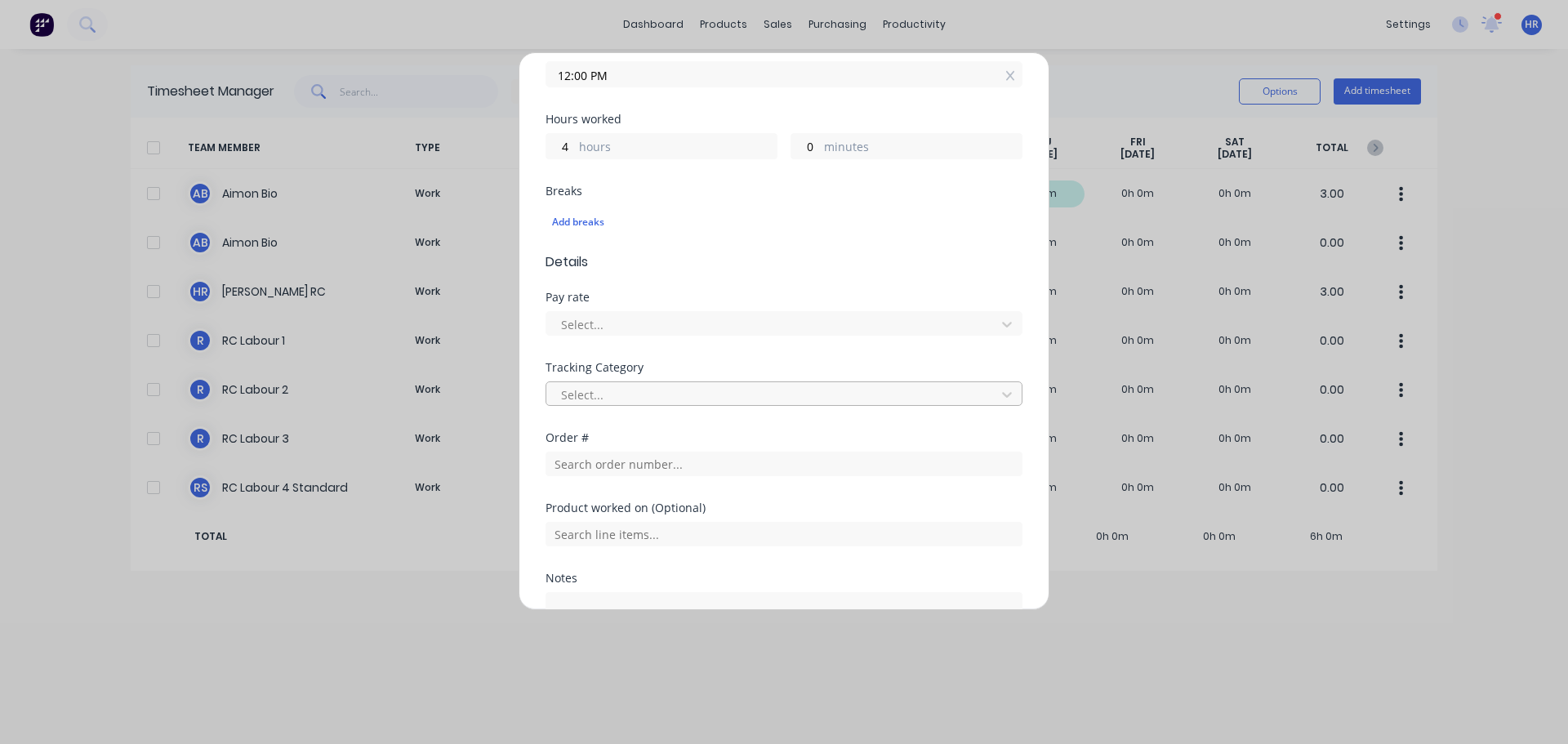
scroll to position [409, 0]
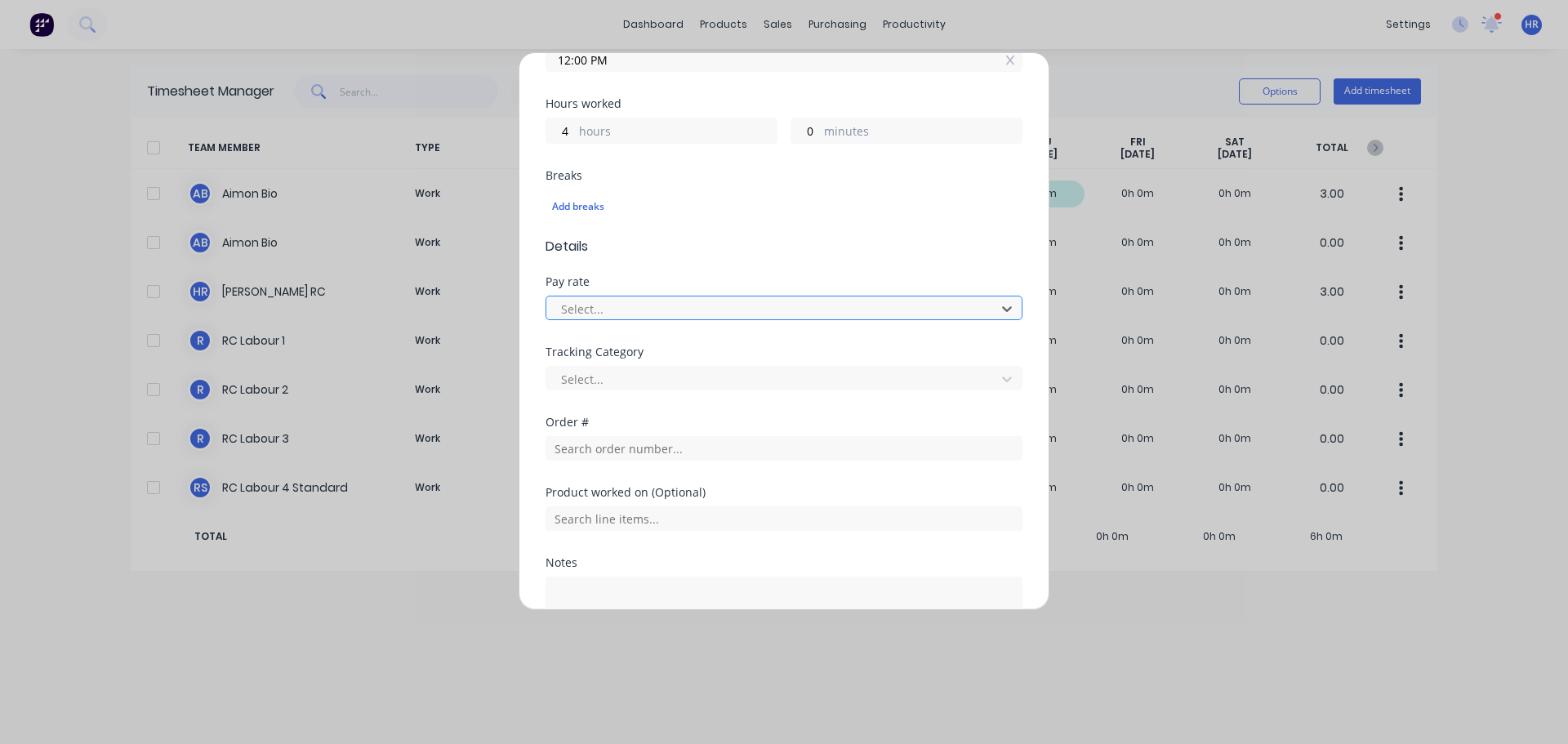
click at [671, 301] on div at bounding box center [773, 308] width 428 height 20
click at [669, 376] on div at bounding box center [773, 379] width 428 height 20
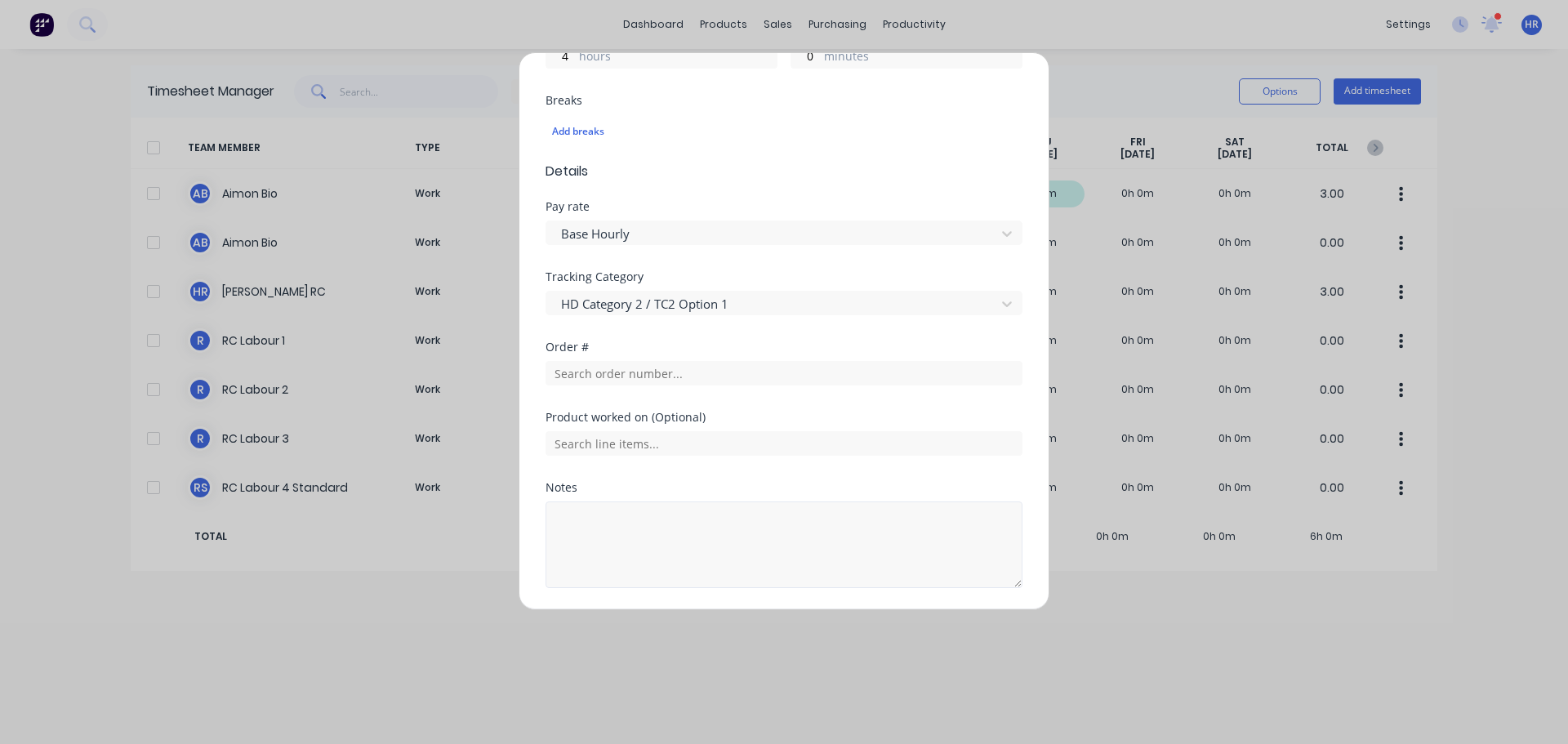
scroll to position [538, 0]
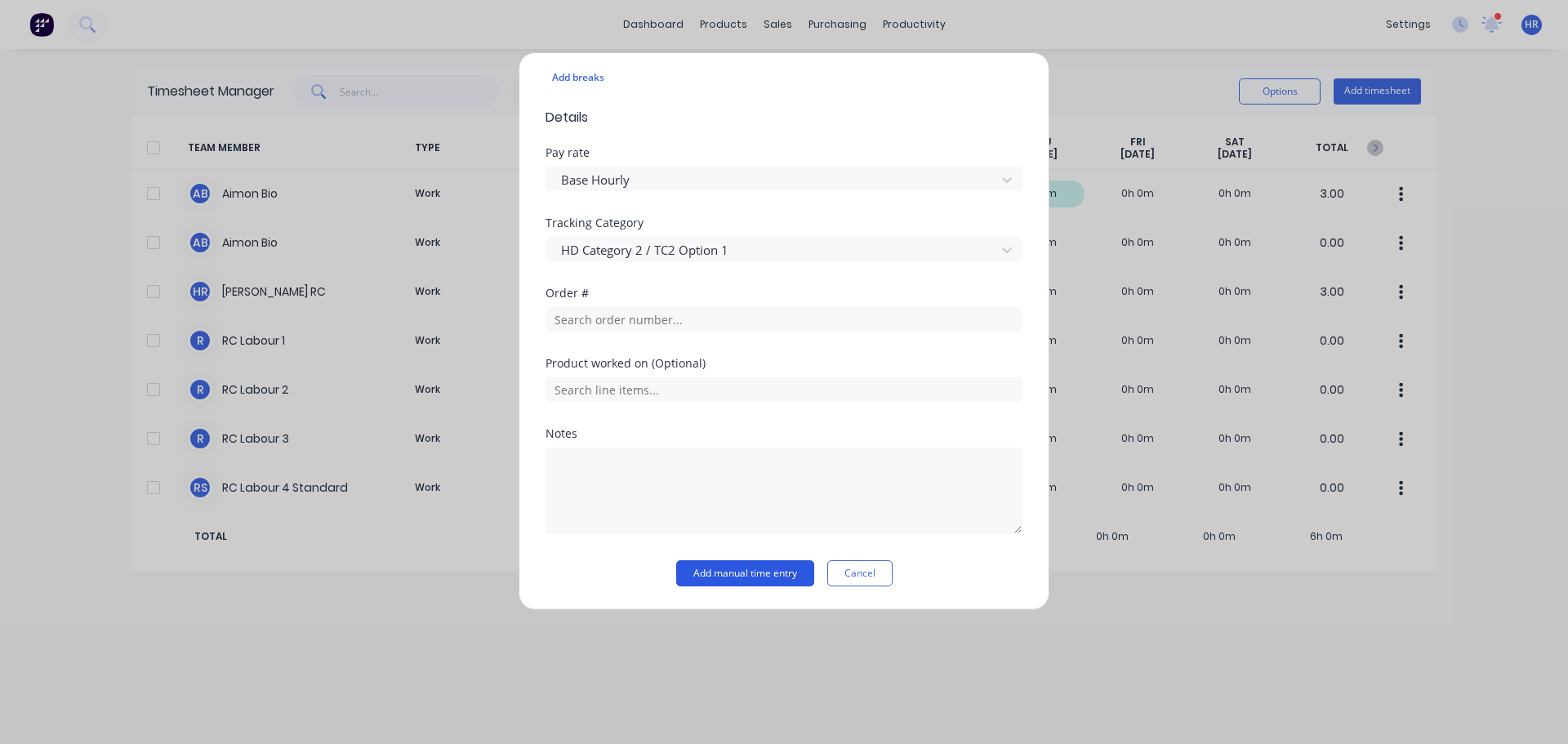
click at [739, 568] on button "Add manual time entry" at bounding box center [745, 572] width 138 height 26
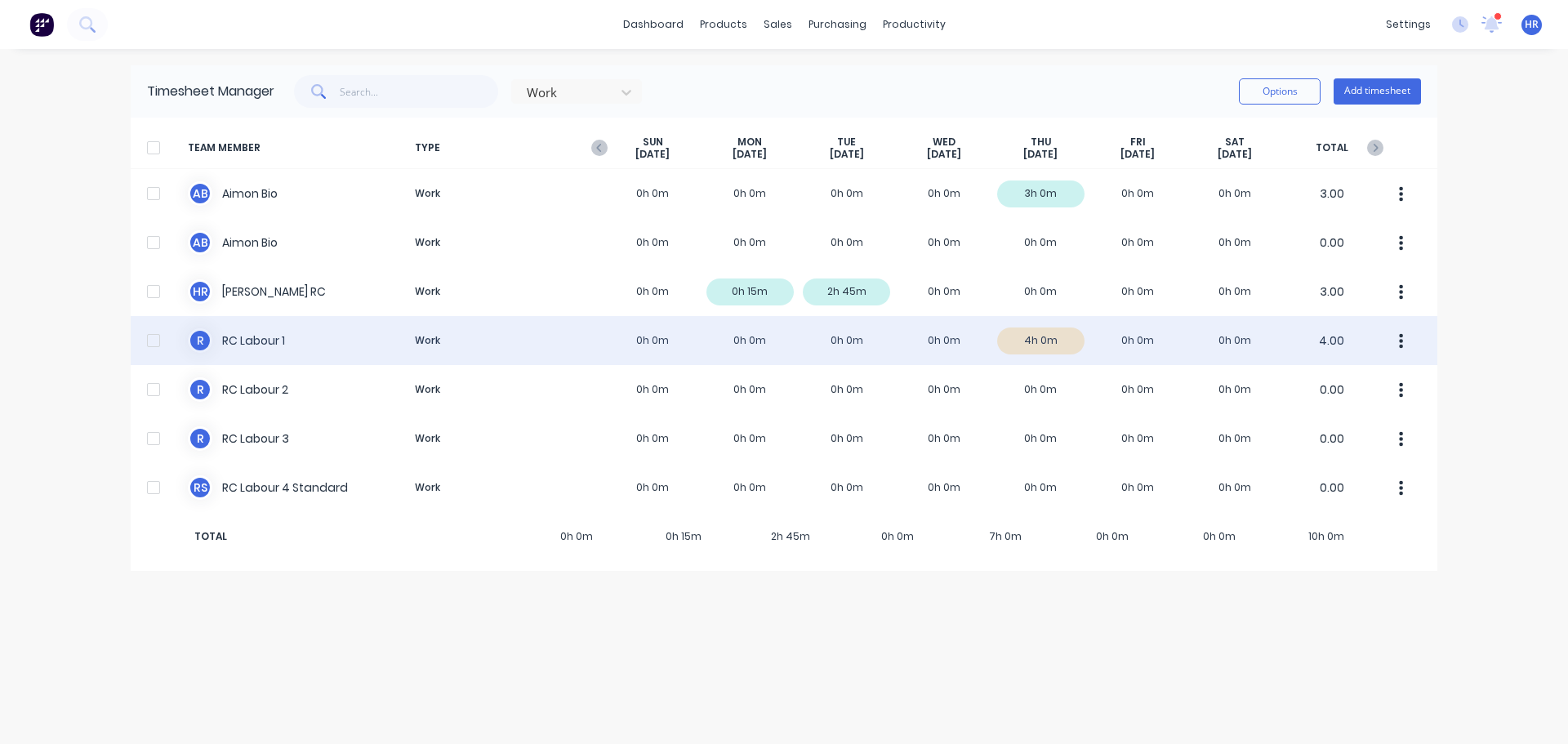
click at [152, 343] on div at bounding box center [153, 340] width 33 height 33
click at [1403, 340] on icon "button" at bounding box center [1402, 340] width 4 height 14
click at [1190, 349] on div "R RC Labour 1 Work 0h 0m 0h 0m 0h 0m 0h 0m 4h 0m 0h 0m 0h 0m 4.00 Approve Unapp…" at bounding box center [784, 340] width 1307 height 49
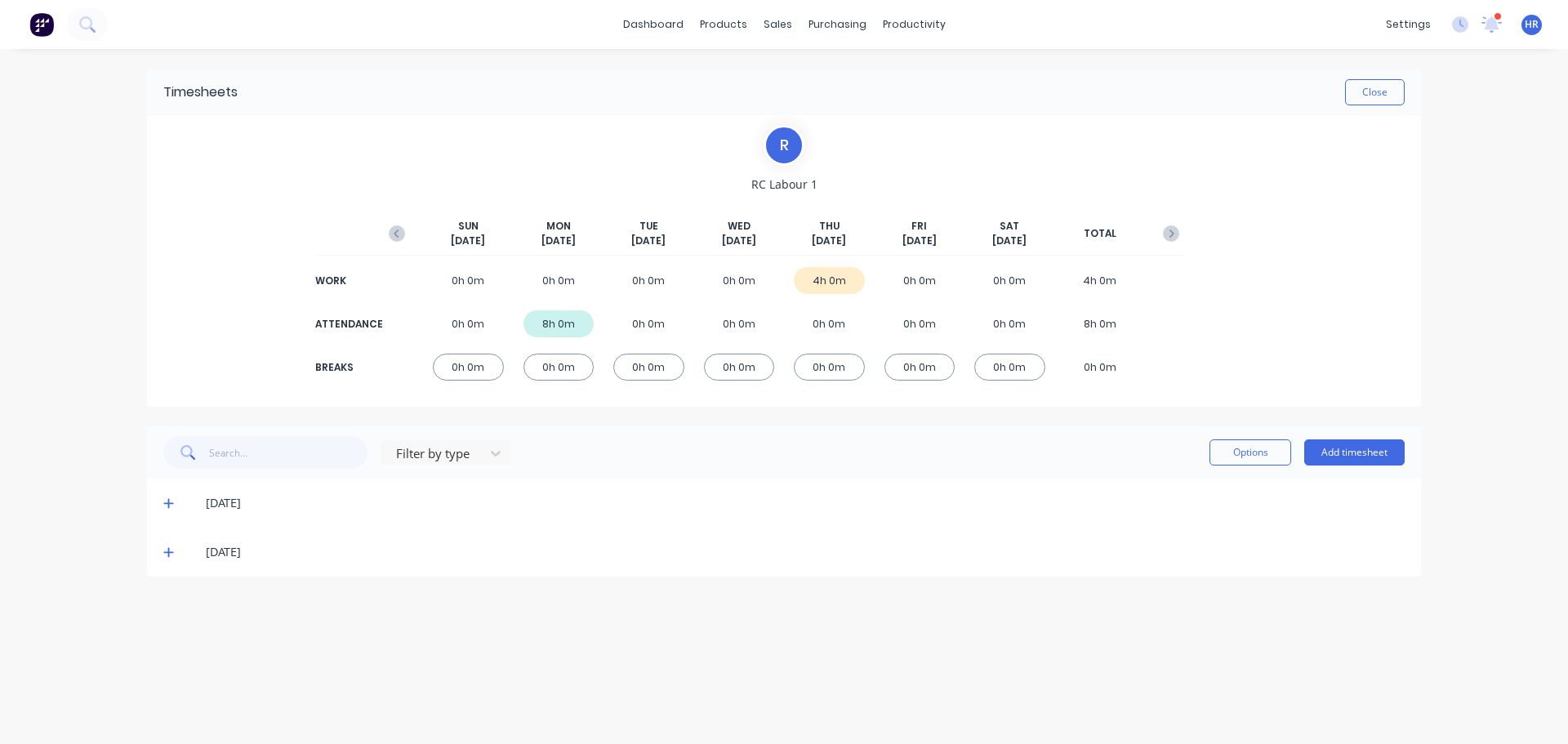
click at [167, 547] on icon at bounding box center [168, 552] width 11 height 12
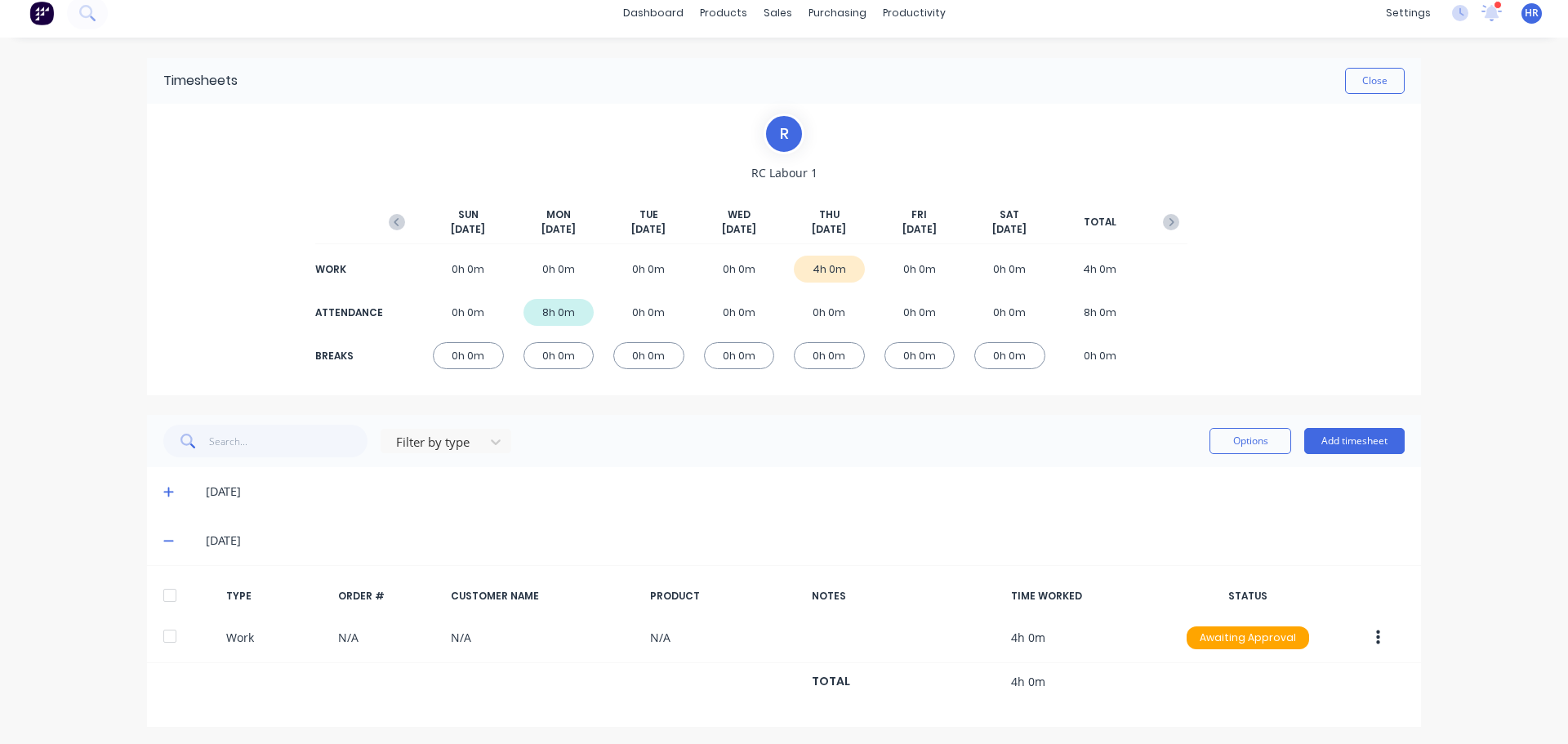
scroll to position [14, 0]
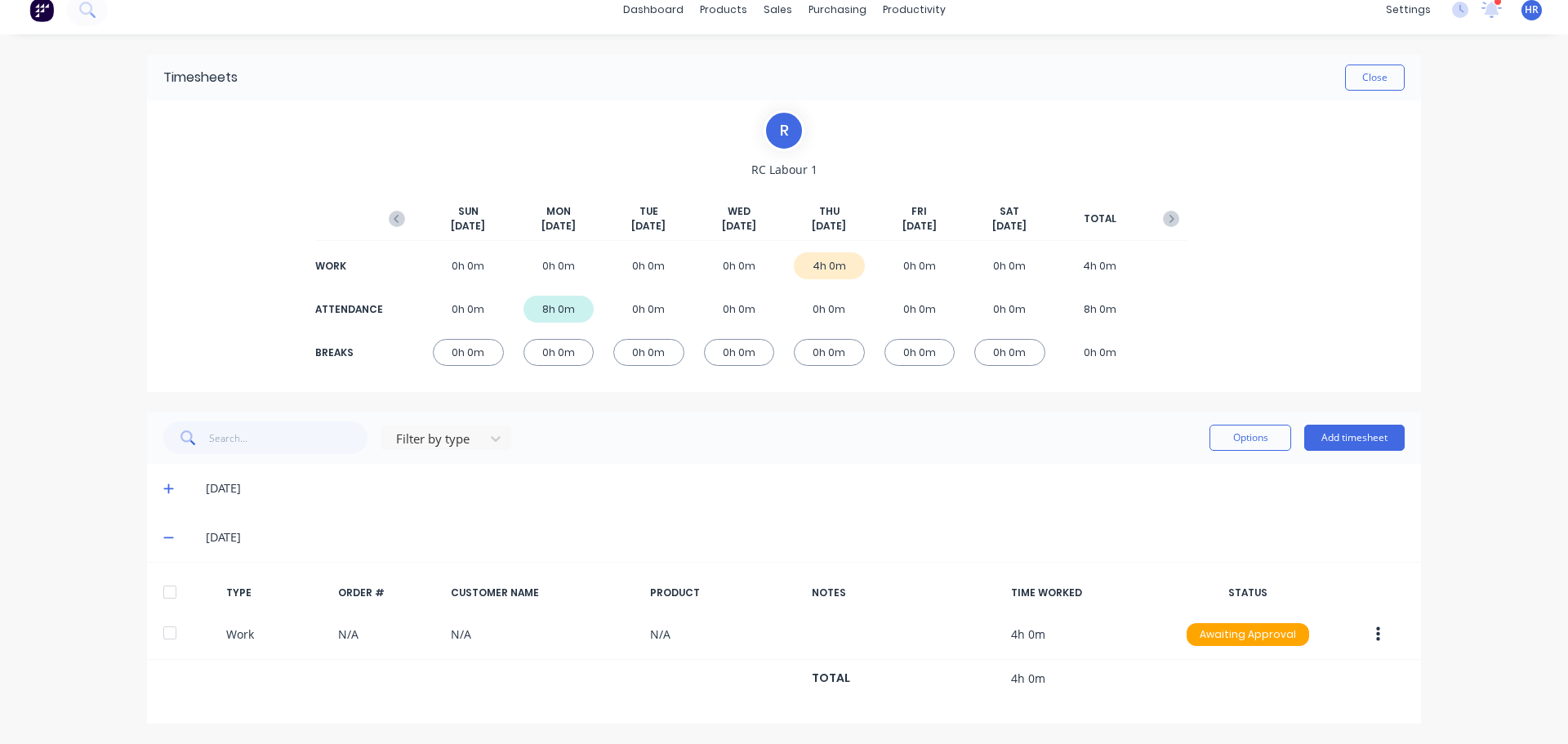
click at [163, 587] on div at bounding box center [170, 592] width 33 height 33
click at [1238, 438] on button "Options" at bounding box center [1250, 438] width 82 height 26
click at [1217, 484] on div "Approve" at bounding box center [1213, 480] width 126 height 24
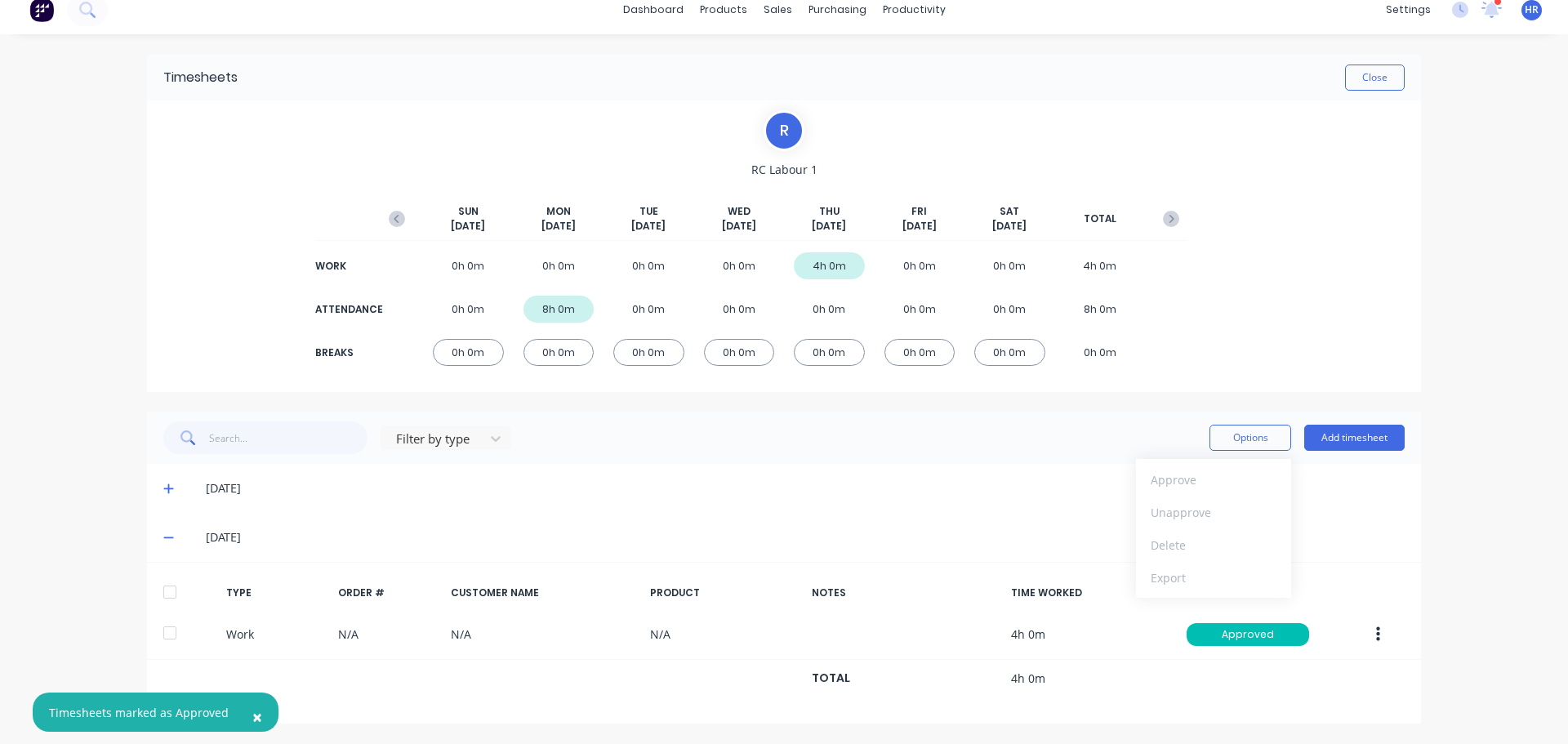
click at [157, 597] on div at bounding box center [170, 592] width 33 height 33
click at [1229, 445] on button "Options" at bounding box center [1250, 438] width 82 height 26
click at [1169, 574] on div "Export" at bounding box center [1213, 577] width 126 height 24
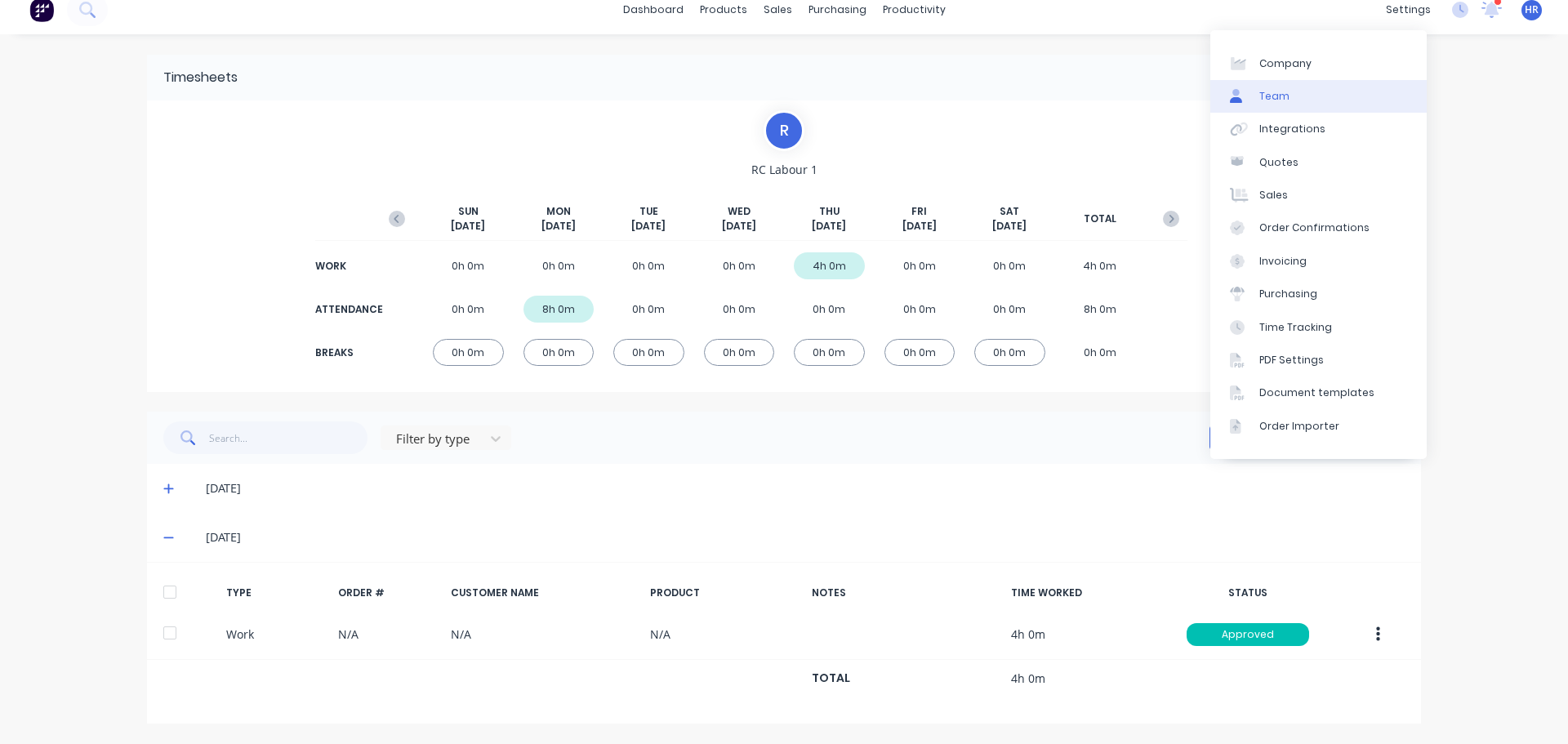
click at [1335, 102] on link "Team" at bounding box center [1318, 96] width 217 height 33
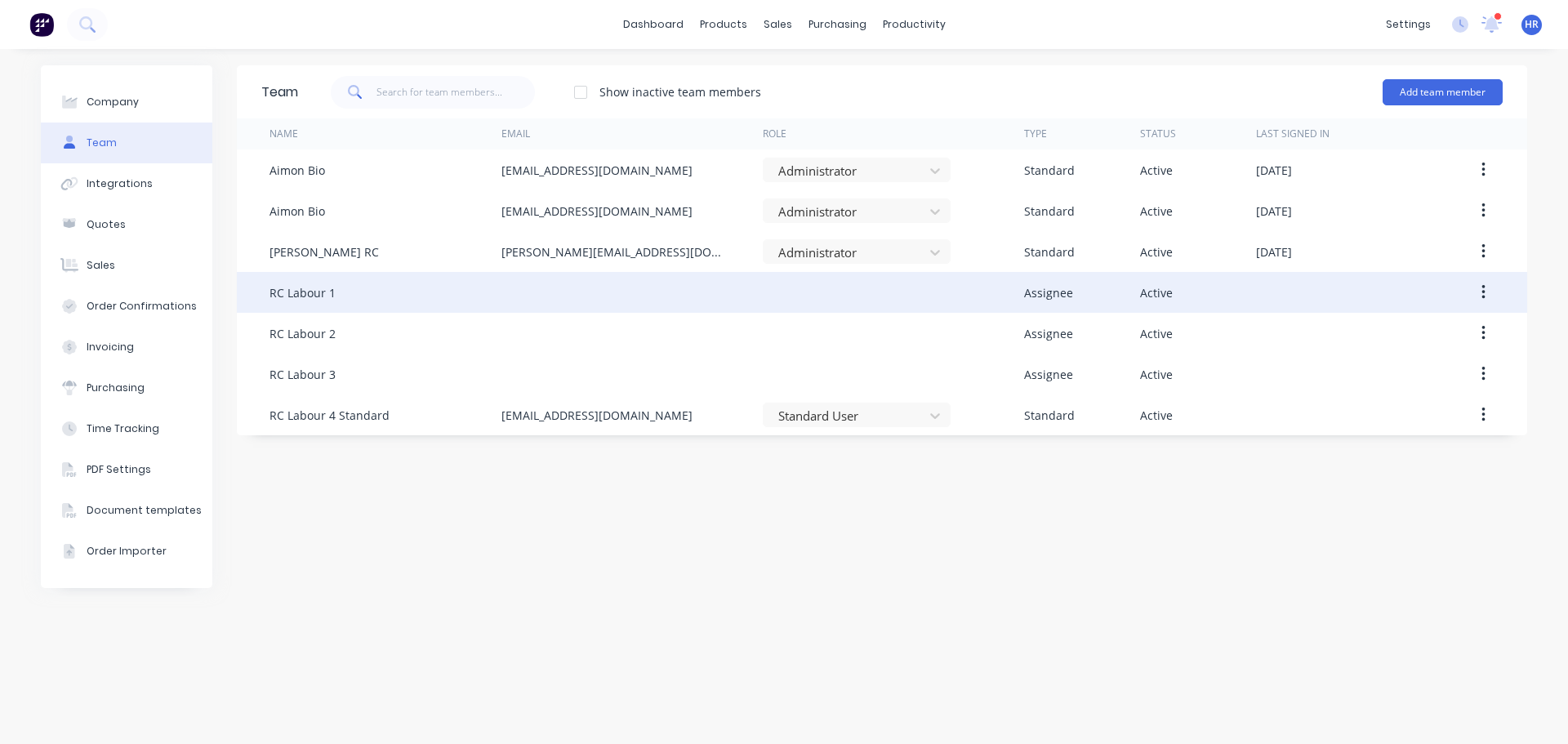
click at [1481, 296] on icon "button" at bounding box center [1483, 292] width 4 height 18
click at [1421, 334] on div "Edit" at bounding box center [1425, 335] width 126 height 24
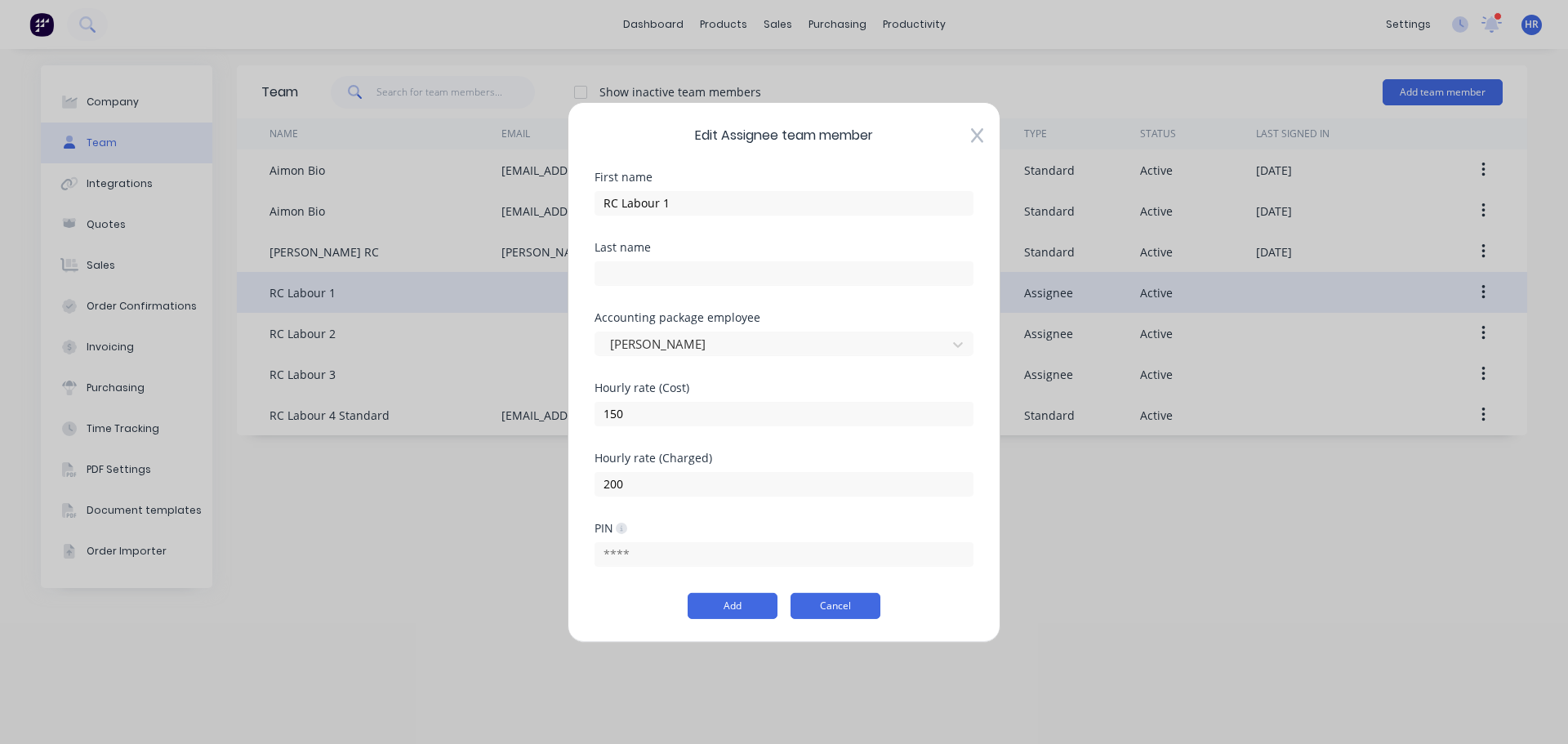
click at [858, 610] on button "Cancel" at bounding box center [835, 605] width 90 height 26
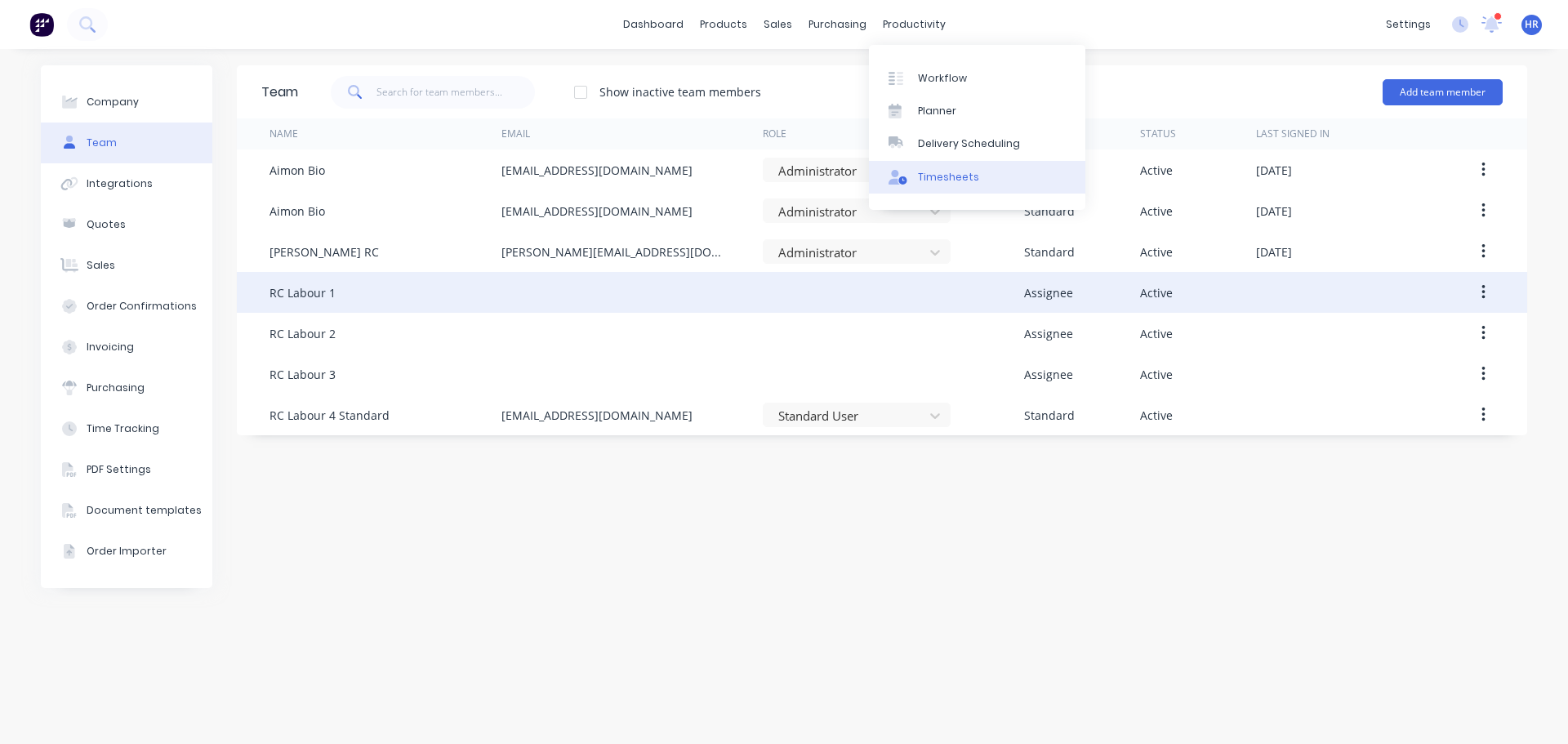
click at [943, 163] on link "Timesheets" at bounding box center [977, 177] width 217 height 33
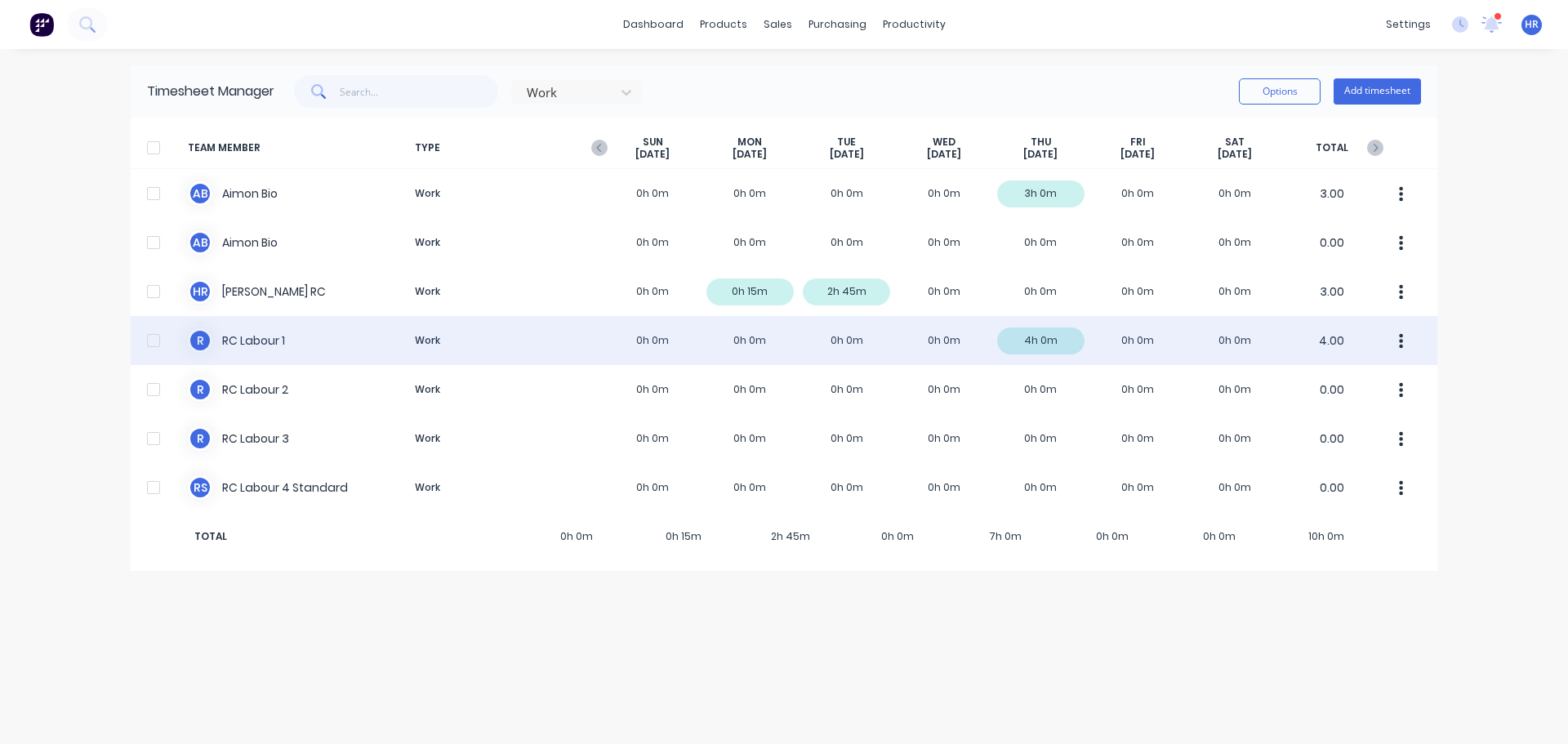
click at [452, 348] on div "R RC Labour 1 Work 0h 0m 0h 0m 0h 0m 0h 0m 4h 0m 0h 0m 0h 0m 4.00" at bounding box center [784, 340] width 1307 height 49
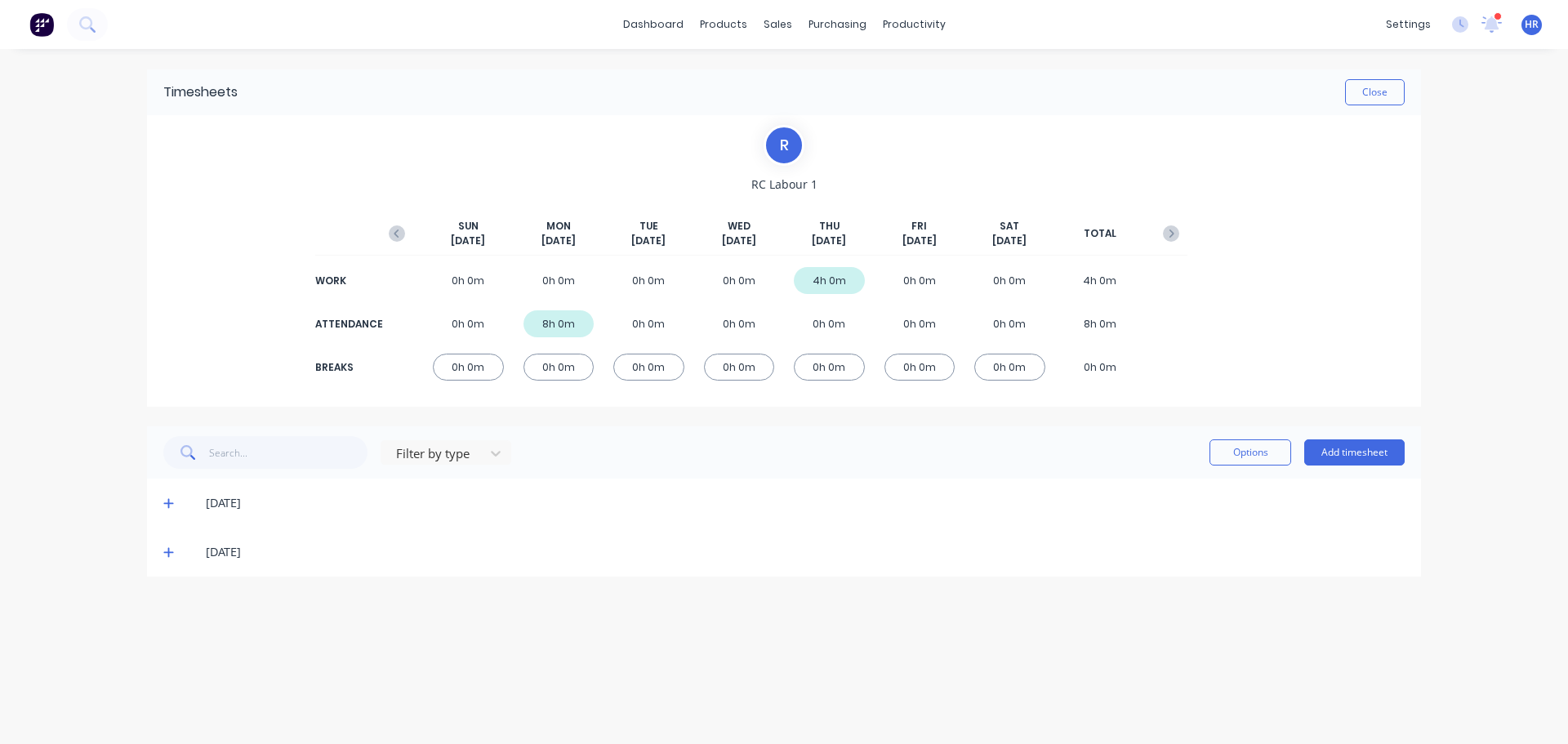
click at [174, 554] on span at bounding box center [171, 551] width 16 height 16
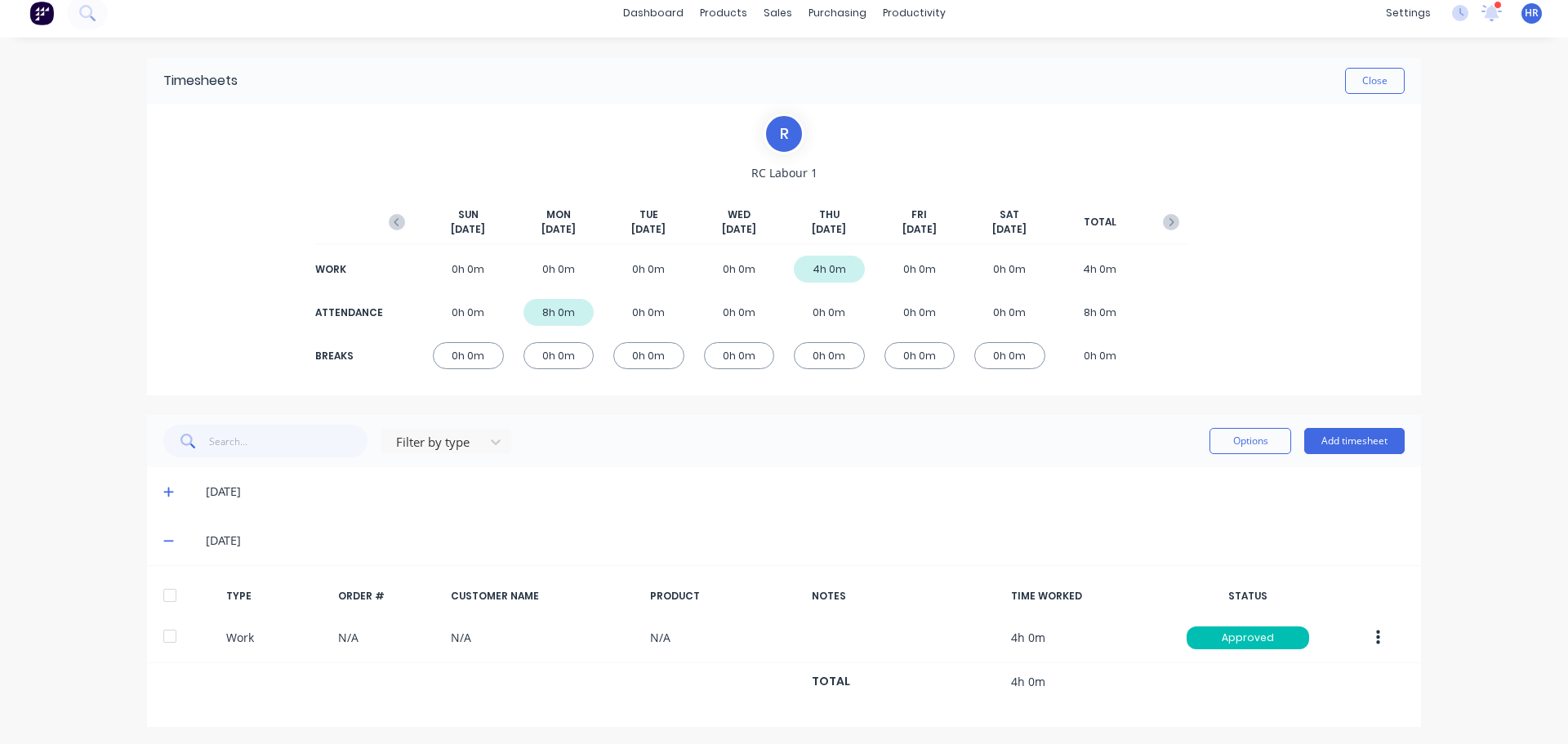
scroll to position [14, 0]
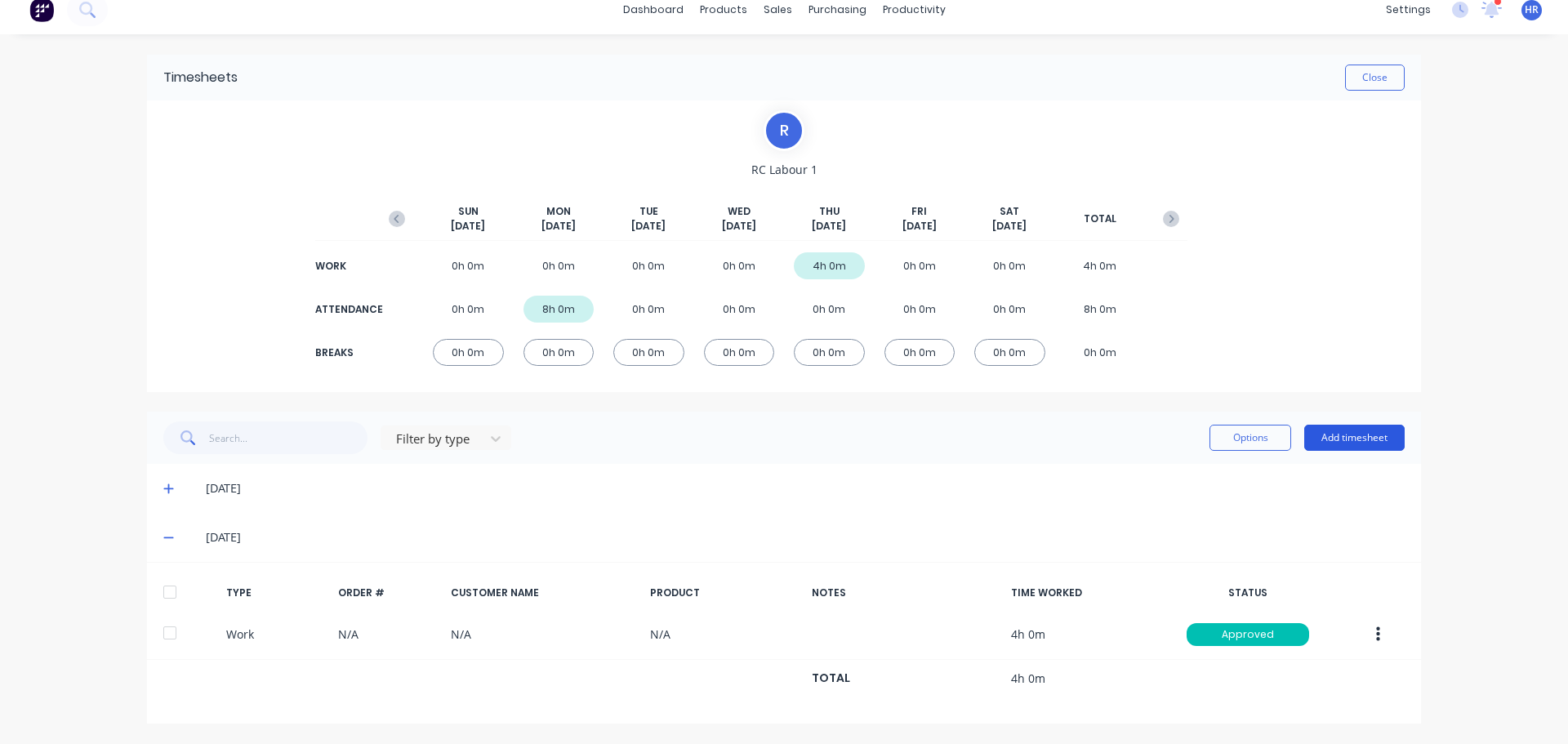
click at [1356, 437] on button "Add timesheet" at bounding box center [1354, 438] width 100 height 26
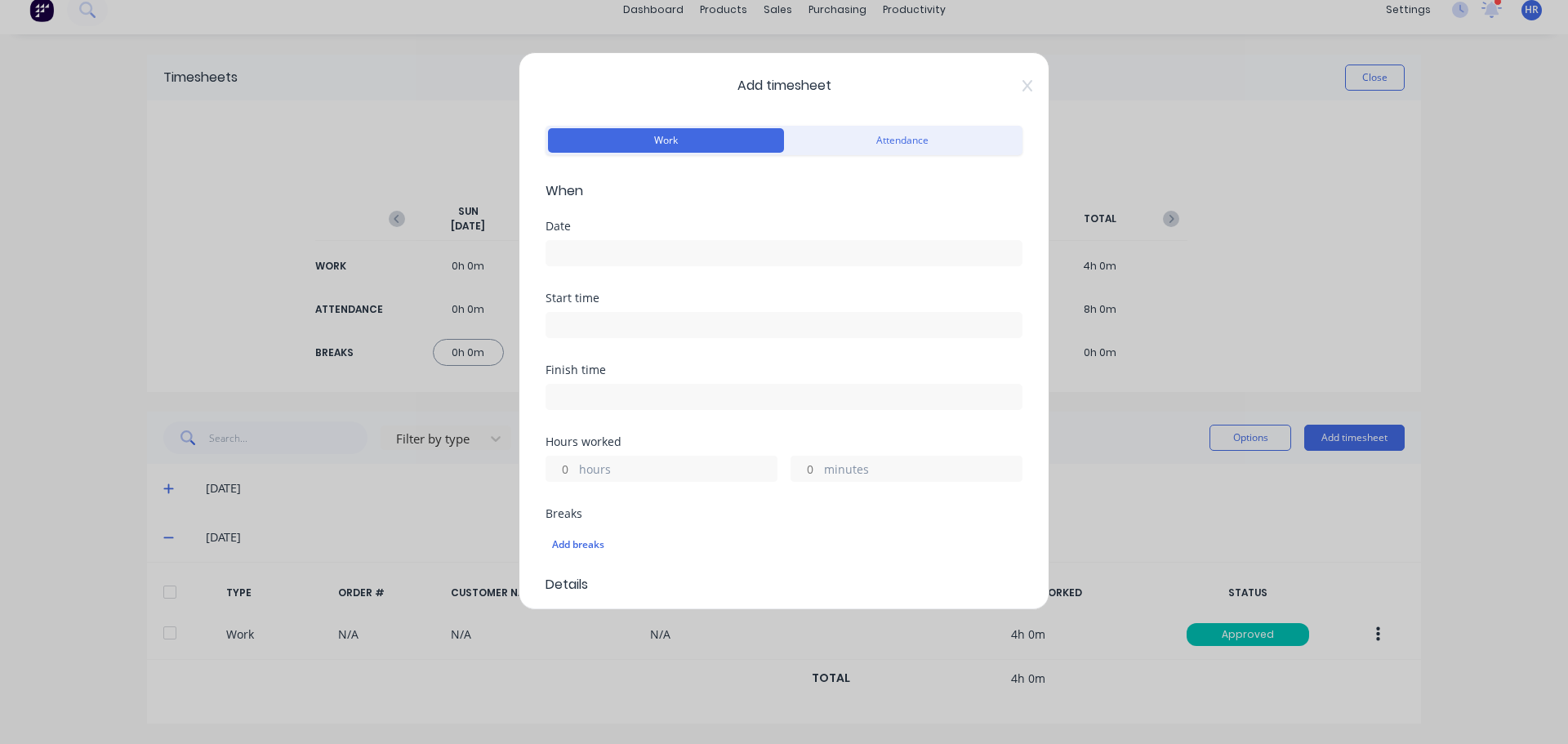
click at [672, 254] on input at bounding box center [784, 252] width 475 height 24
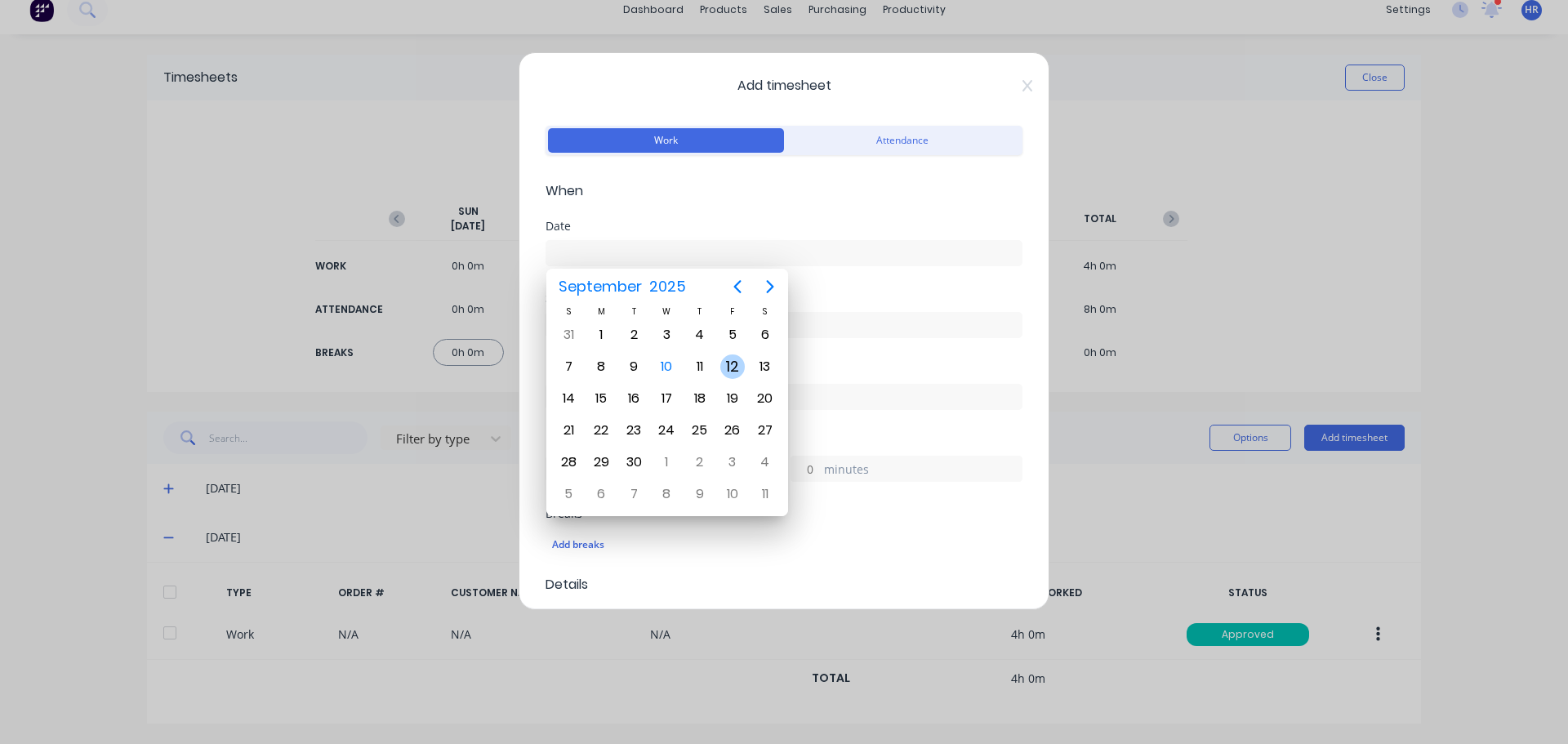
click at [727, 361] on div "12" at bounding box center [731, 366] width 24 height 24
type input "12/09/2025"
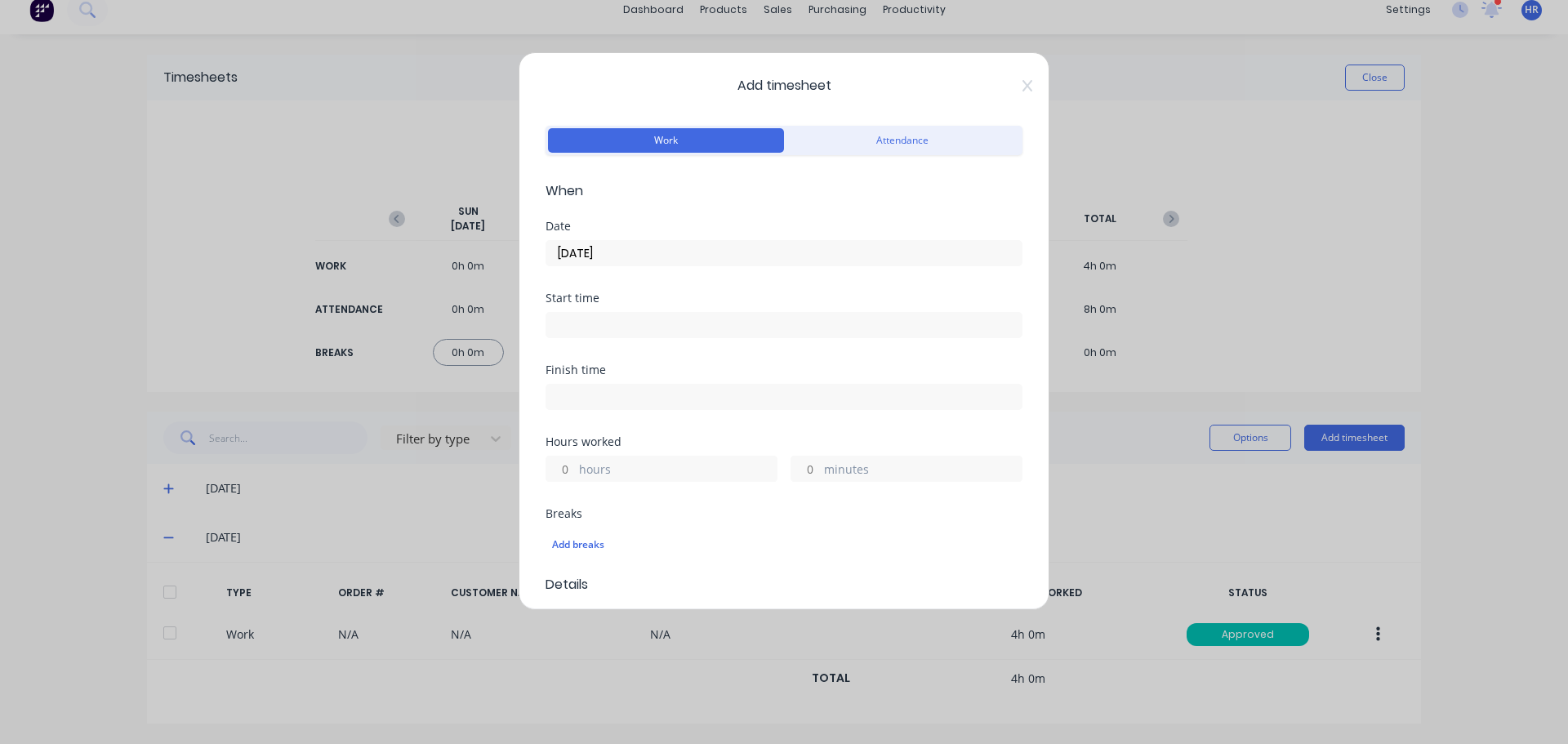
click at [607, 325] on input at bounding box center [784, 325] width 475 height 24
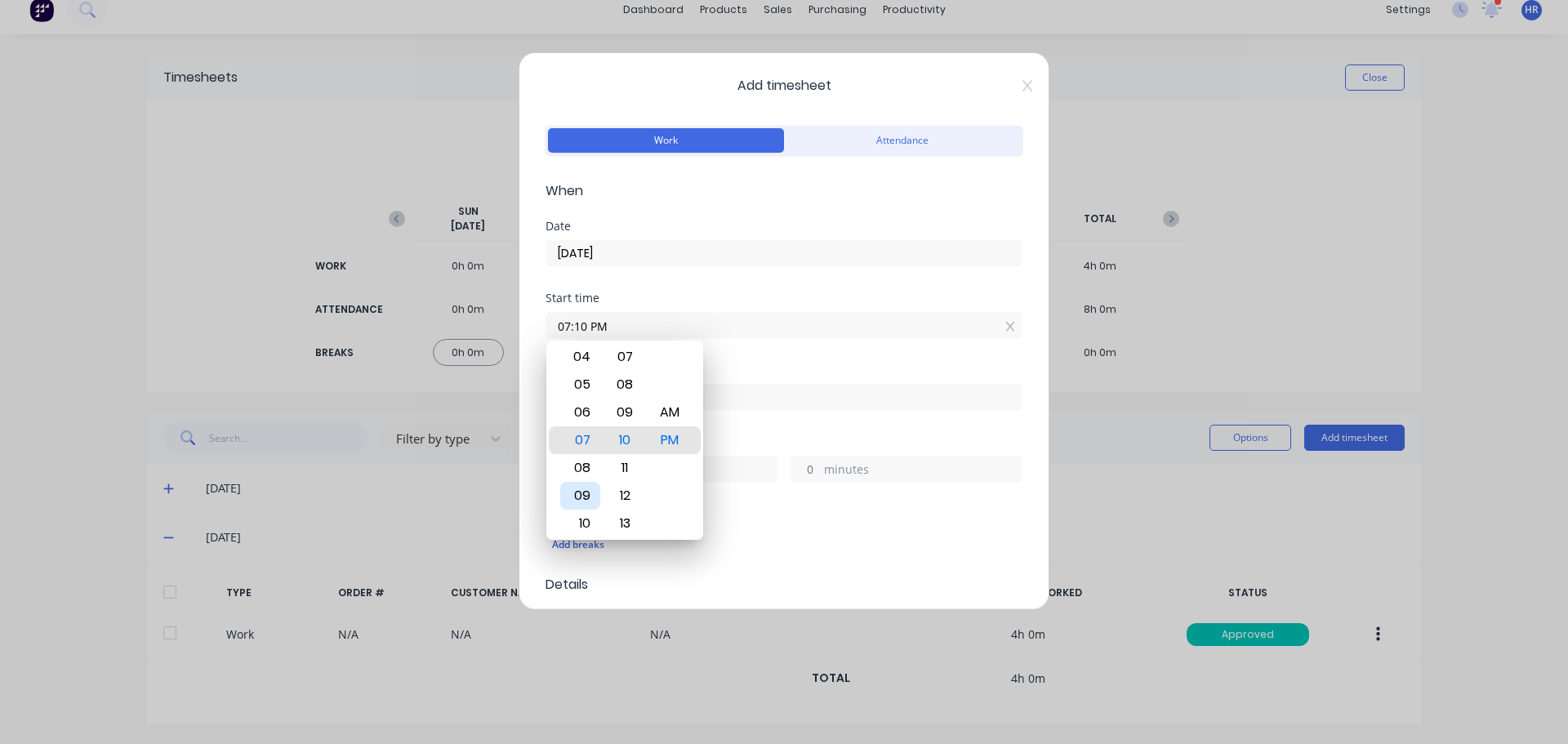
click at [581, 486] on div "09" at bounding box center [580, 495] width 40 height 28
click at [667, 406] on div "AM" at bounding box center [671, 412] width 40 height 28
type input "09:00 AM"
click at [623, 442] on div "00" at bounding box center [625, 439] width 40 height 28
click at [735, 347] on div "Start time 09:00 AM" at bounding box center [784, 328] width 477 height 72
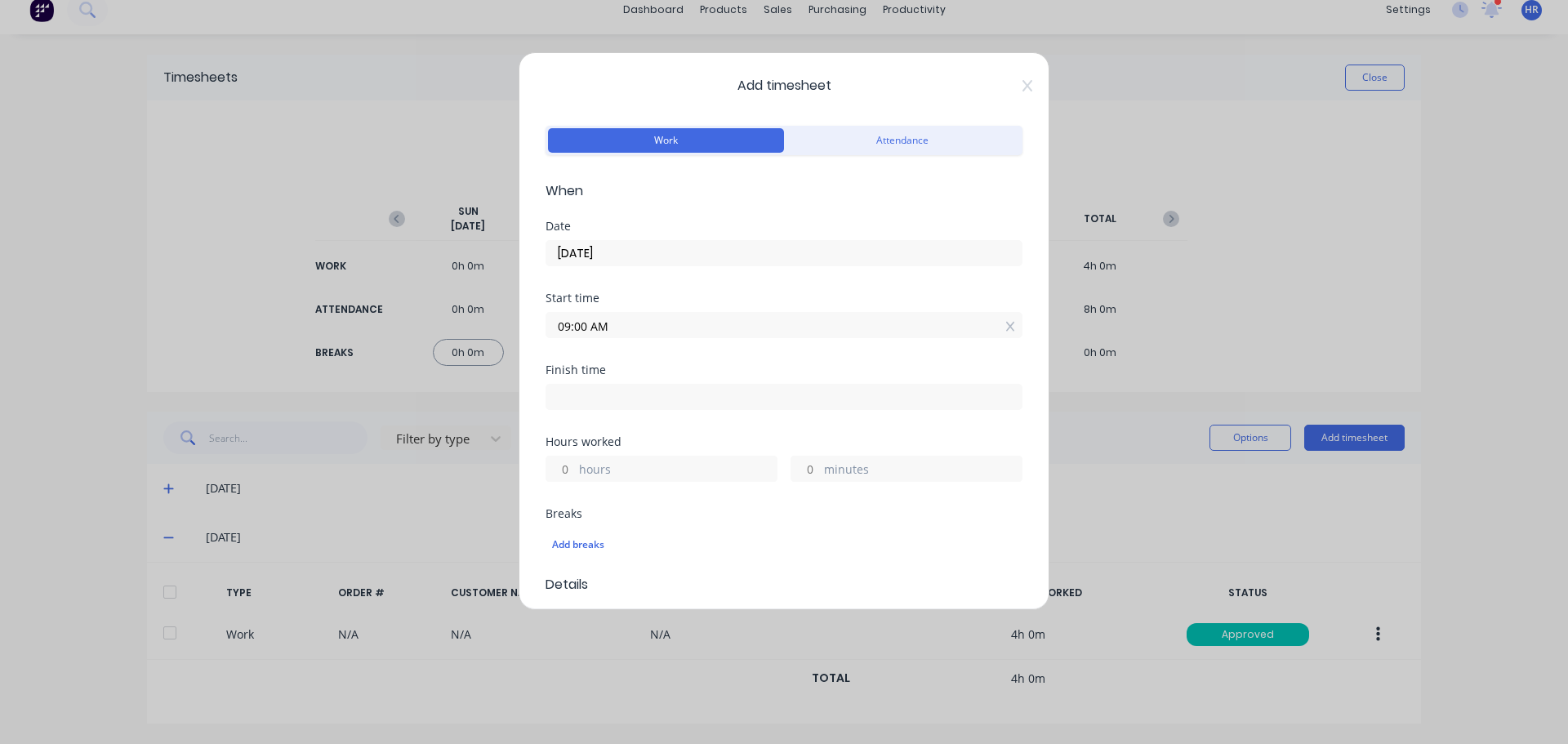
click at [565, 458] on input "hours" at bounding box center [561, 468] width 29 height 24
type input "4"
type input "01:00 PM"
type input "0"
click at [798, 419] on div "Finish time 01:00 PM" at bounding box center [784, 400] width 477 height 72
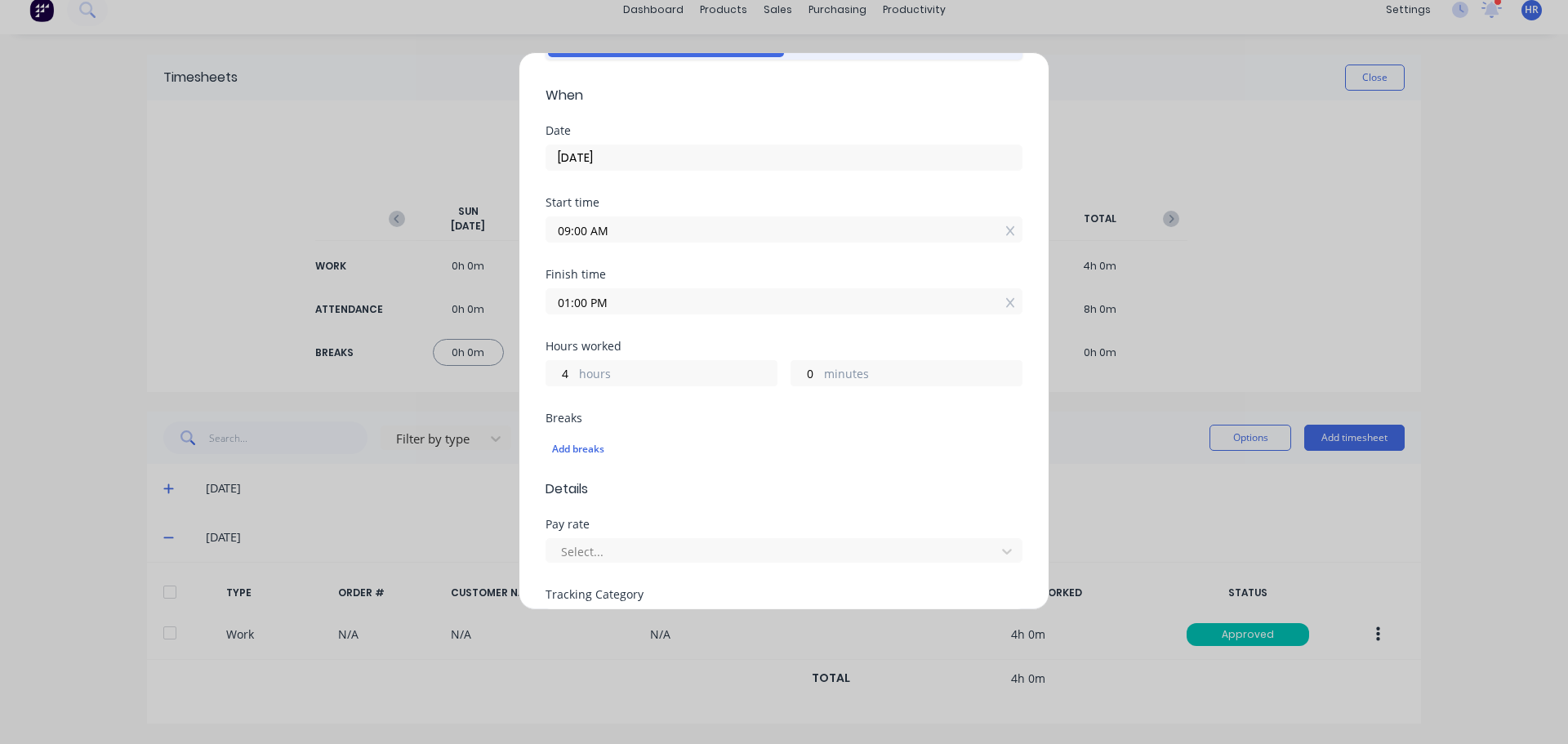
scroll to position [245, 0]
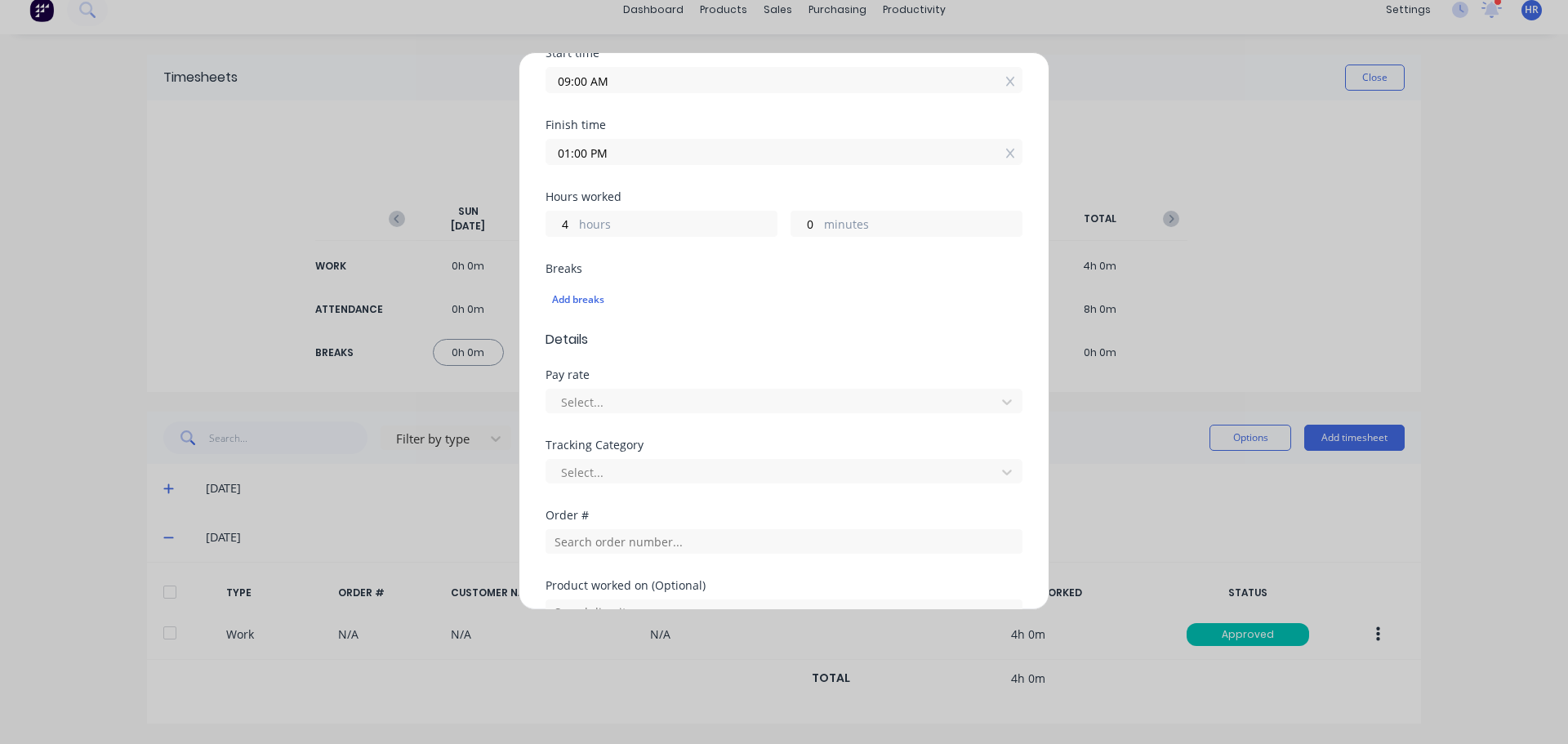
click at [620, 388] on div "Select..." at bounding box center [784, 399] width 477 height 29
click at [606, 412] on div "Select..." at bounding box center [773, 401] width 438 height 24
click at [698, 483] on div "Select..." at bounding box center [773, 471] width 438 height 24
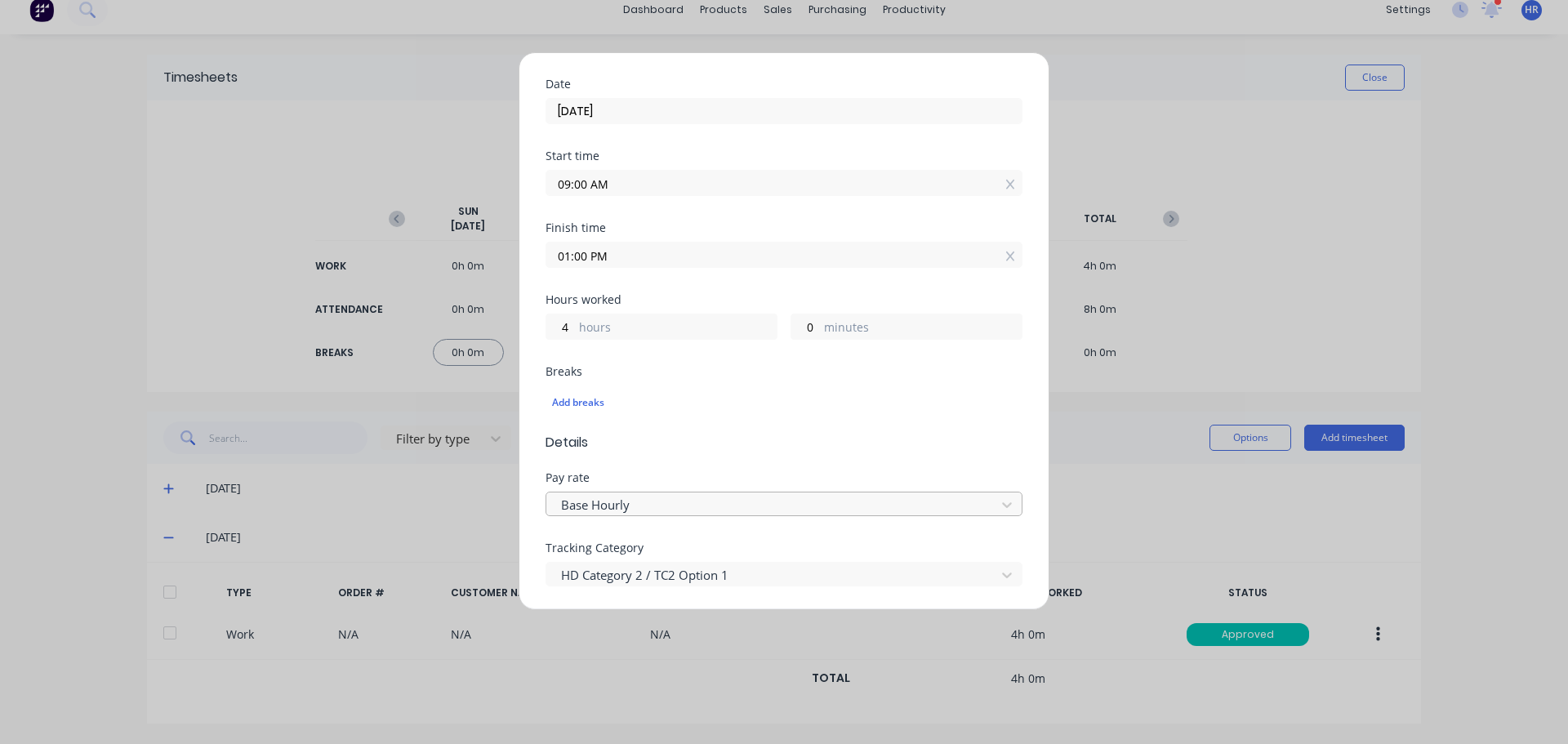
scroll to position [304, 0]
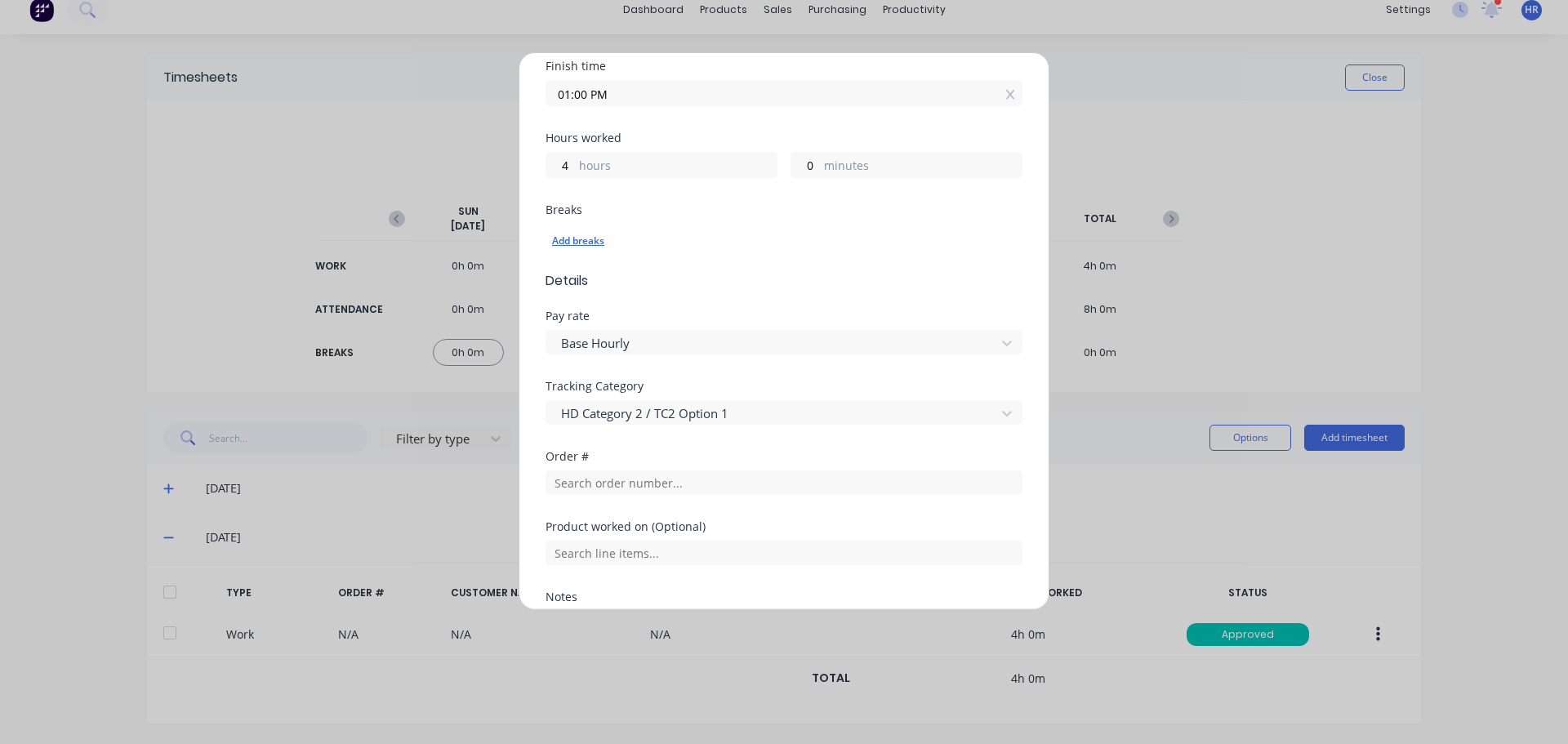
click at [585, 235] on div "Add breaks" at bounding box center [784, 241] width 464 height 21
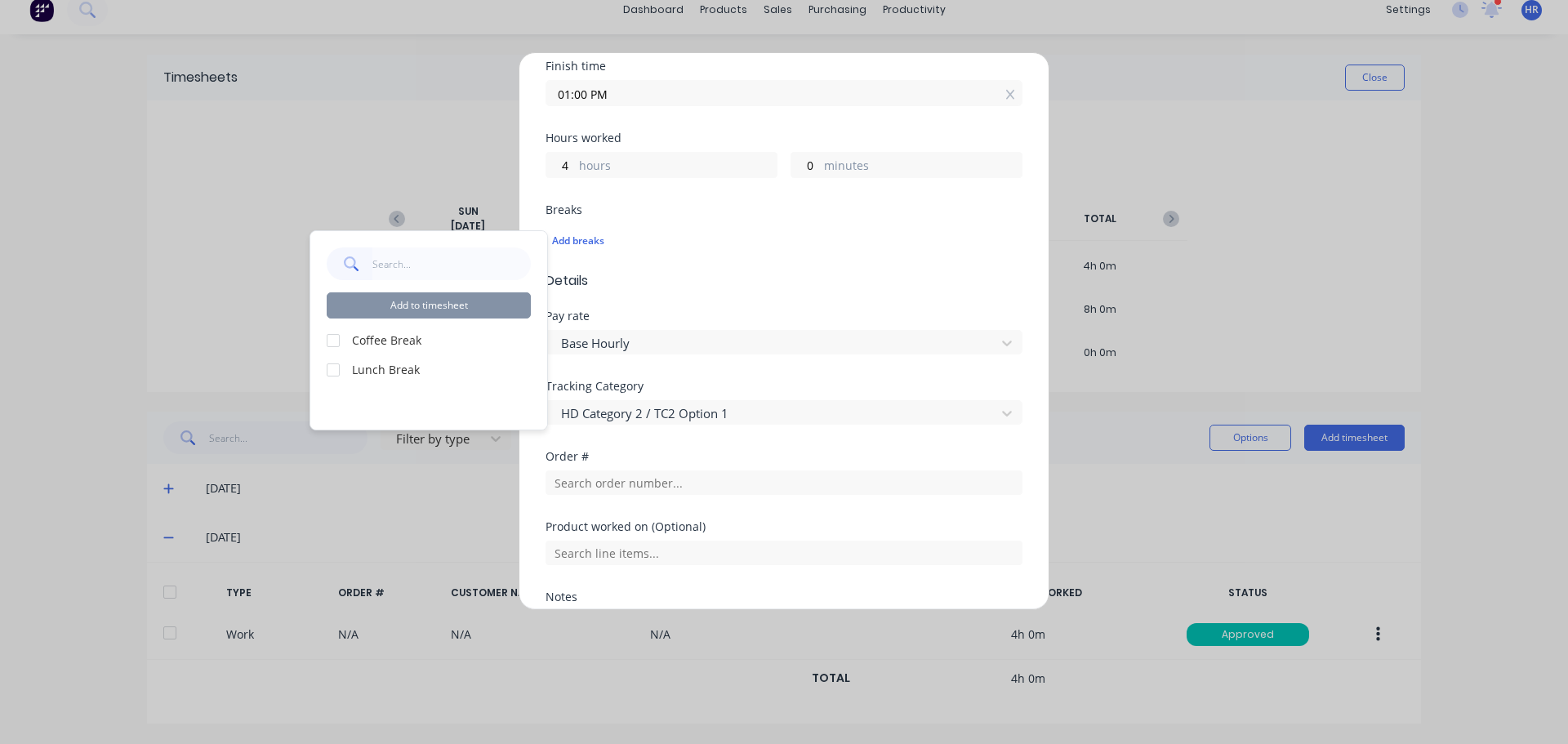
click at [336, 343] on div at bounding box center [333, 340] width 33 height 33
click at [333, 362] on div at bounding box center [333, 370] width 33 height 33
click at [439, 313] on button "Add to timesheet" at bounding box center [429, 305] width 204 height 26
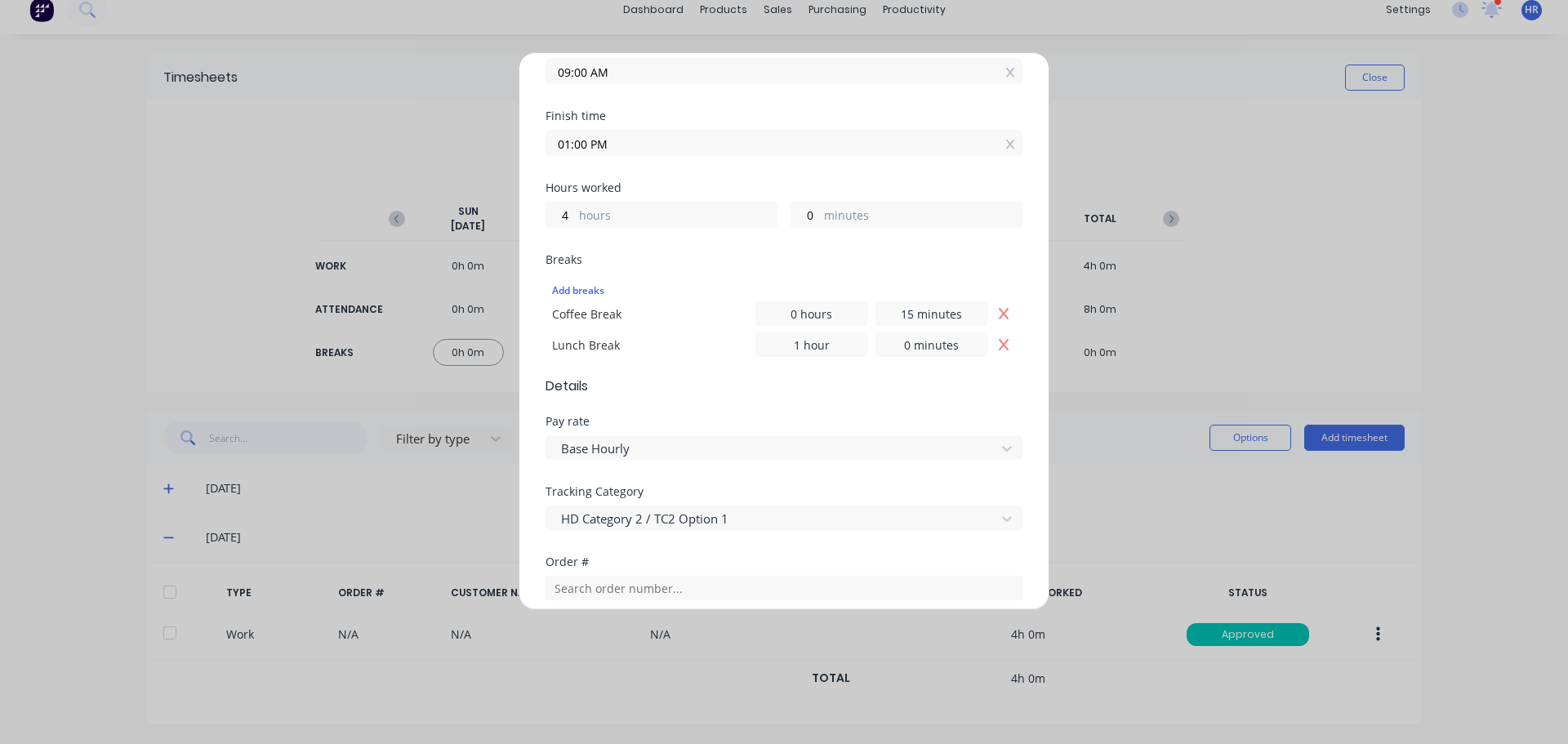
scroll to position [522, 0]
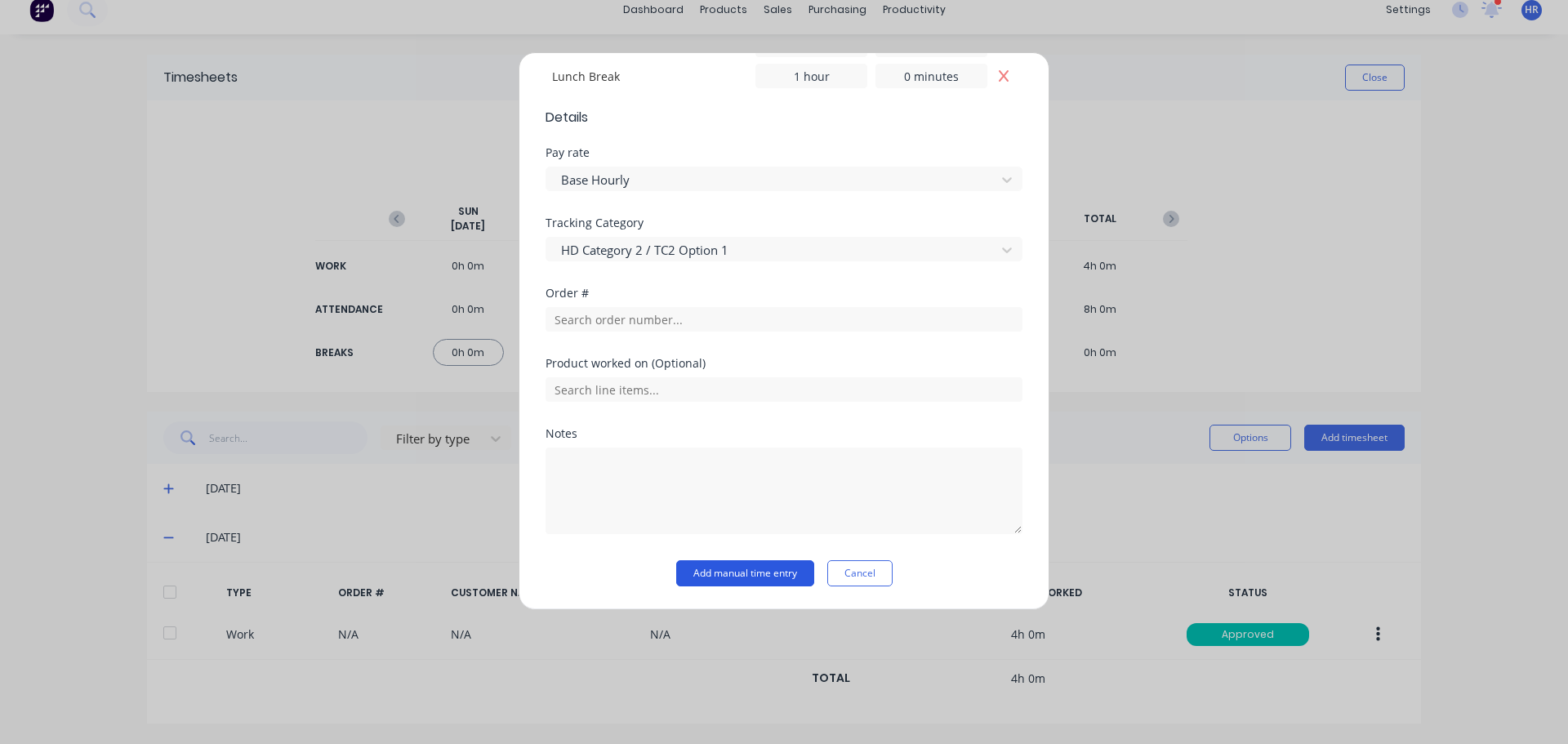
click at [768, 575] on button "Add manual time entry" at bounding box center [745, 572] width 138 height 26
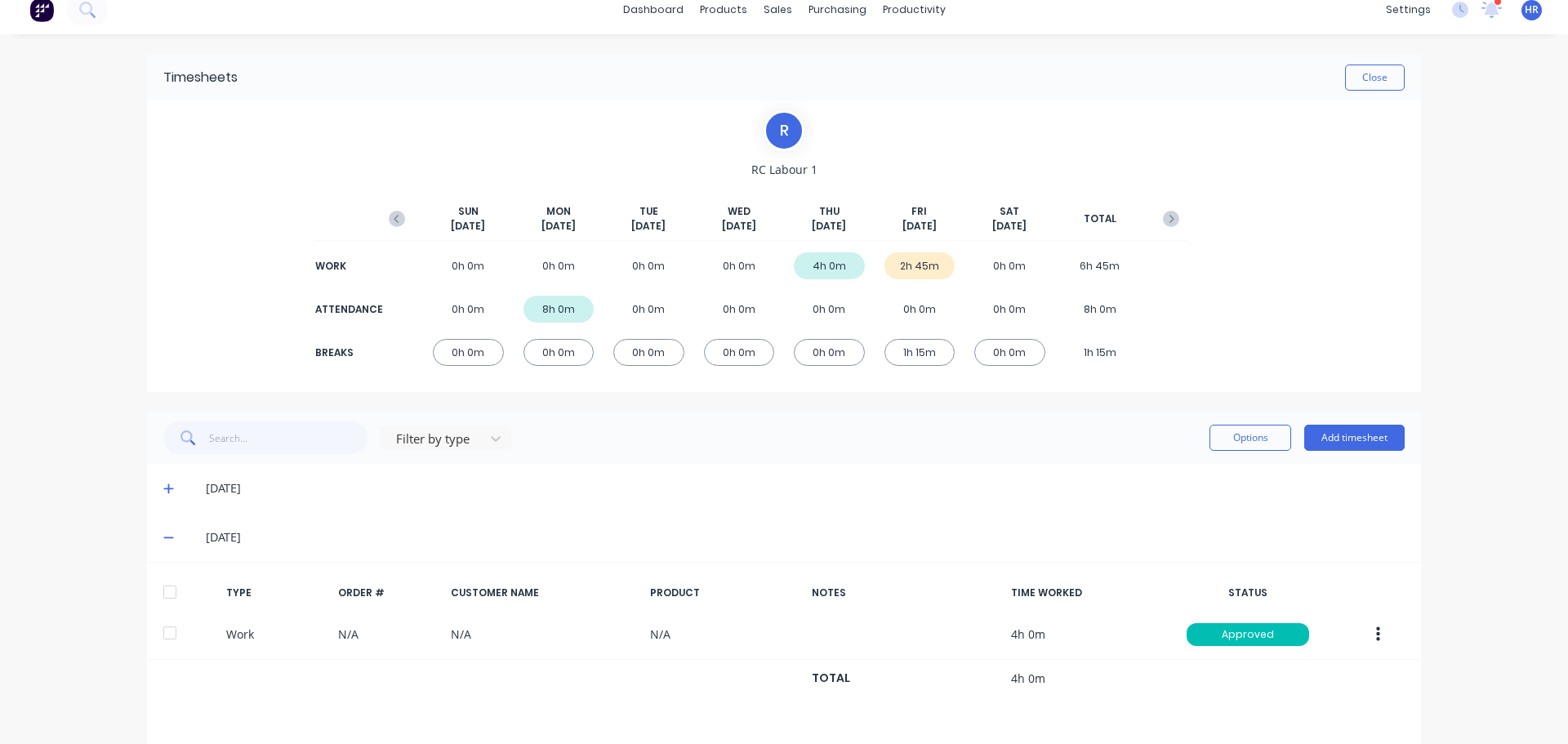
click at [163, 530] on span at bounding box center [171, 537] width 16 height 16
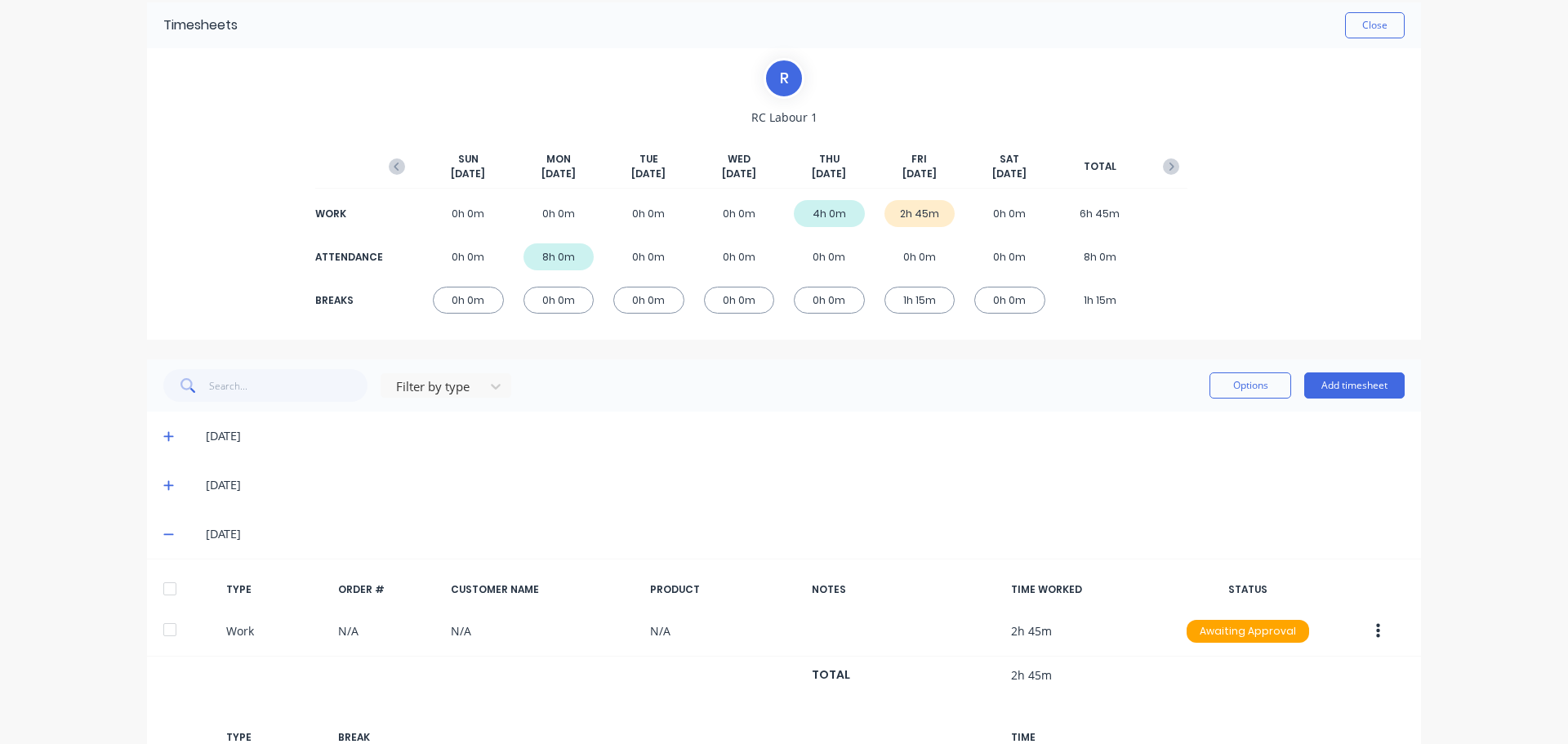
scroll to position [96, 0]
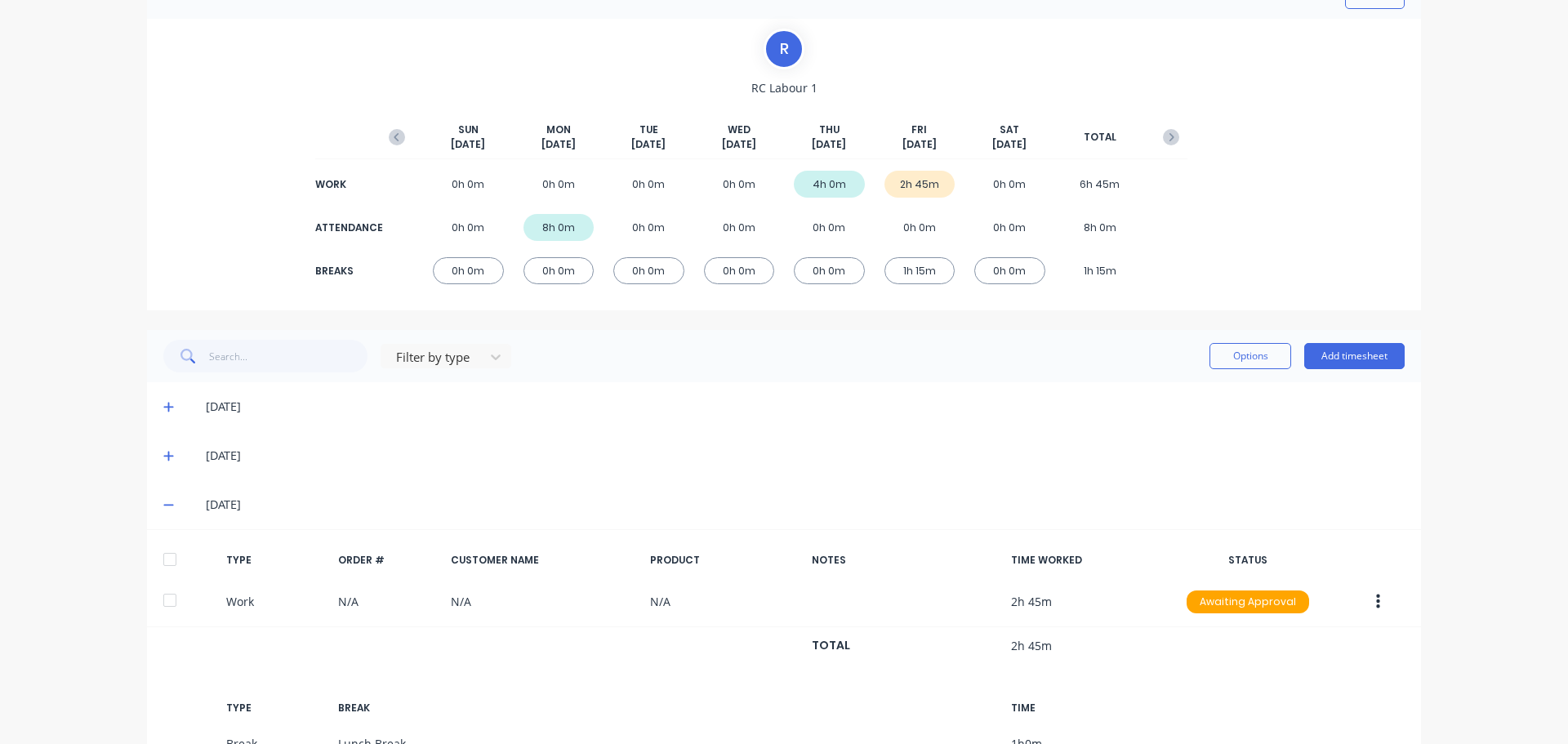
click at [167, 559] on div at bounding box center [170, 560] width 33 height 33
click at [1248, 359] on button "Options" at bounding box center [1250, 356] width 82 height 26
click at [1220, 401] on div "Approve" at bounding box center [1213, 398] width 126 height 24
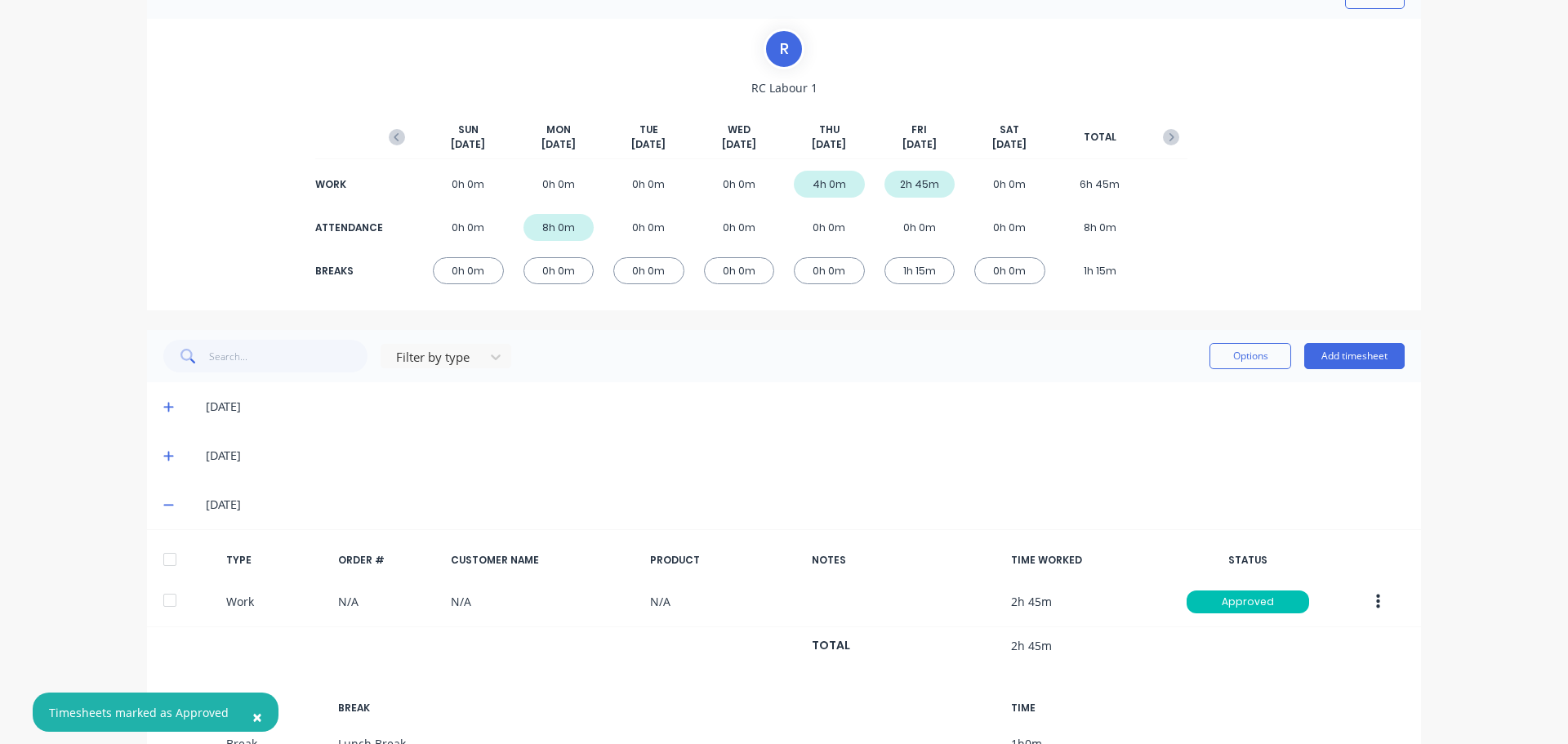
drag, startPoint x: 180, startPoint y: 563, endPoint x: 172, endPoint y: 563, distance: 8.0
click at [173, 563] on div at bounding box center [188, 560] width 50 height 13
drag, startPoint x: 169, startPoint y: 560, endPoint x: 280, endPoint y: 560, distance: 111.0
click at [169, 560] on div at bounding box center [170, 560] width 33 height 33
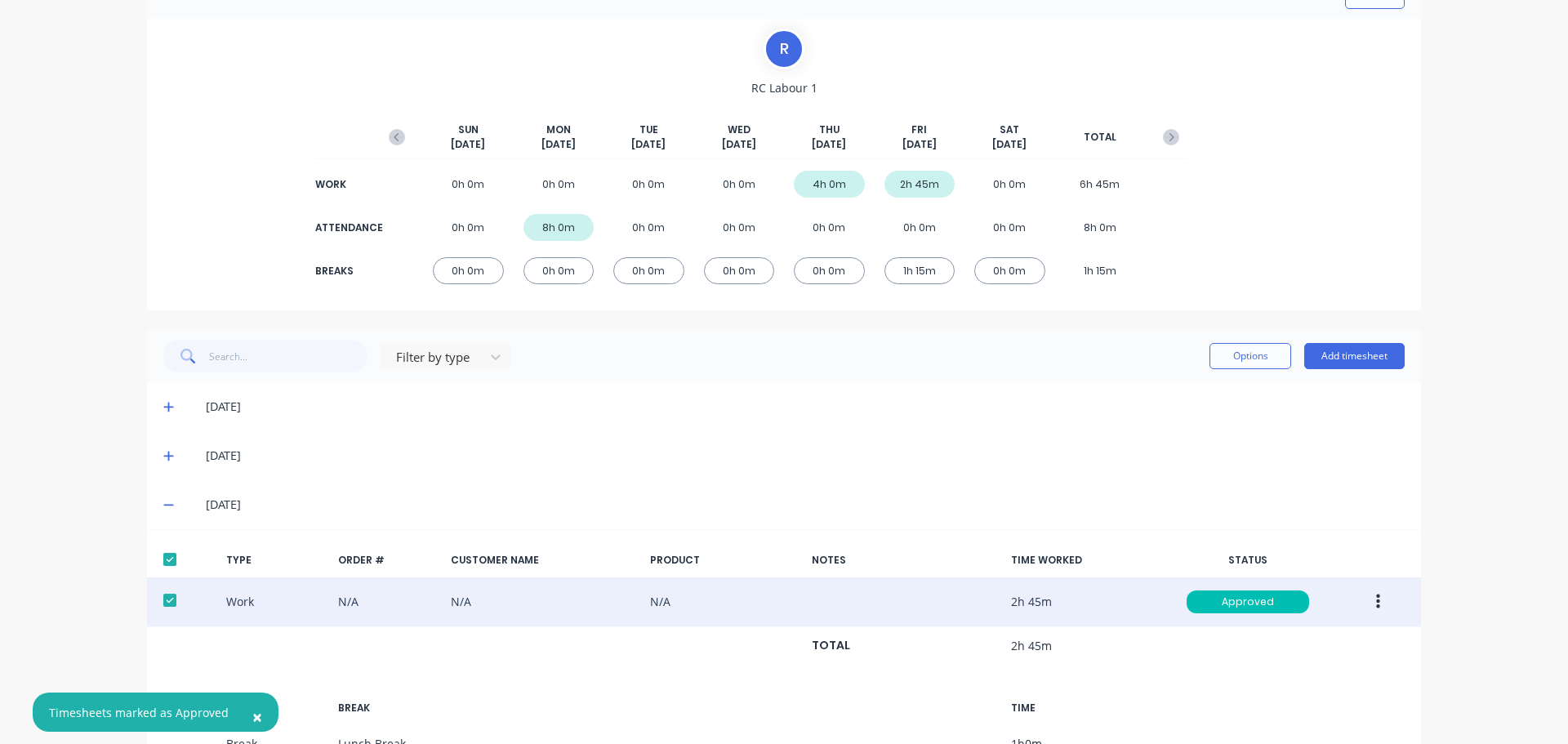
click at [1363, 602] on button "button" at bounding box center [1378, 601] width 39 height 30
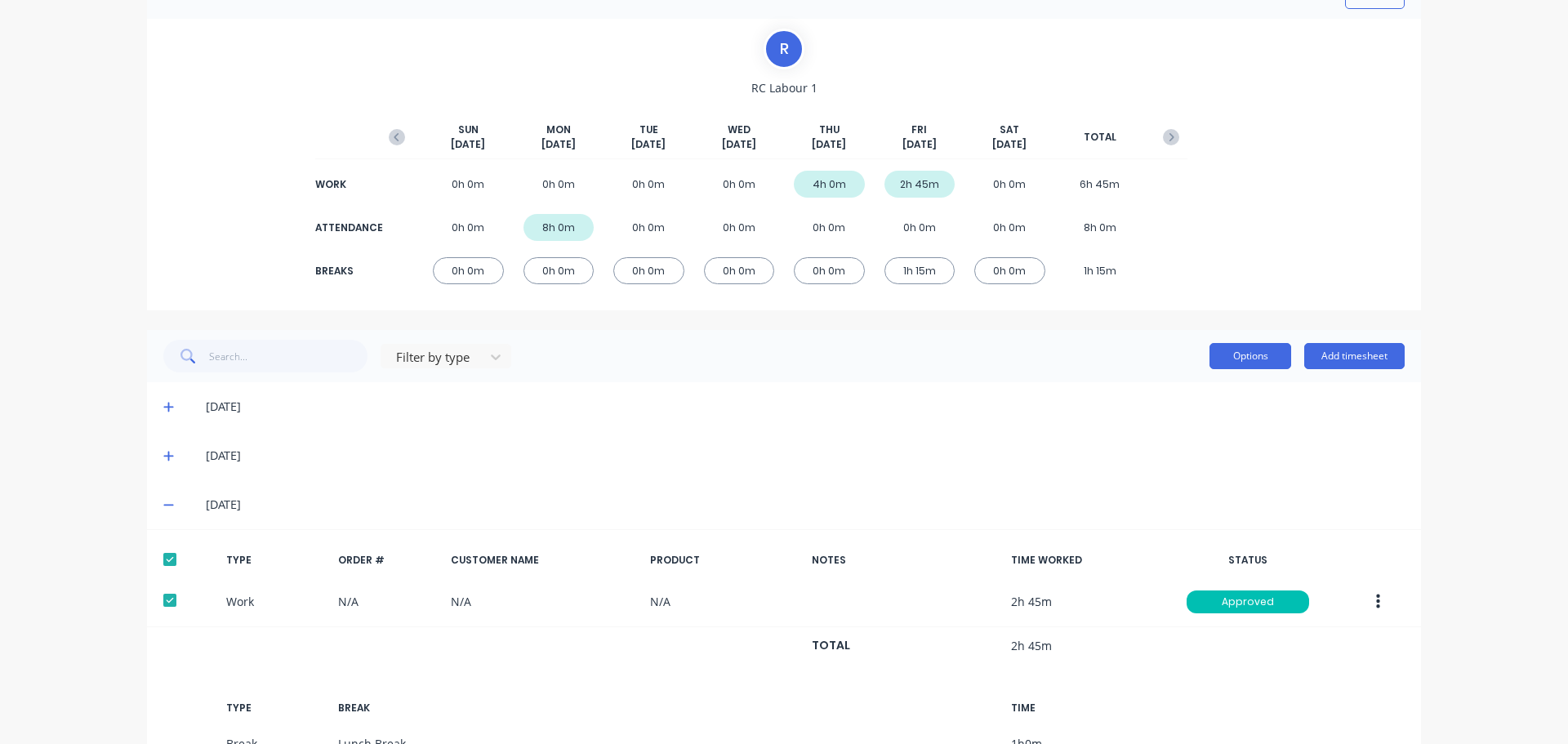
click at [1261, 344] on button "Options" at bounding box center [1250, 356] width 82 height 26
click at [1187, 489] on div "Export" at bounding box center [1213, 496] width 126 height 24
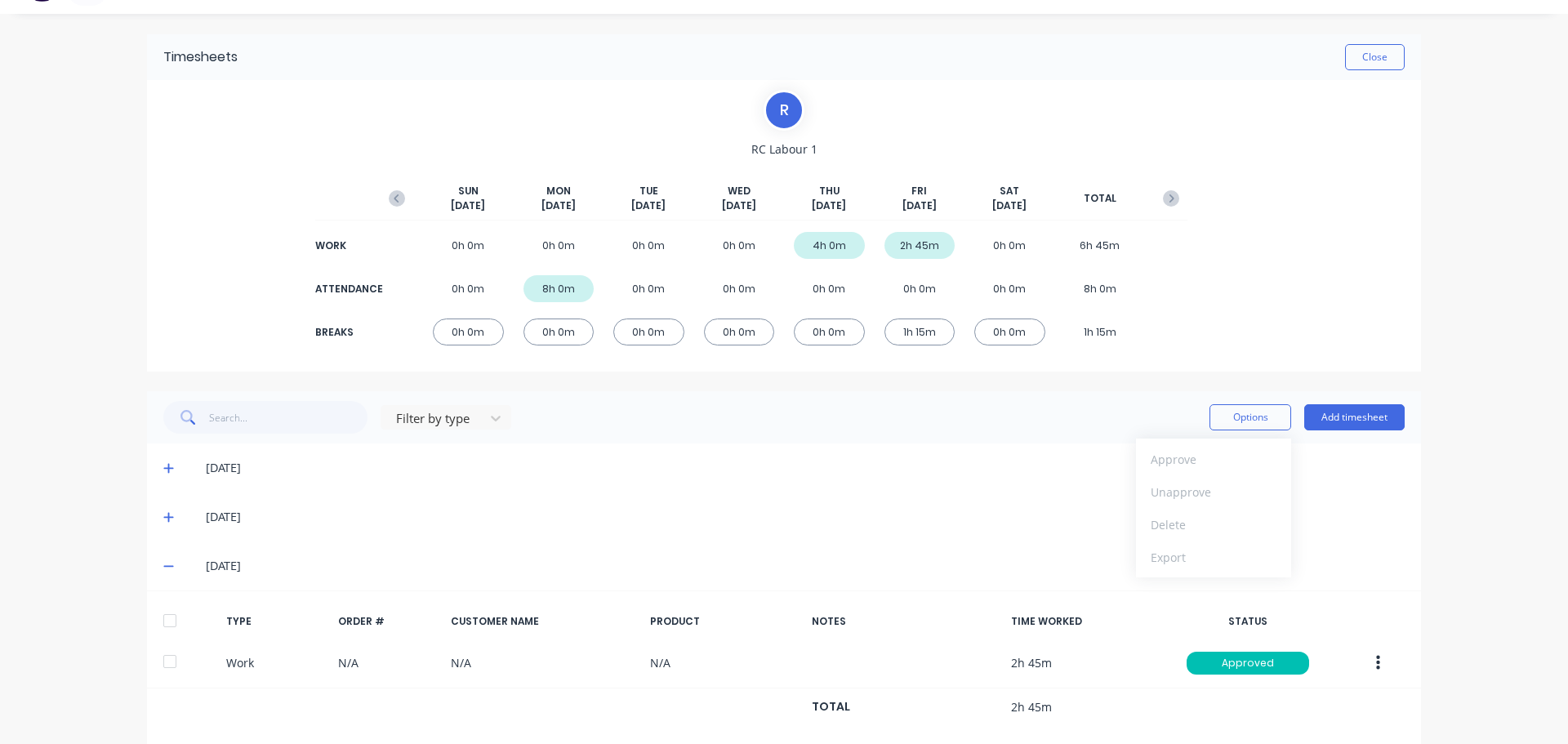
scroll to position [0, 0]
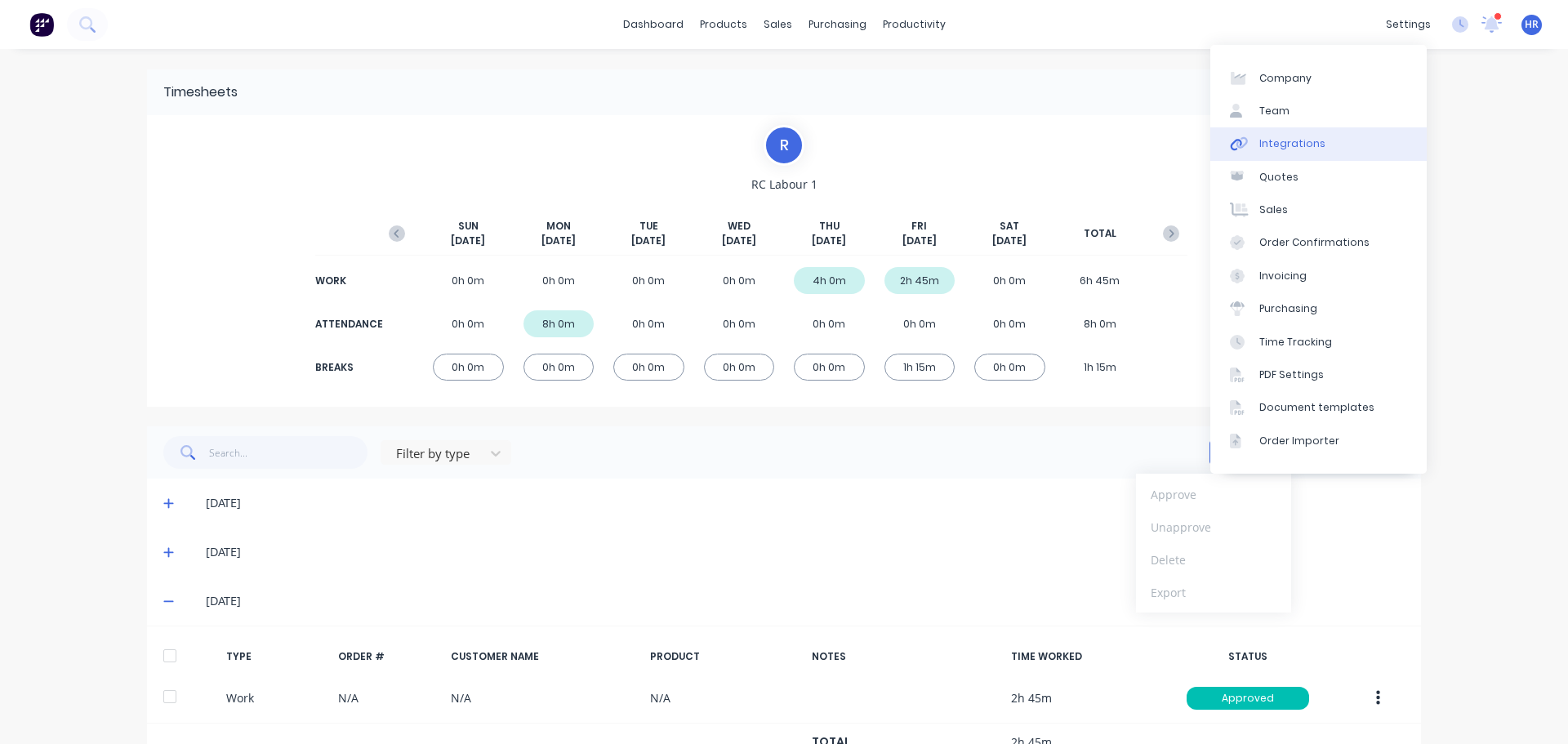
click at [1330, 149] on link "Integrations" at bounding box center [1318, 144] width 217 height 33
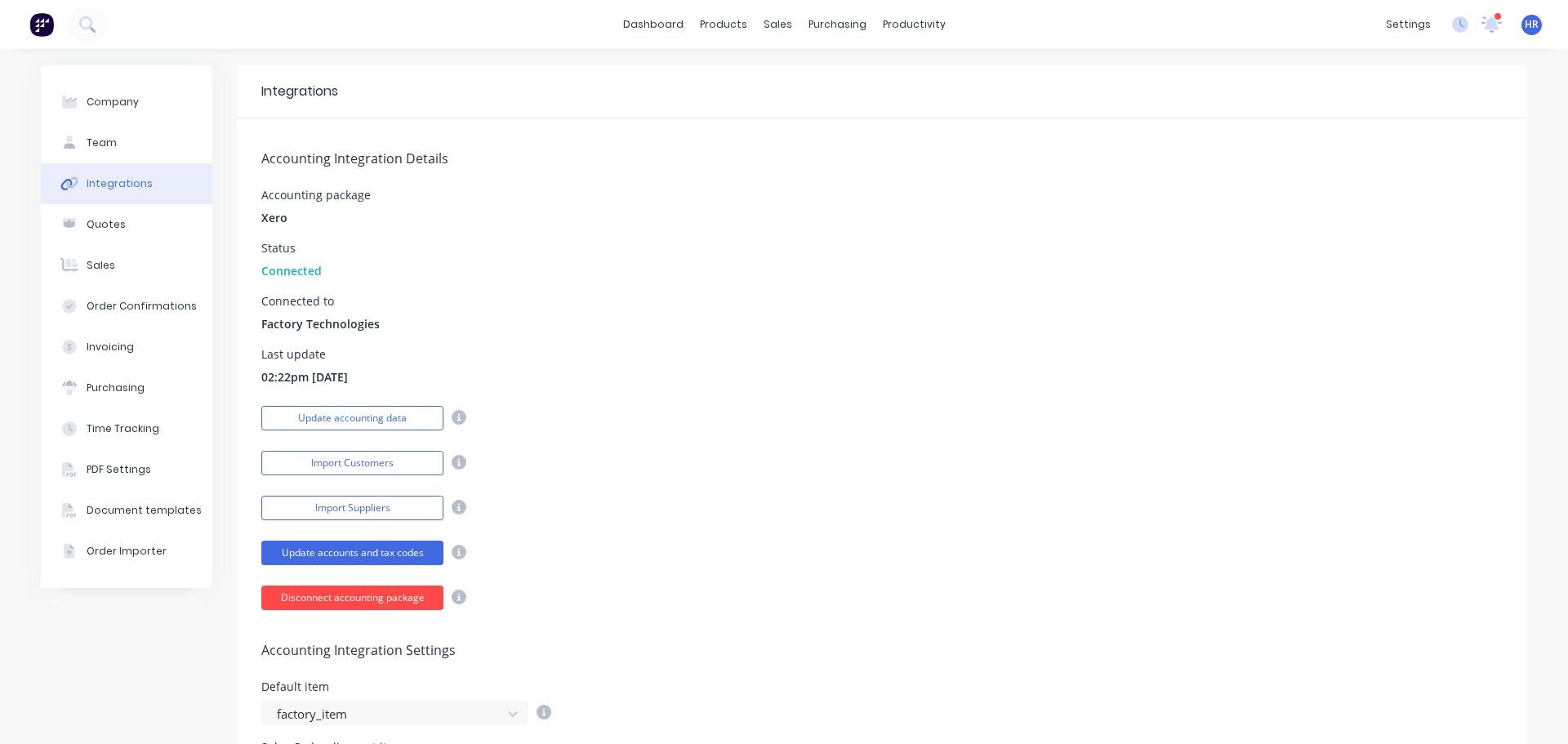
click at [374, 595] on button "Disconnect accounting package" at bounding box center [352, 598] width 182 height 24
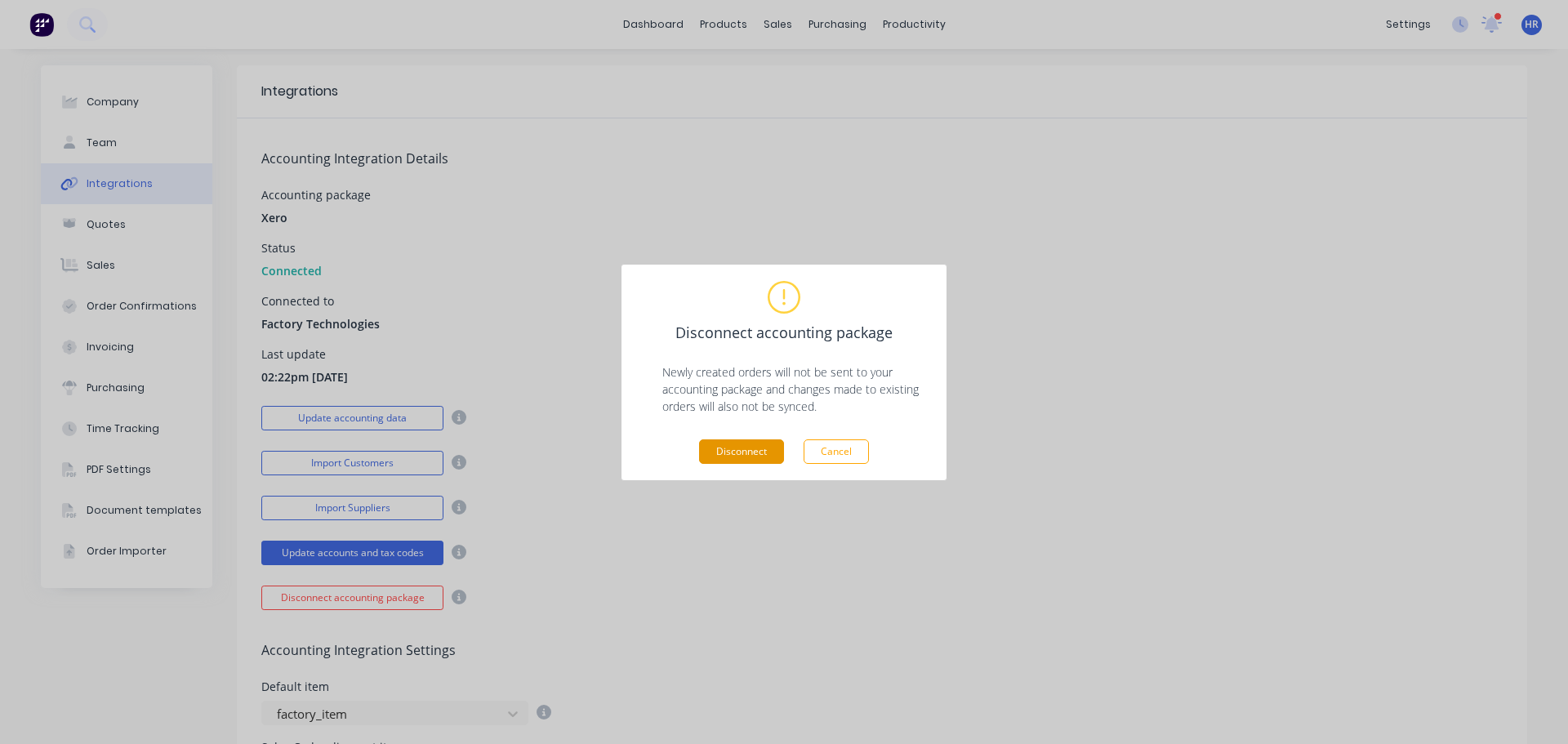
click at [769, 463] on button "Disconnect" at bounding box center [741, 451] width 85 height 24
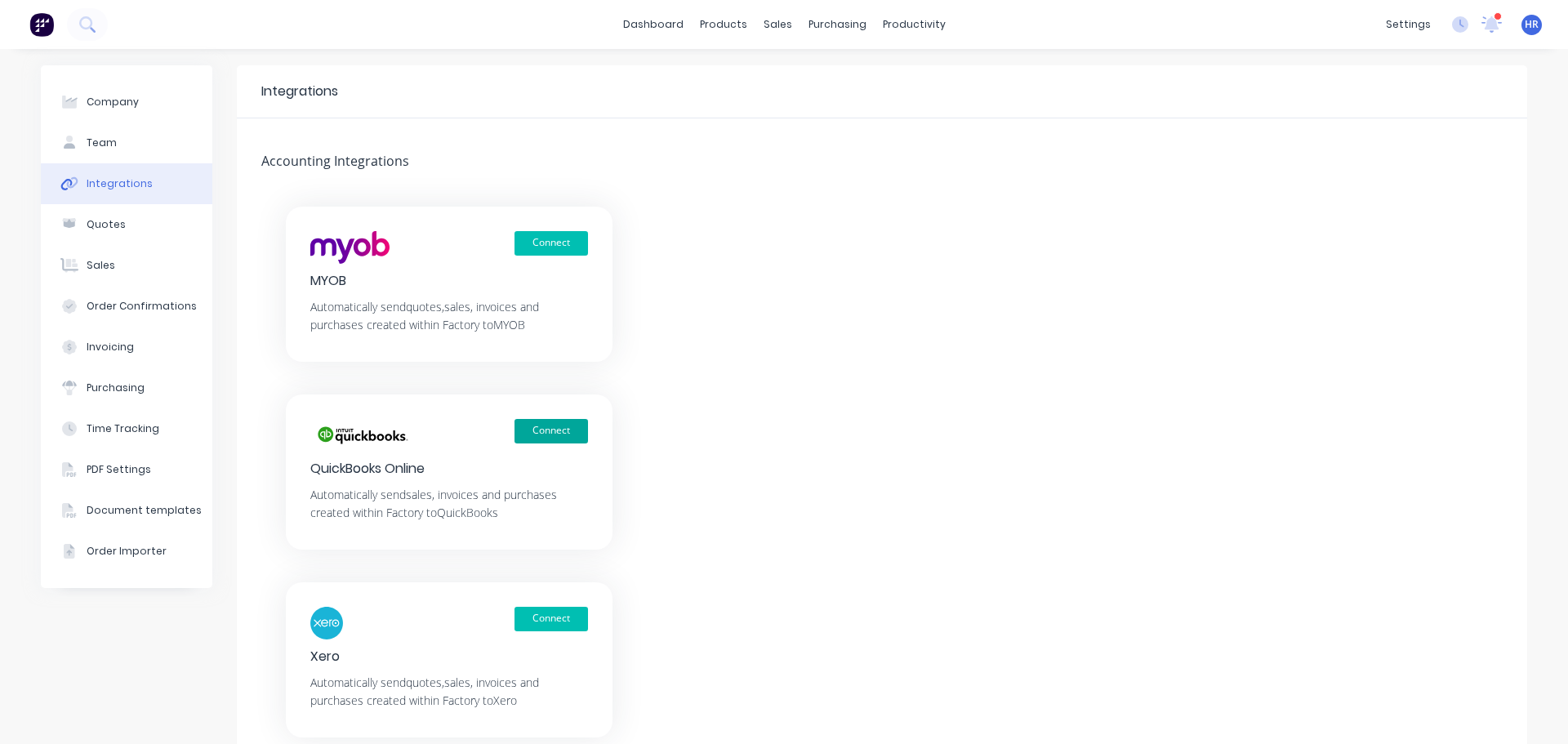
click at [553, 435] on button "Connect" at bounding box center [551, 431] width 73 height 24
